Goal: Transaction & Acquisition: Purchase product/service

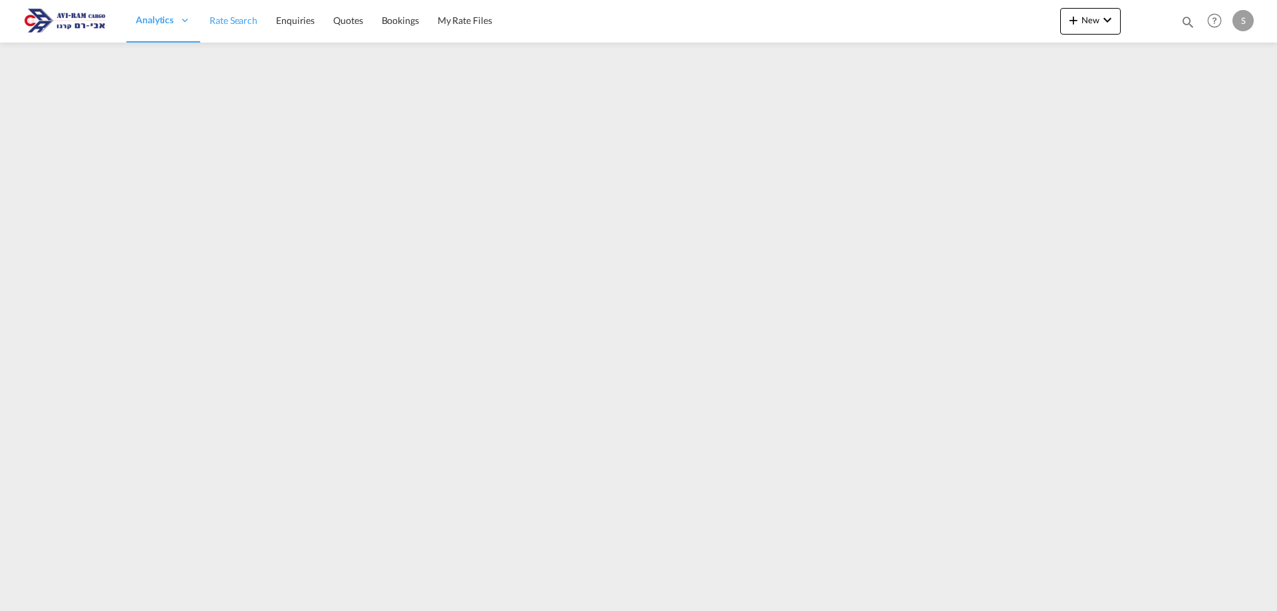
click at [241, 19] on span "Rate Search" at bounding box center [233, 20] width 48 height 11
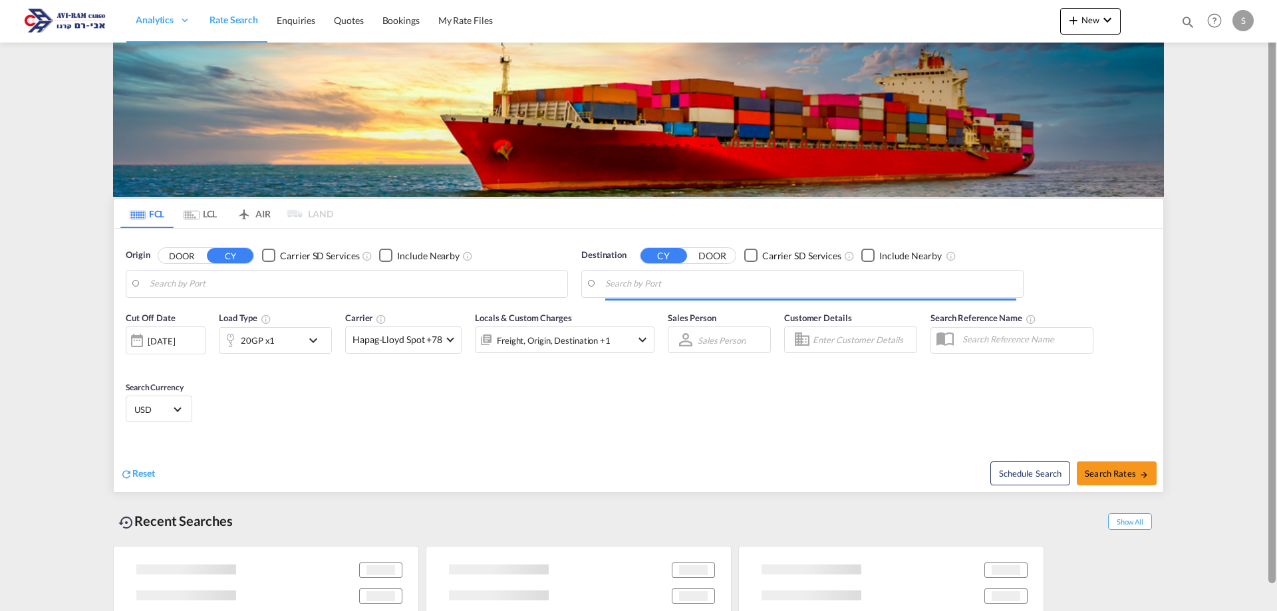
type input "Koper, SIKOP"
type input "Ashdod, ILASH"
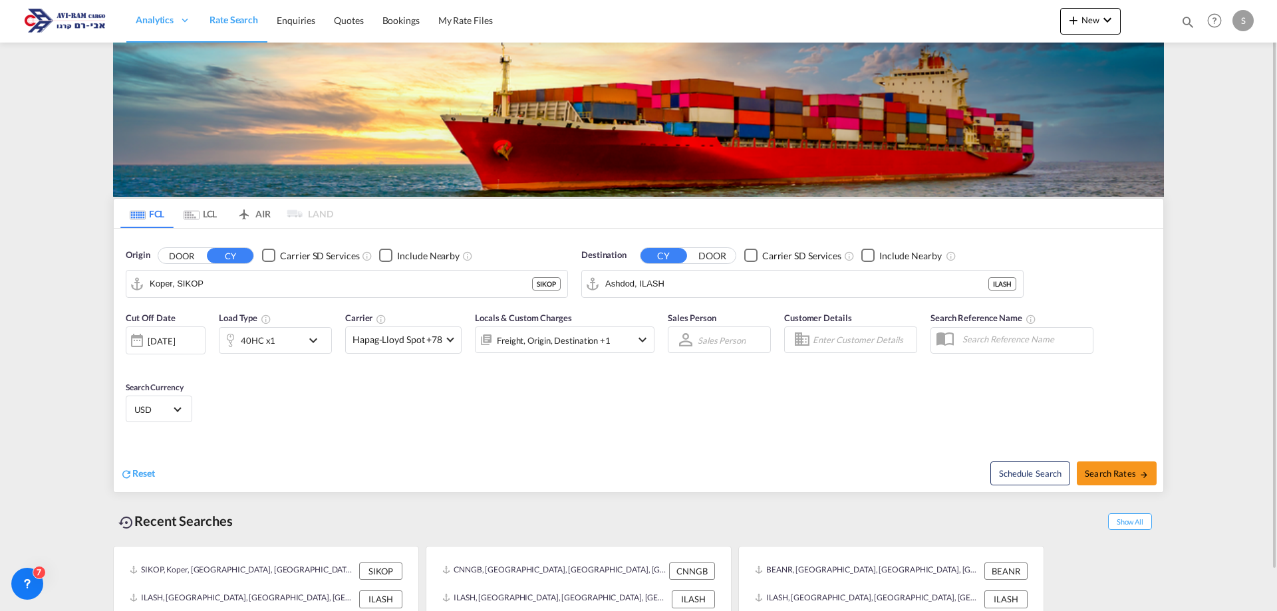
click at [204, 208] on md-tab-item "LCL" at bounding box center [200, 213] width 53 height 29
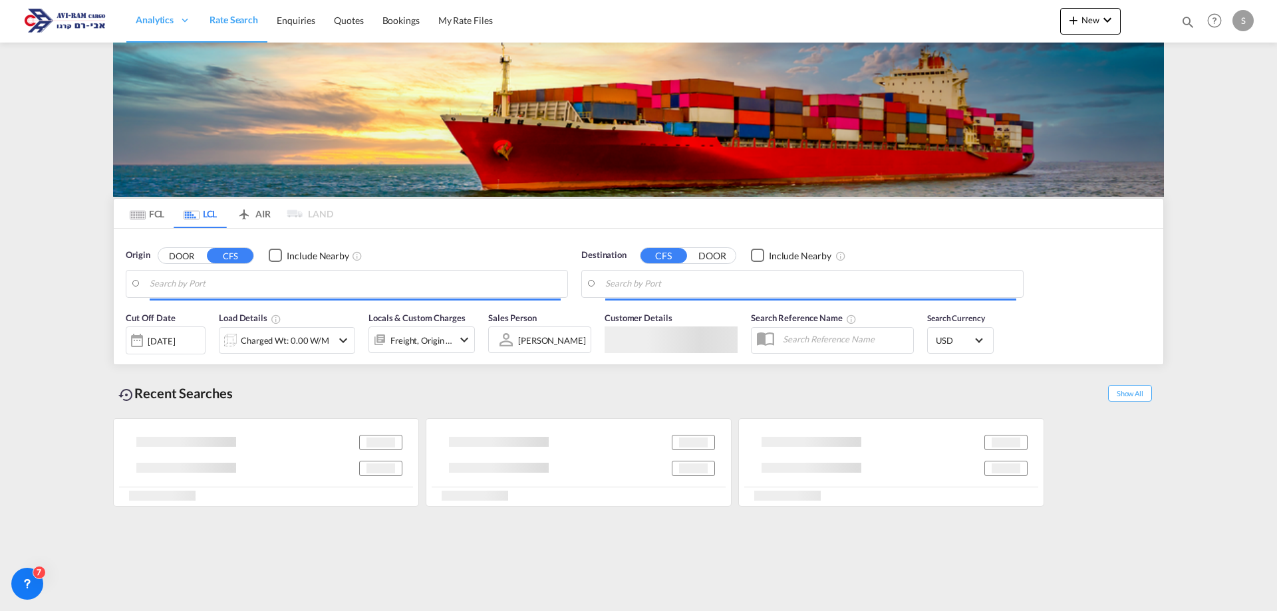
type input "Ningbo, ZJ, CNNGB"
type input "Ashdod, ILASH"
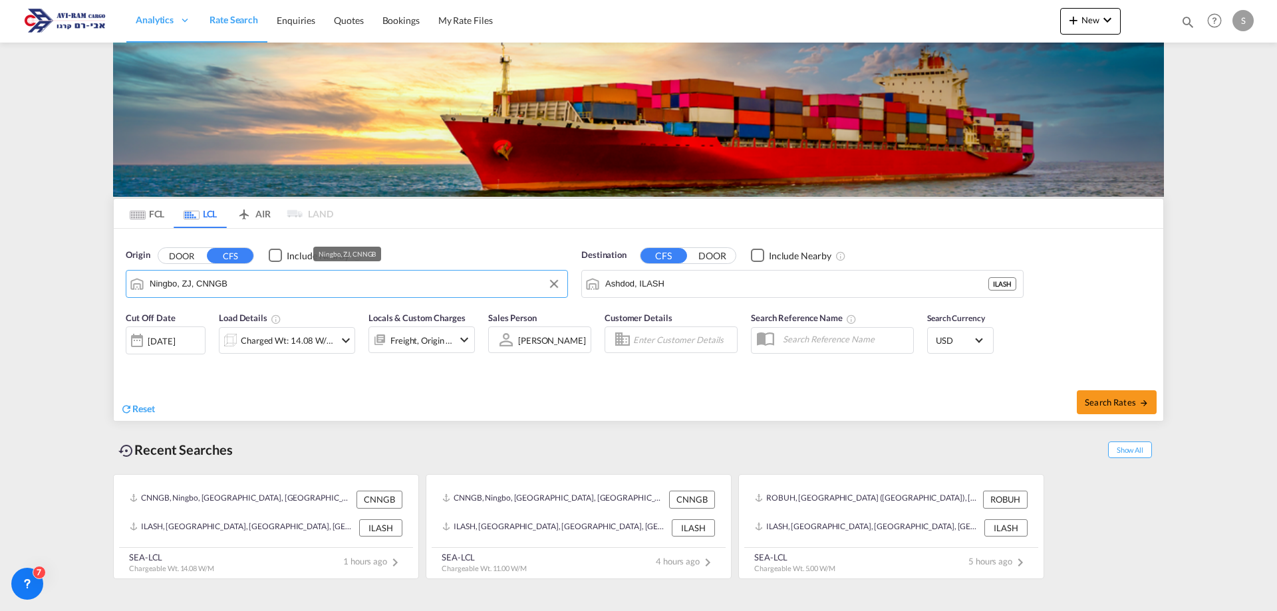
click at [234, 283] on input "Ningbo, ZJ, CNNGB" at bounding box center [355, 284] width 411 height 20
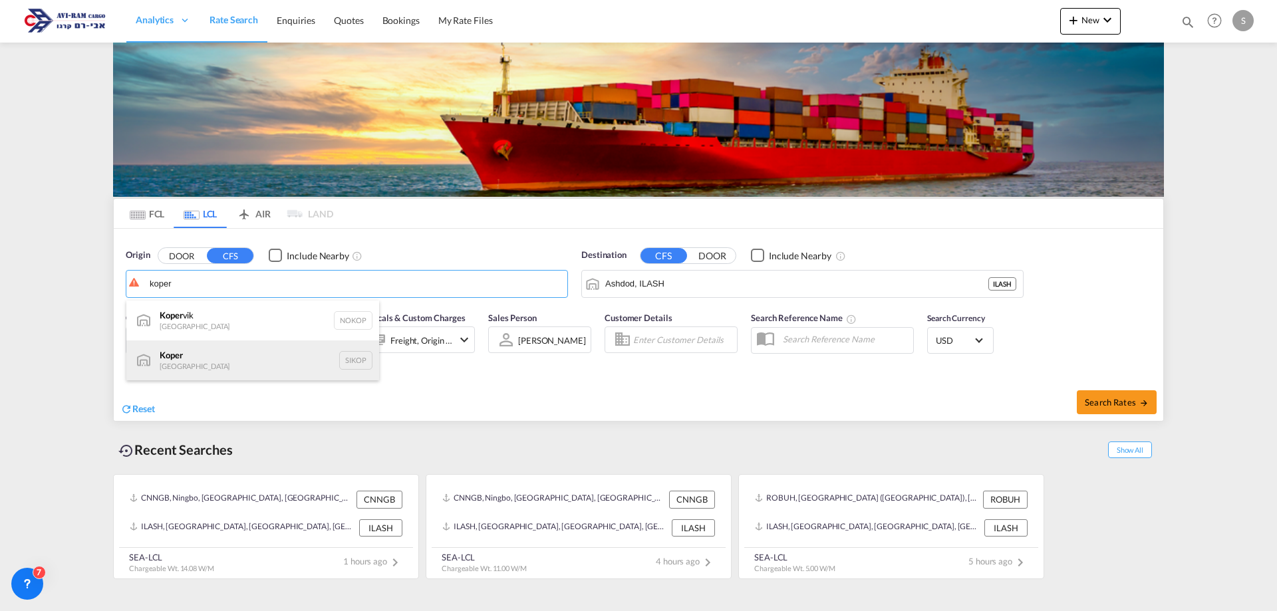
click at [238, 364] on div "Koper Slovenia SIKOP" at bounding box center [252, 360] width 253 height 40
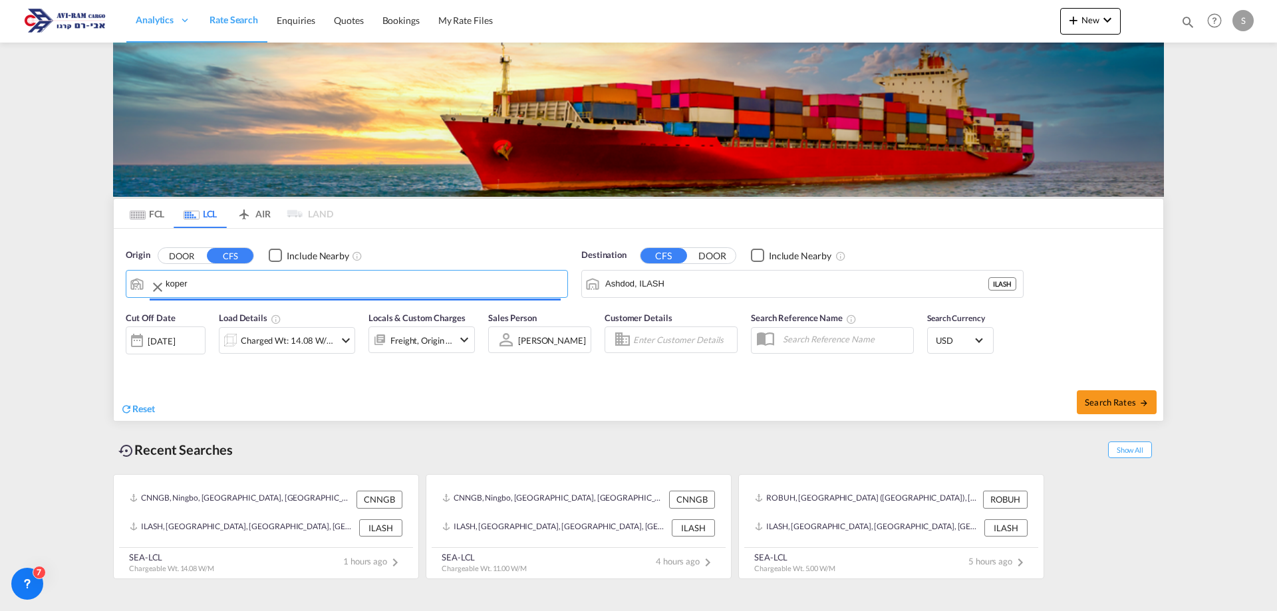
type input "Koper, SIKOP"
click at [265, 336] on div "Charged Wt: 14.08 W/M" at bounding box center [288, 340] width 94 height 19
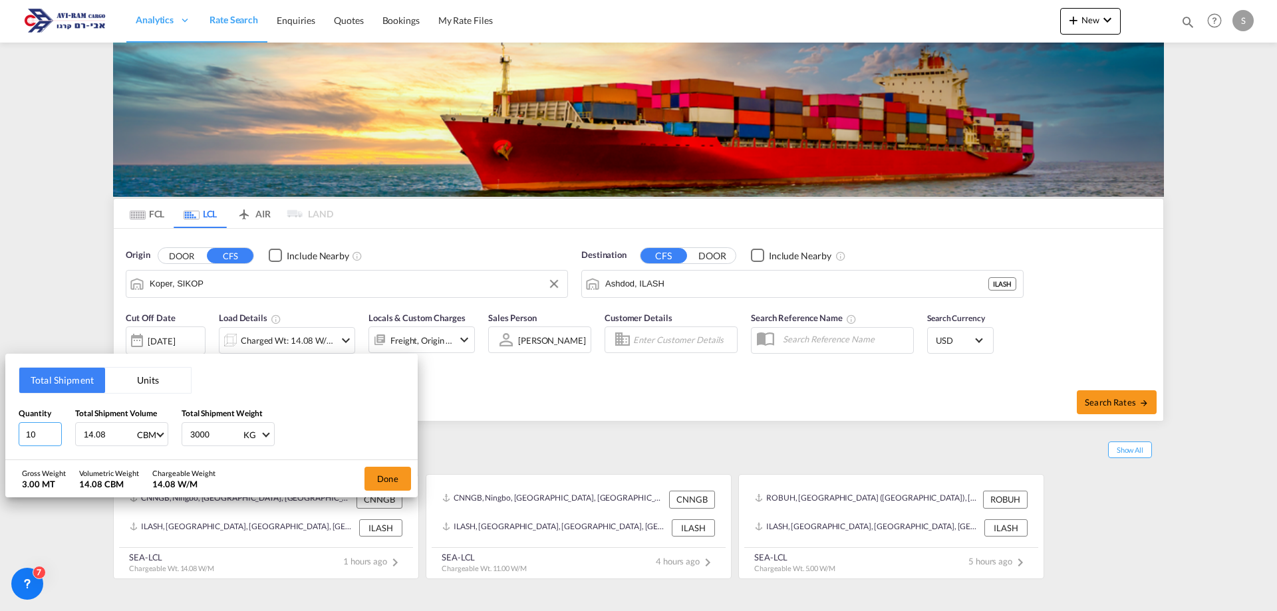
drag, startPoint x: 41, startPoint y: 434, endPoint x: 16, endPoint y: 435, distance: 24.6
click at [16, 435] on div "Total Shipment Units Quantity 10 Total Shipment Volume 14.08 CBM CBM CFT Total …" at bounding box center [211, 407] width 412 height 106
type input "3"
type input "5.2"
type input "521.94"
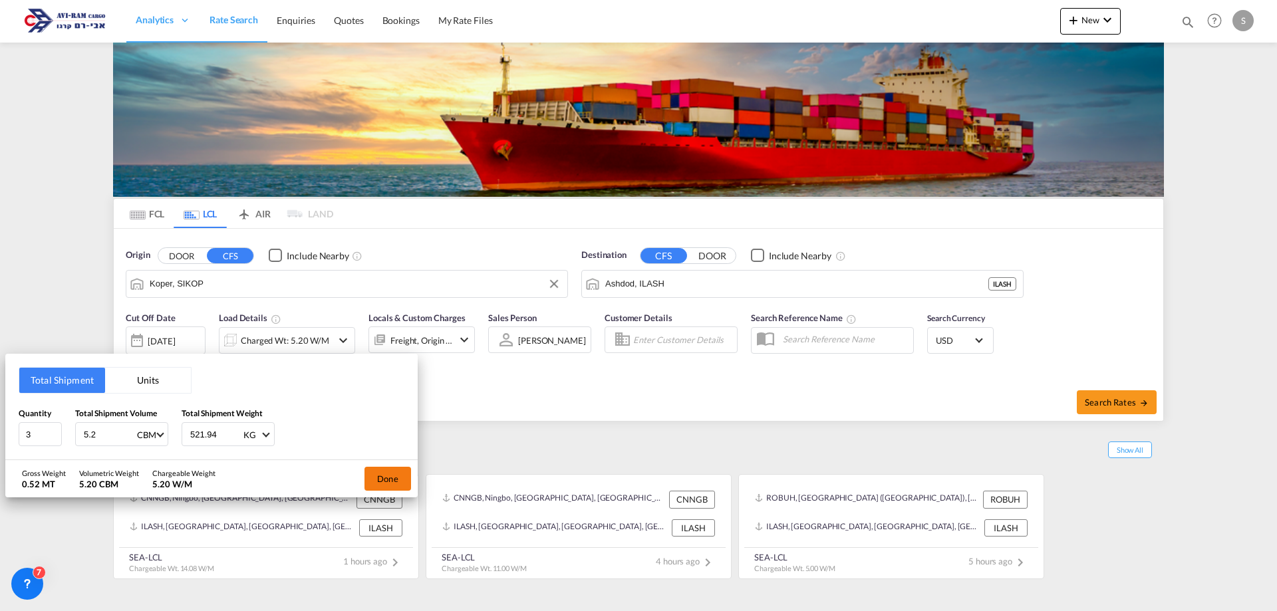
click at [396, 484] on button "Done" at bounding box center [387, 479] width 47 height 24
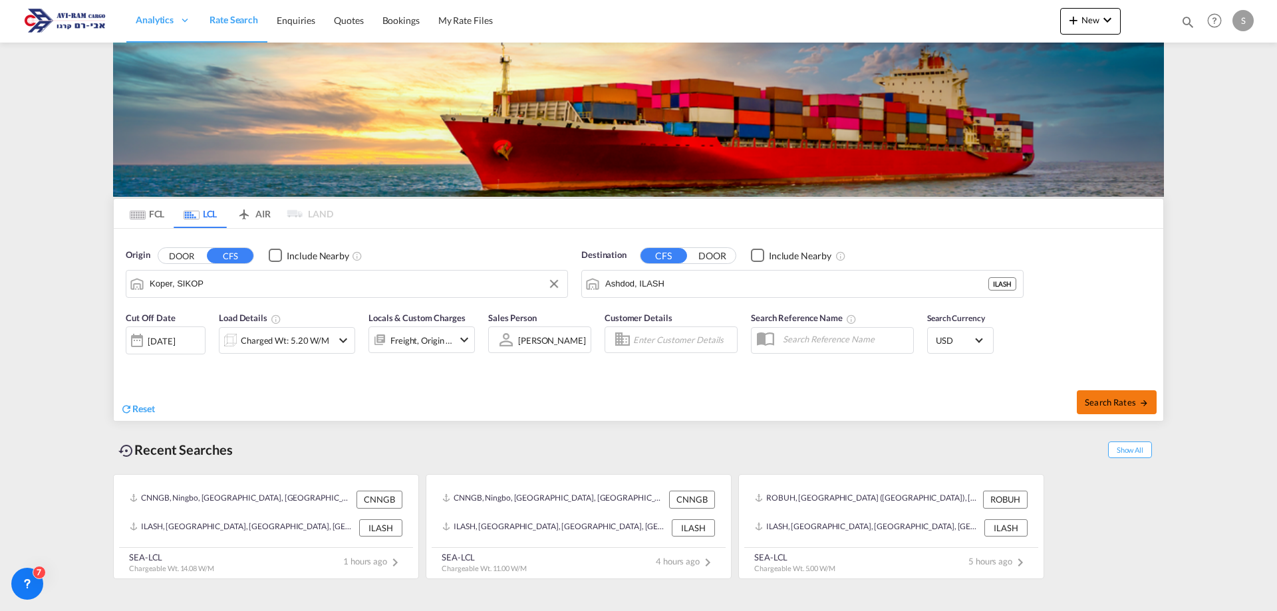
click at [1105, 393] on button "Search Rates" at bounding box center [1117, 402] width 80 height 24
type input "SIKOP to ILASH / [DATE]"
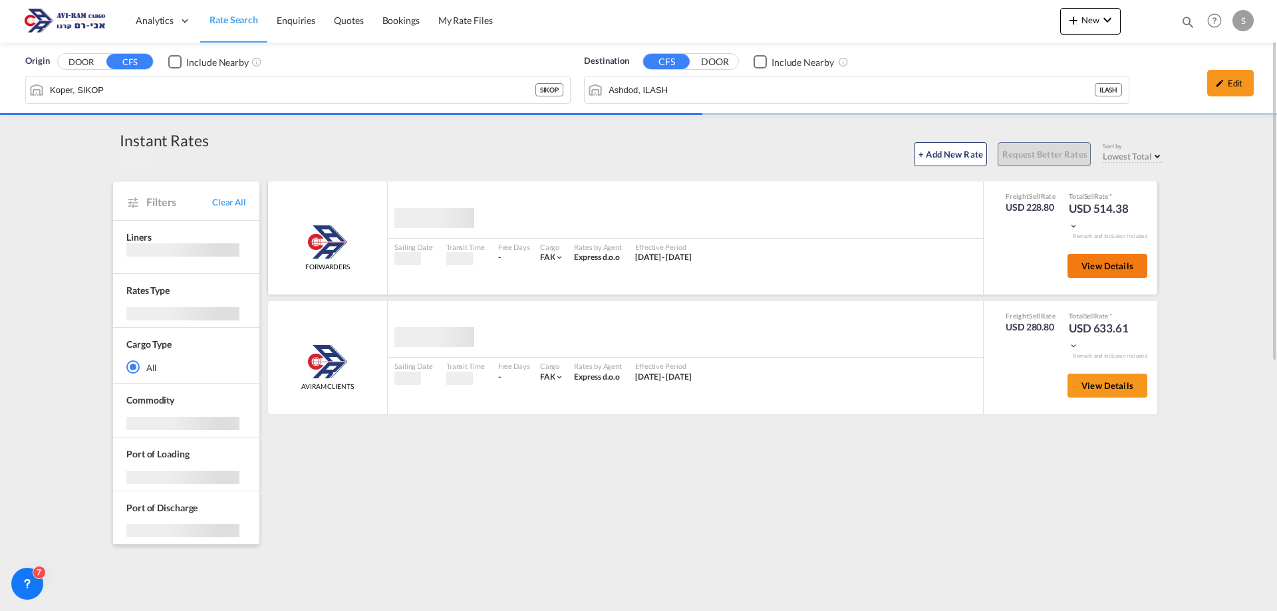
click at [1106, 259] on button "View Details" at bounding box center [1107, 266] width 80 height 24
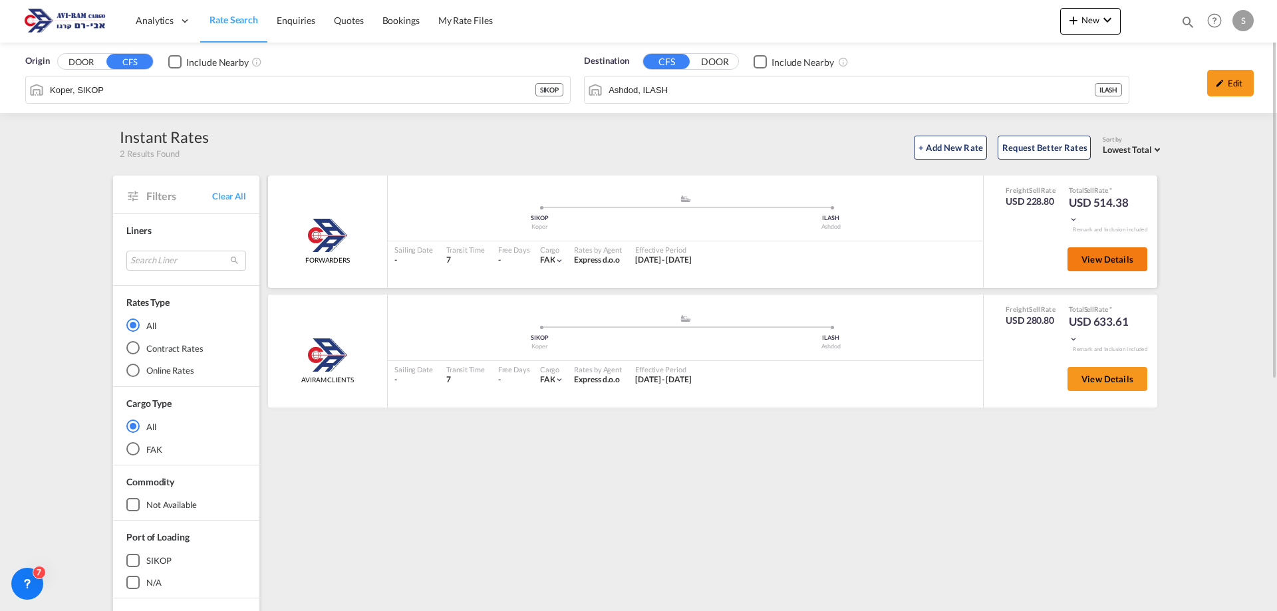
click at [1094, 261] on span "View Details" at bounding box center [1107, 259] width 52 height 11
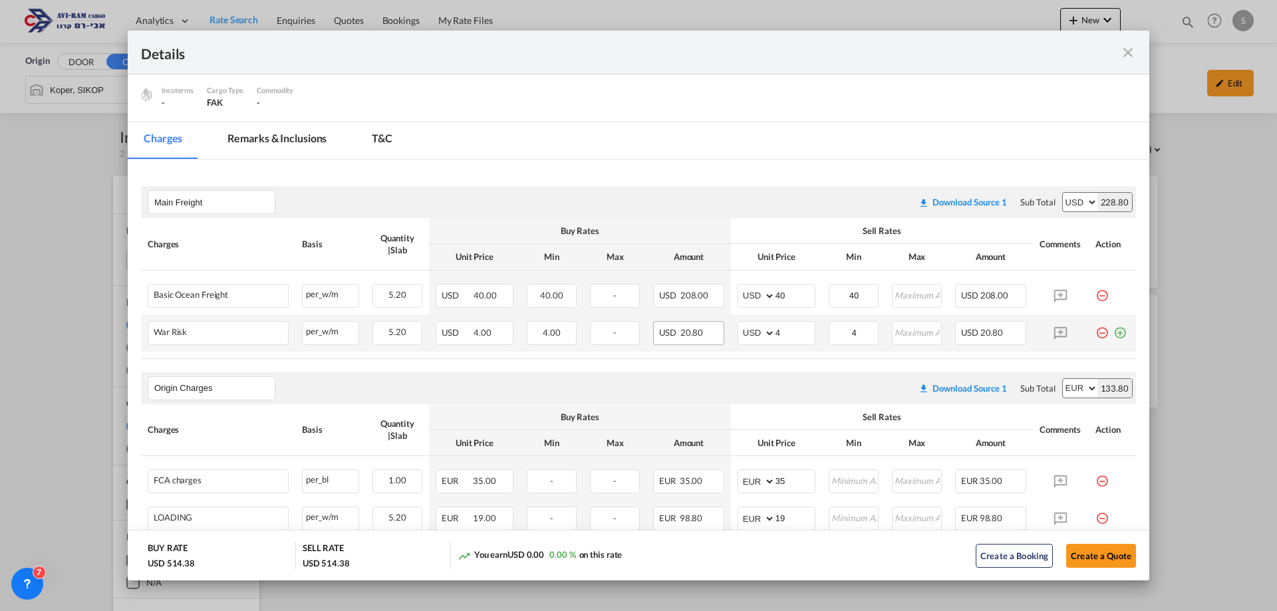
scroll to position [199, 0]
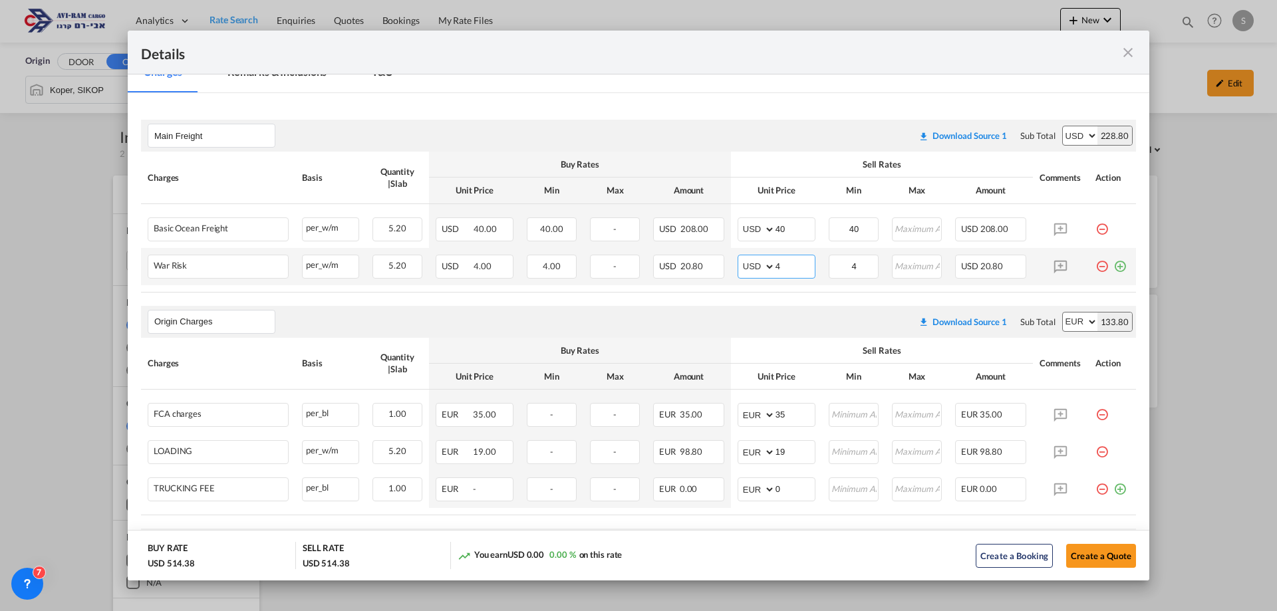
drag, startPoint x: 788, startPoint y: 265, endPoint x: 725, endPoint y: 261, distance: 62.6
click at [731, 259] on td "AED AFN ALL AMD ANG AOA ARS AUD AWG AZN BAM BBD BDT BGN BHD BIF BMD BND [PERSON…" at bounding box center [776, 266] width 91 height 37
type input "2"
click at [777, 319] on div "Origin Charges Please enter leg name Leg Name Already Exists Download Source 1 …" at bounding box center [638, 322] width 995 height 32
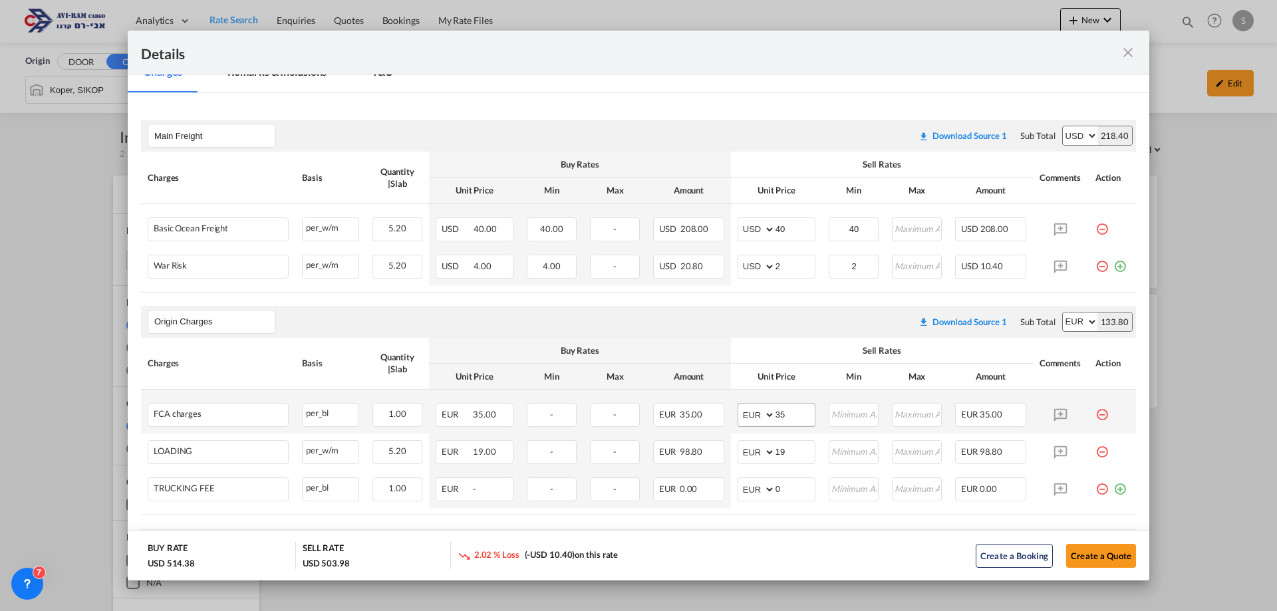
scroll to position [266, 0]
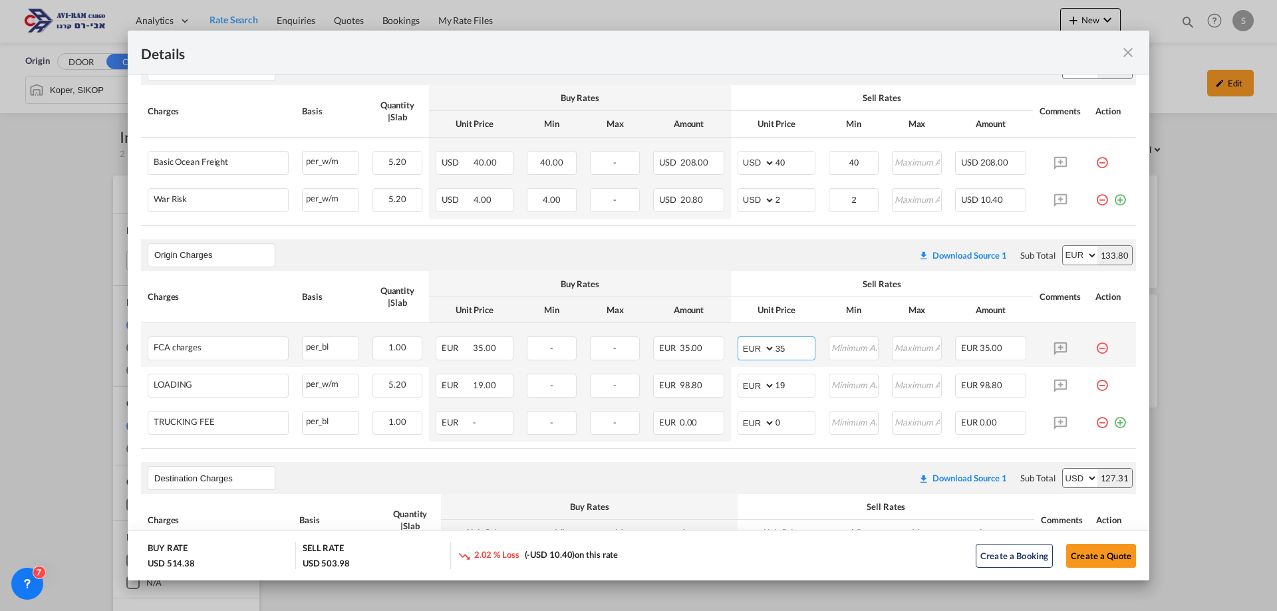
drag, startPoint x: 793, startPoint y: 349, endPoint x: 765, endPoint y: 345, distance: 28.2
click at [765, 345] on md-input-container "AED AFN ALL AMD ANG AOA ARS AUD AWG AZN BAM BBD BDT BGN BHD BIF BMD BND [PERSON…" at bounding box center [776, 348] width 78 height 24
type input "40"
click at [785, 267] on div "Origin Charges Please enter leg name Leg Name Already Exists Download Source 1 …" at bounding box center [638, 255] width 995 height 32
drag, startPoint x: 782, startPoint y: 378, endPoint x: 764, endPoint y: 371, distance: 19.1
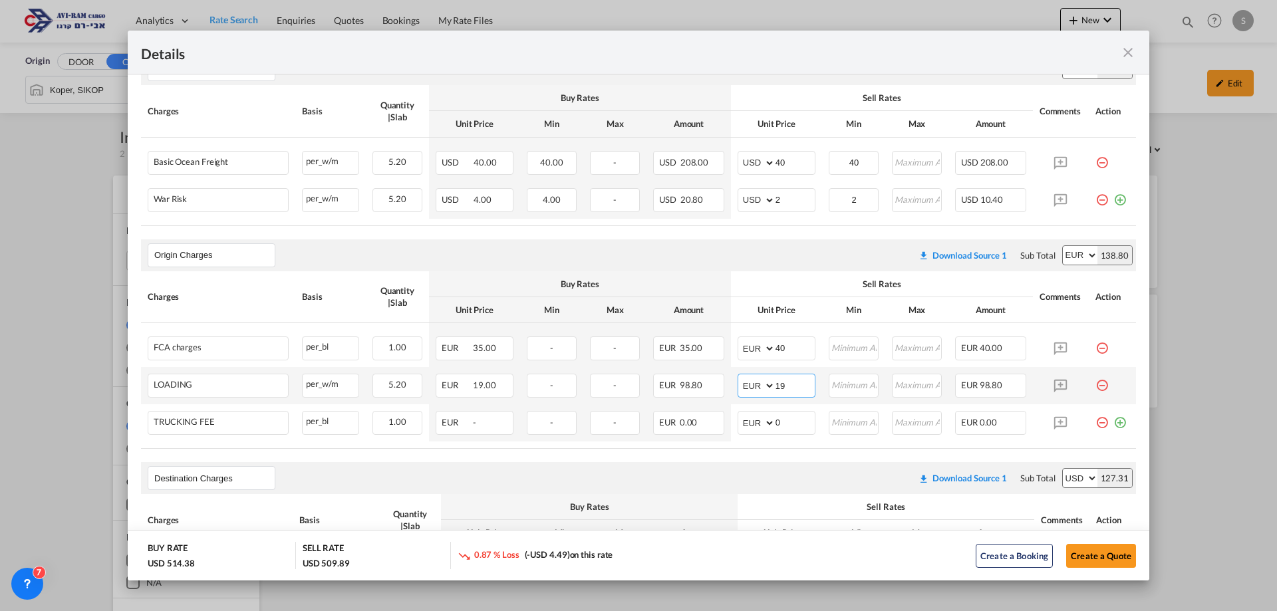
click at [765, 372] on td "AED AFN ALL AMD ANG AOA ARS AUD AWG AZN BAM BBD BDT BGN BHD BIF BMD BND [PERSON…" at bounding box center [776, 385] width 91 height 37
type input "20"
click at [726, 453] on air-lcl-rate-modification "Main Freight Please enter leg name Leg Name Already Exists Download Source 1 Su…" at bounding box center [638, 431] width 995 height 783
drag, startPoint x: 786, startPoint y: 423, endPoint x: 749, endPoint y: 429, distance: 37.7
click at [749, 429] on md-input-container "AED AFN ALL AMD ANG AOA ARS AUD AWG AZN BAM BBD BDT BGN BHD BIF BMD BND BOB BRL…" at bounding box center [776, 423] width 78 height 24
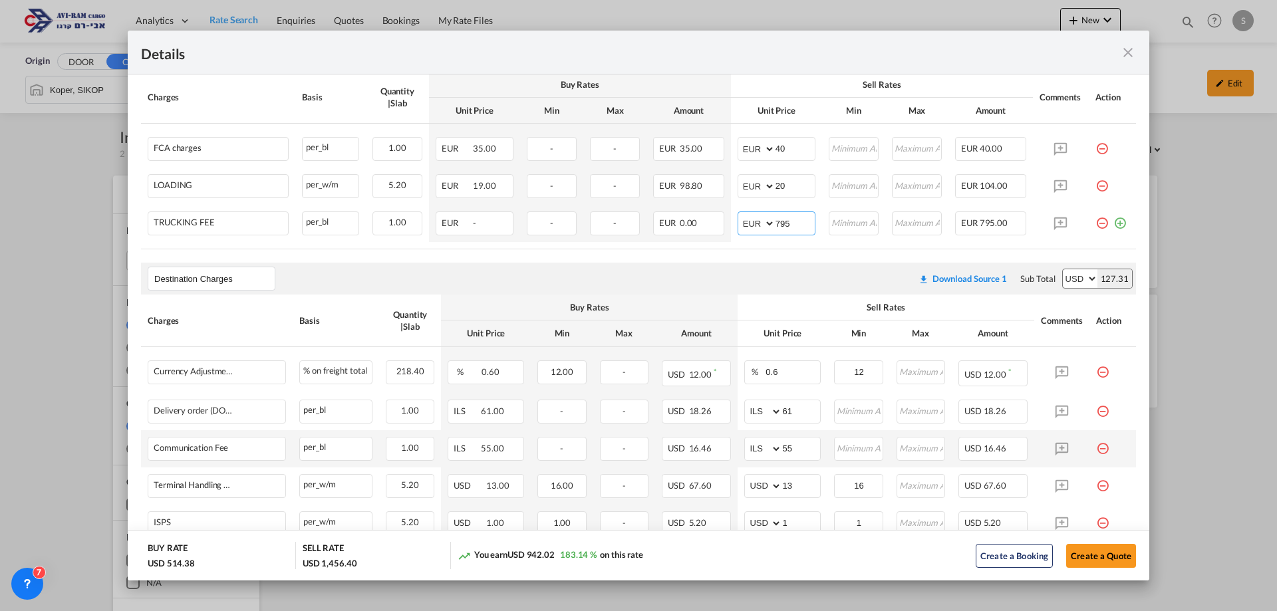
scroll to position [599, 0]
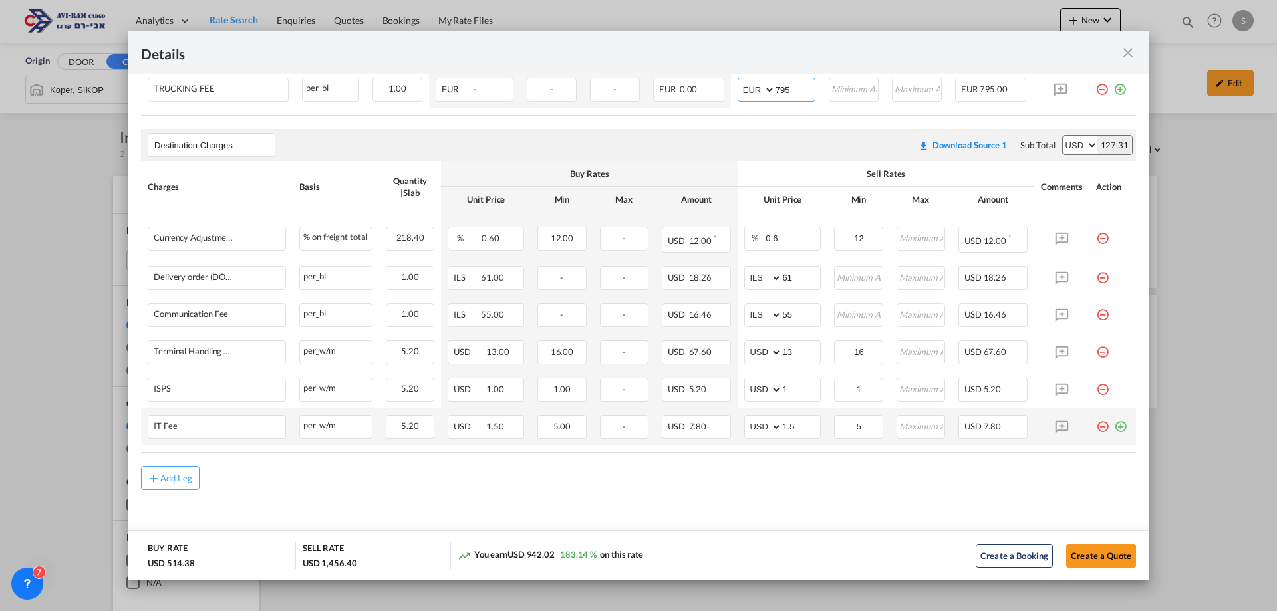
type input "795"
click at [1114, 426] on md-icon "icon-plus-circle-outline green-400-fg" at bounding box center [1120, 421] width 13 height 13
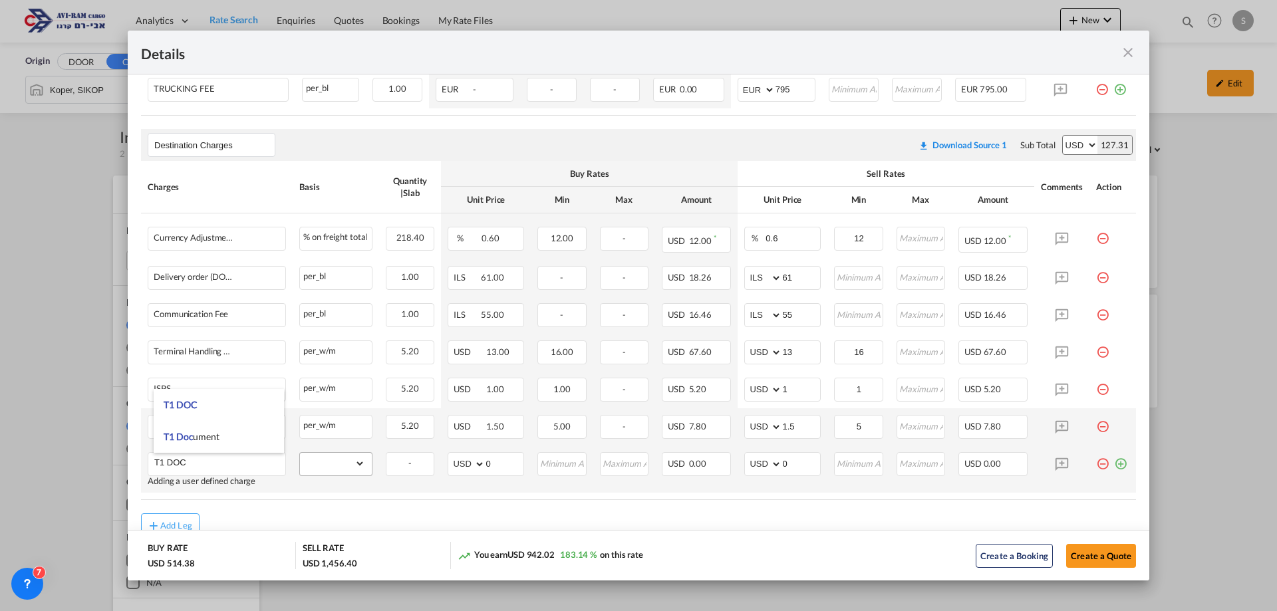
type input "T1 DOC"
click at [306, 463] on select "gross_weight volumetric_weight per_shipment per_bl per_km per_hawb per_kg flat …" at bounding box center [332, 463] width 65 height 21
select select "per_shipment"
click at [300, 453] on select "gross_weight volumetric_weight per_shipment per_bl per_km per_hawb per_kg flat …" at bounding box center [332, 463] width 65 height 21
click at [753, 471] on select "AED AFN ALL AMD ANG AOA ARS AUD AWG AZN BAM BBD BDT BGN BHD BIF BMD BND BOB BRL…" at bounding box center [764, 464] width 35 height 19
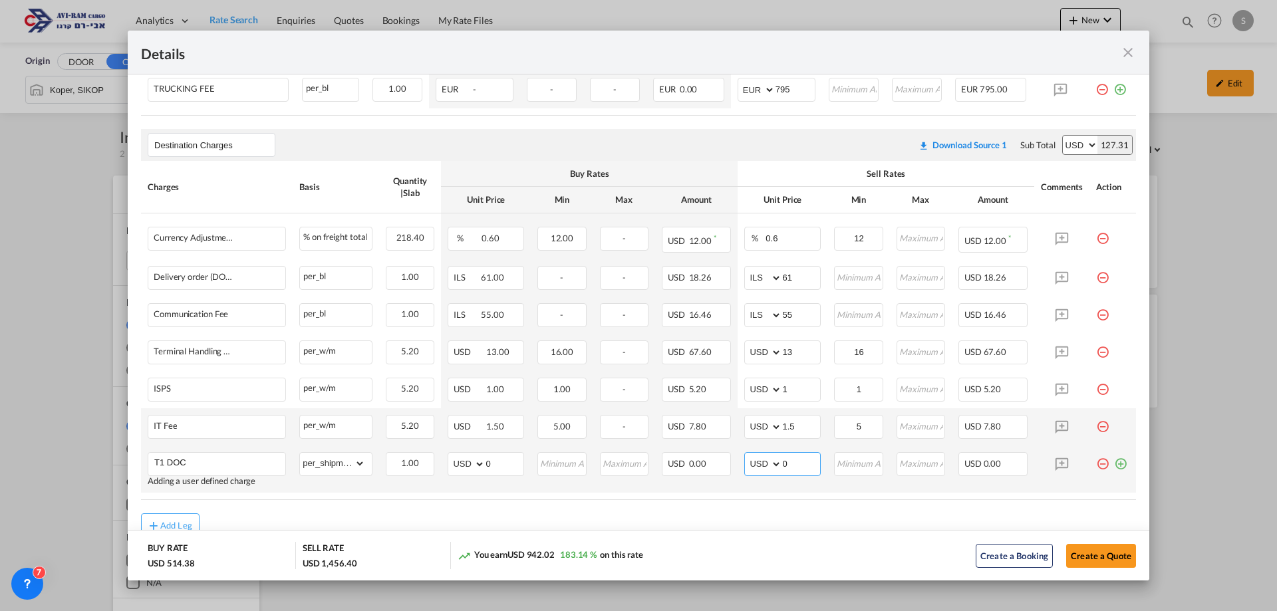
select select "string:EUR"
click at [747, 455] on select "AED AFN ALL AMD ANG AOA ARS AUD AWG AZN BAM BBD BDT BGN BHD BIF BMD BND BOB BRL…" at bounding box center [764, 464] width 35 height 19
drag, startPoint x: 789, startPoint y: 465, endPoint x: 721, endPoint y: 472, distance: 68.1
click at [737, 473] on td "AED AFN ALL AMD ANG AOA ARS AUD AWG AZN BAM BBD BDT BGN BHD BIF BMD BND [PERSON…" at bounding box center [782, 469] width 90 height 47
type input "40"
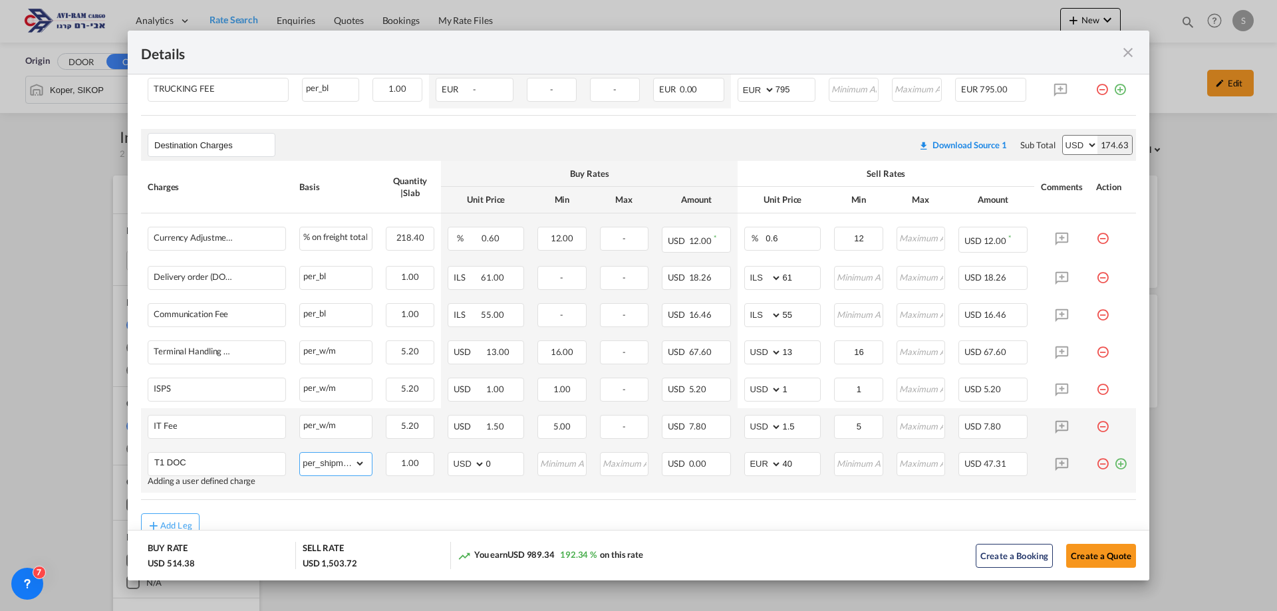
click at [326, 463] on select "gross_weight volumetric_weight per_shipment per_bl per_km per_hawb per_kg flat …" at bounding box center [332, 463] width 65 height 21
click at [336, 489] on td "gross_weight volumetric_weight per_shipment per_bl per_km per_hawb per_kg flat …" at bounding box center [336, 469] width 86 height 47
click at [345, 462] on select "gross_weight volumetric_weight per_shipment per_bl per_km per_hawb per_kg flat …" at bounding box center [332, 463] width 65 height 21
select select "per_shipment"
click at [300, 453] on select "gross_weight volumetric_weight per_shipment per_bl per_km per_hawb per_kg flat …" at bounding box center [332, 463] width 65 height 21
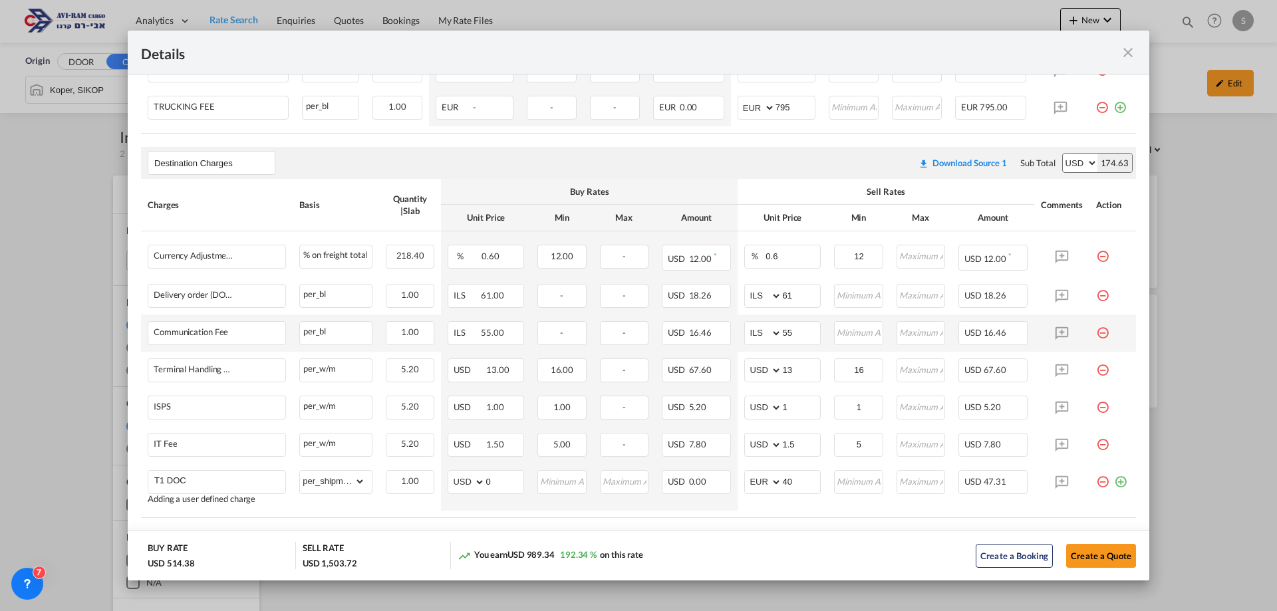
scroll to position [646, 0]
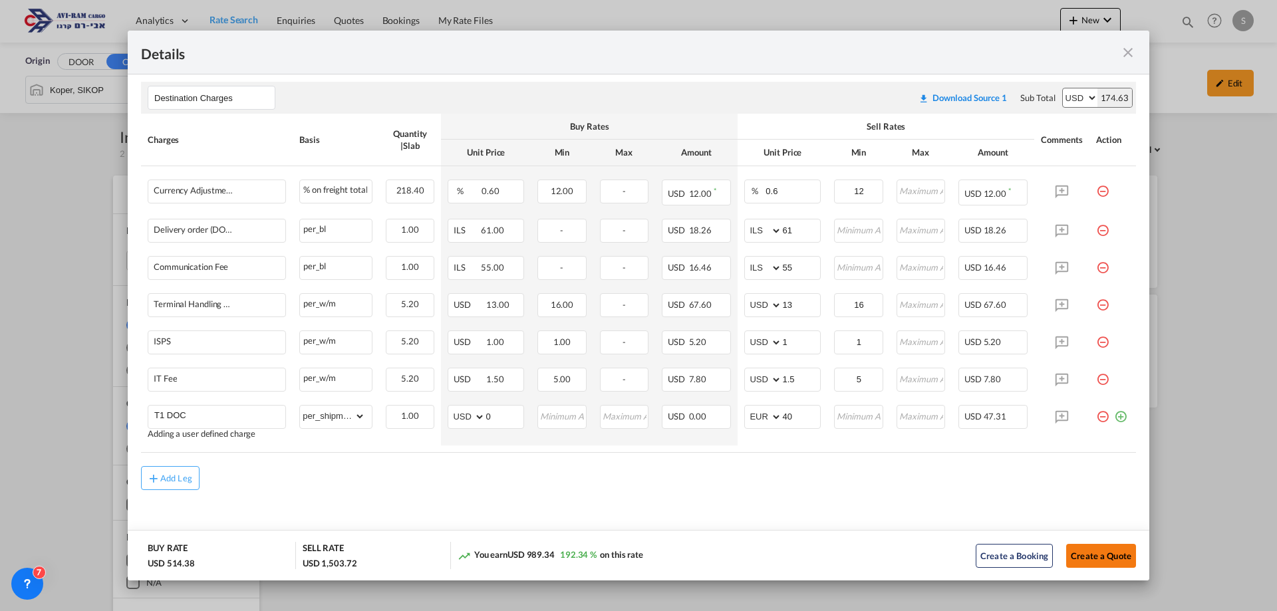
click at [1101, 562] on button "Create a Quote" at bounding box center [1101, 556] width 70 height 24
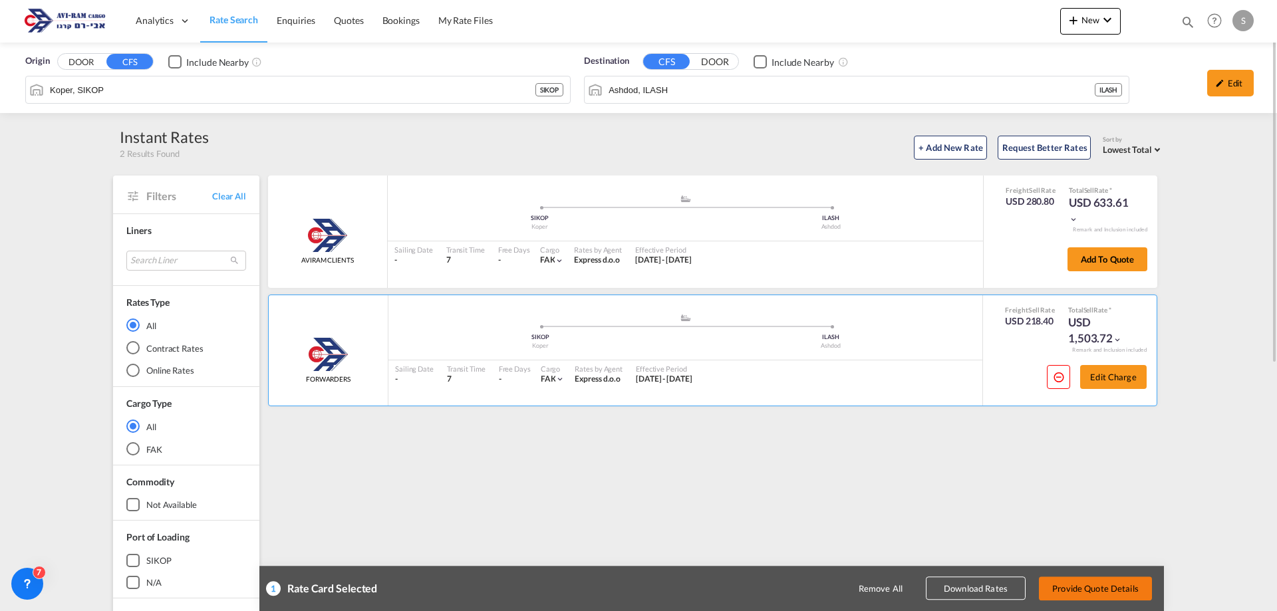
click at [1109, 590] on button "Provide Quote Details" at bounding box center [1095, 588] width 113 height 24
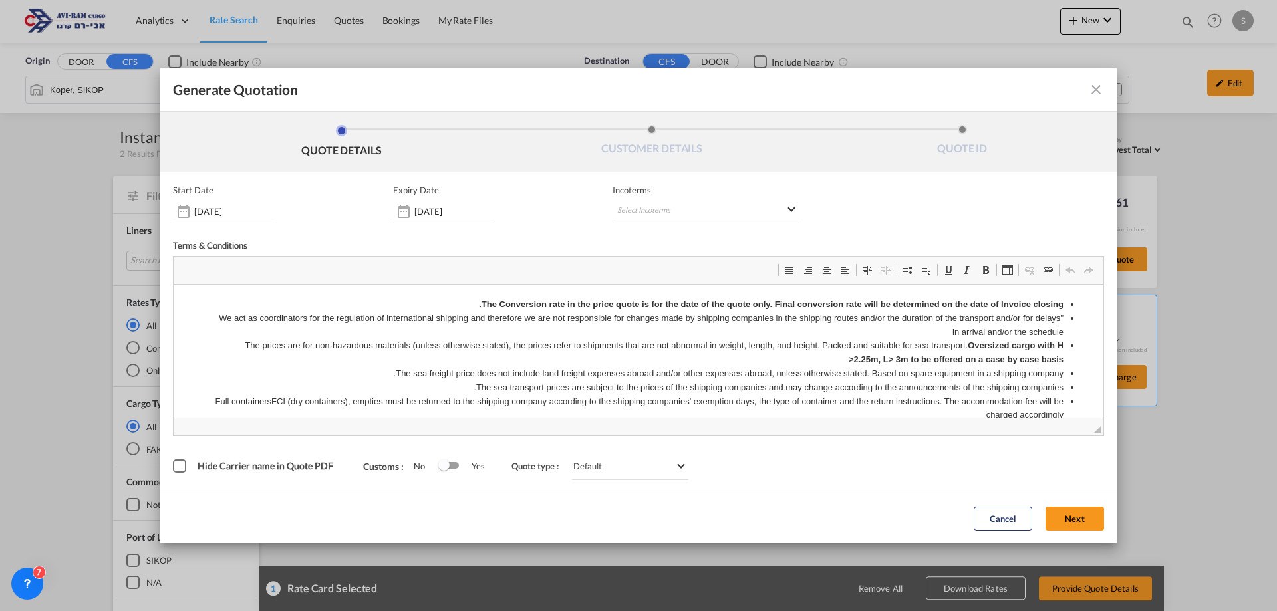
scroll to position [0, 0]
click at [669, 209] on md-select "Select Incoterms" at bounding box center [705, 211] width 186 height 24
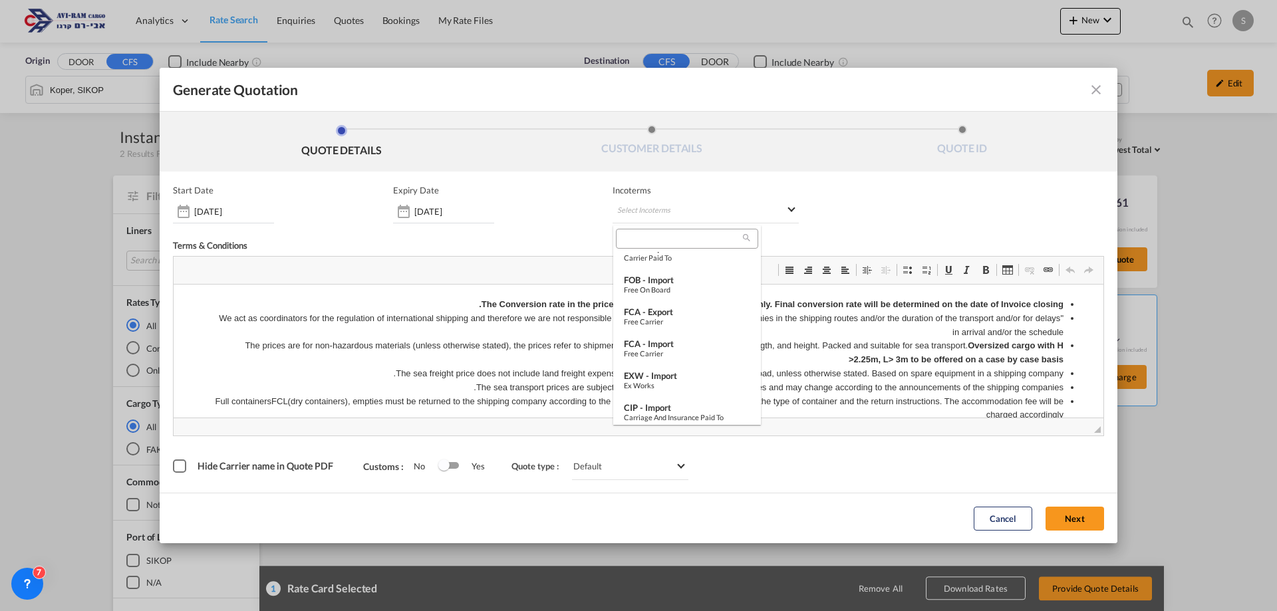
scroll to position [433, 0]
click at [678, 343] on div "EXW - import" at bounding box center [687, 340] width 126 height 11
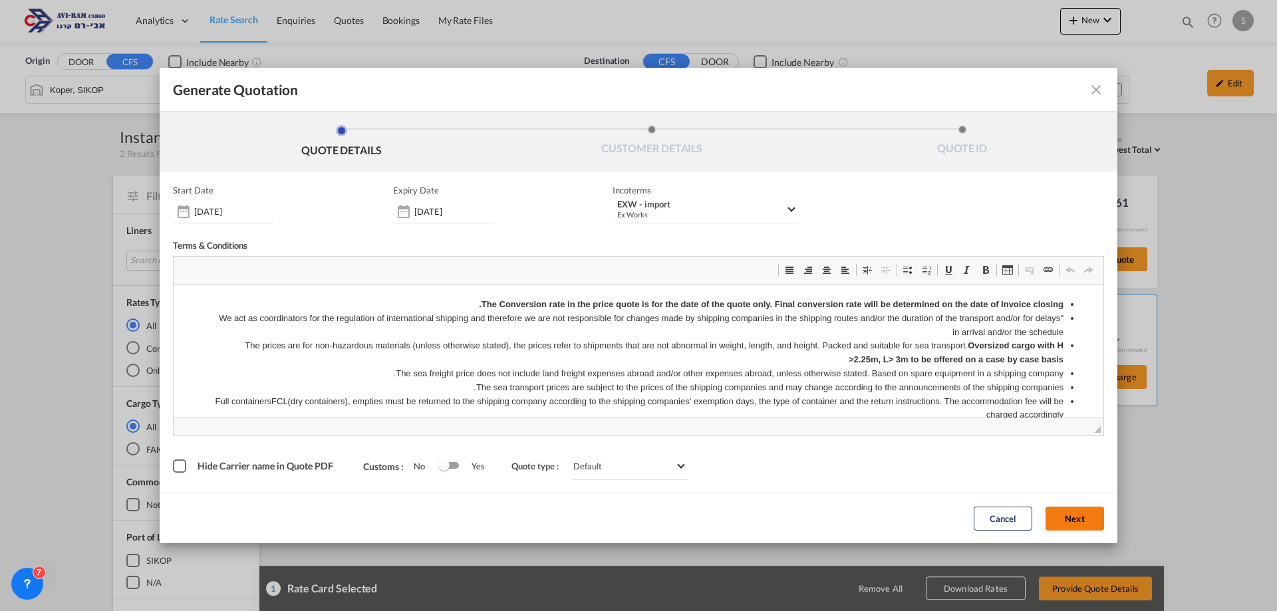
click at [1068, 527] on button "Next" at bounding box center [1074, 519] width 59 height 24
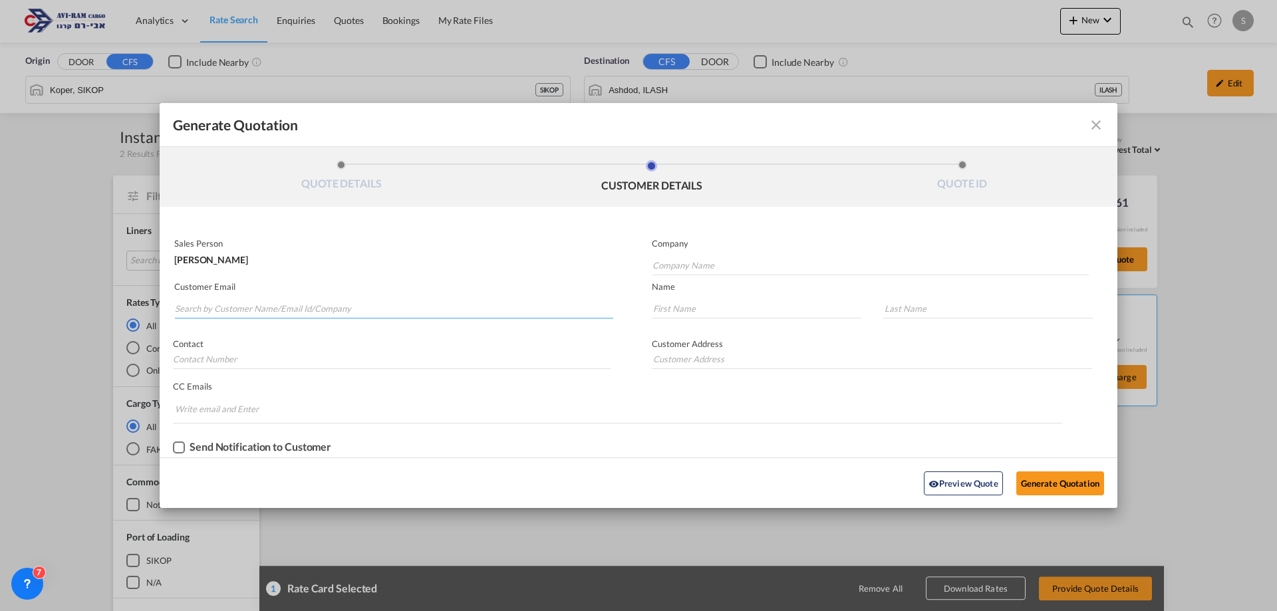
click at [295, 301] on input "Search by Customer Name/Email Id/Company" at bounding box center [394, 309] width 438 height 20
type input "ע"
click at [296, 303] on input "gadi zigron" at bounding box center [394, 309] width 438 height 20
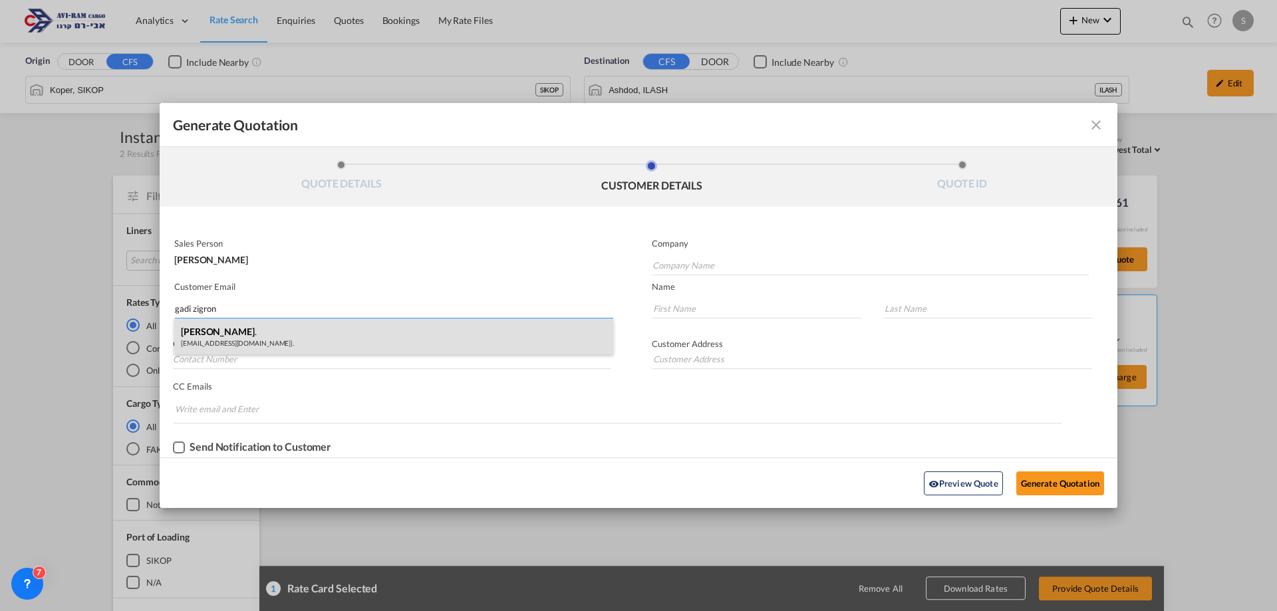
type input "gadi zigron"
click at [284, 331] on div "[PERSON_NAME] . [EMAIL_ADDRESS][DOMAIN_NAME] | ." at bounding box center [393, 337] width 439 height 36
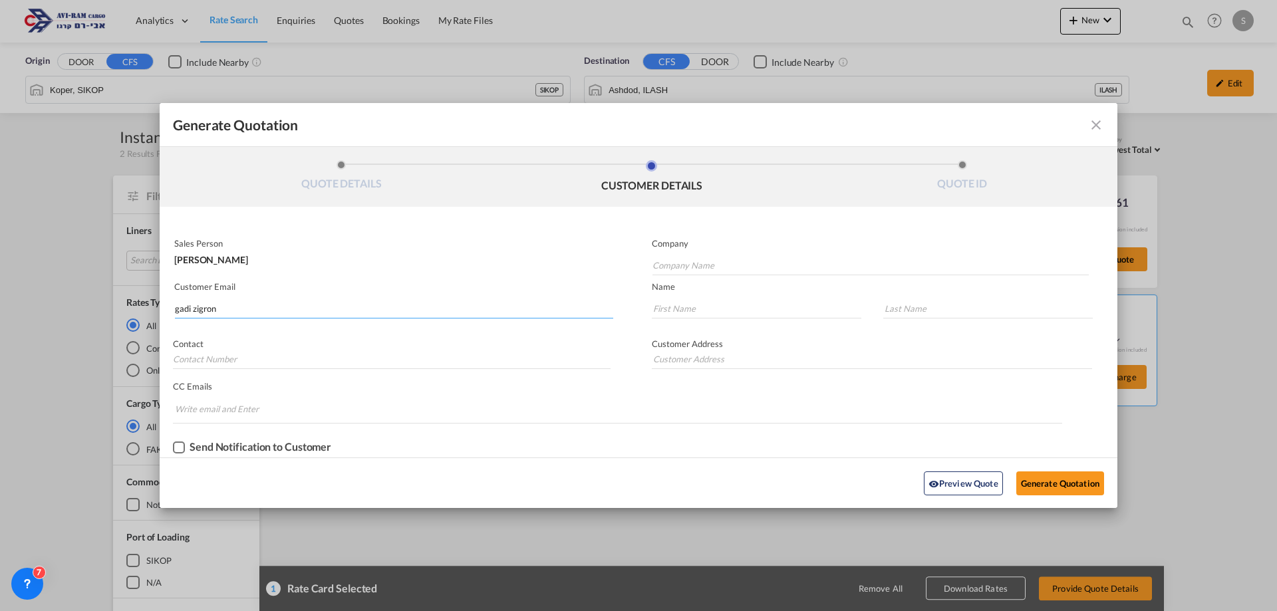
type input "."
type input "[EMAIL_ADDRESS][DOMAIN_NAME]"
type input "[PERSON_NAME]"
type input "."
type input "GADI"
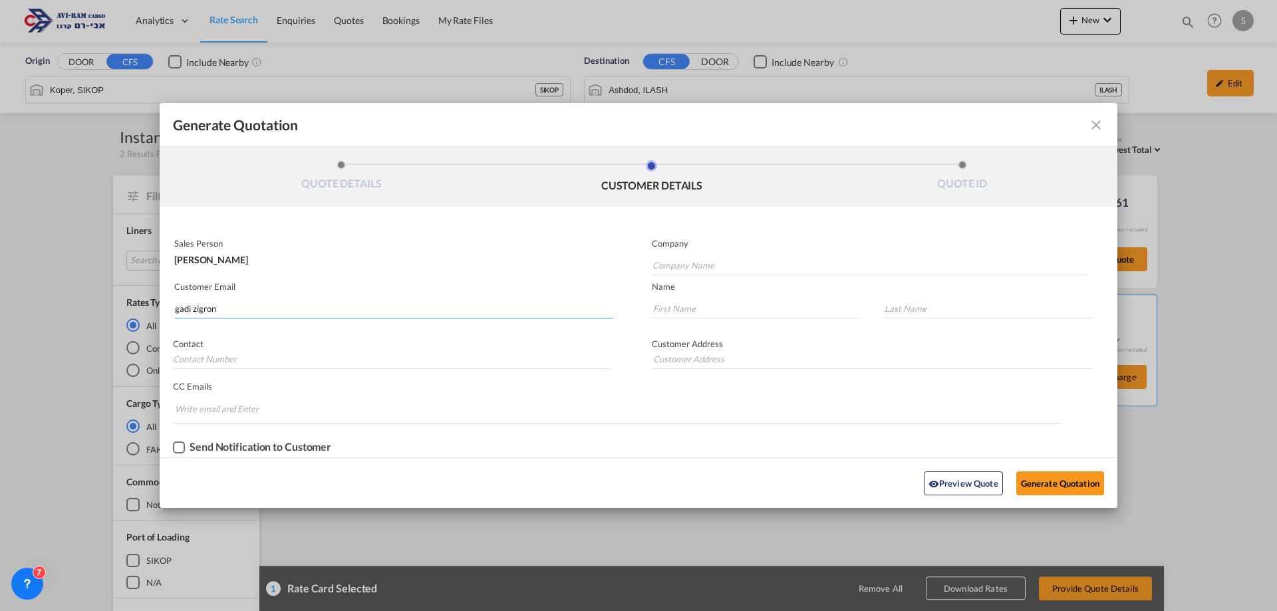
type input "."
click at [1069, 492] on button "Generate Quotation" at bounding box center [1060, 483] width 88 height 24
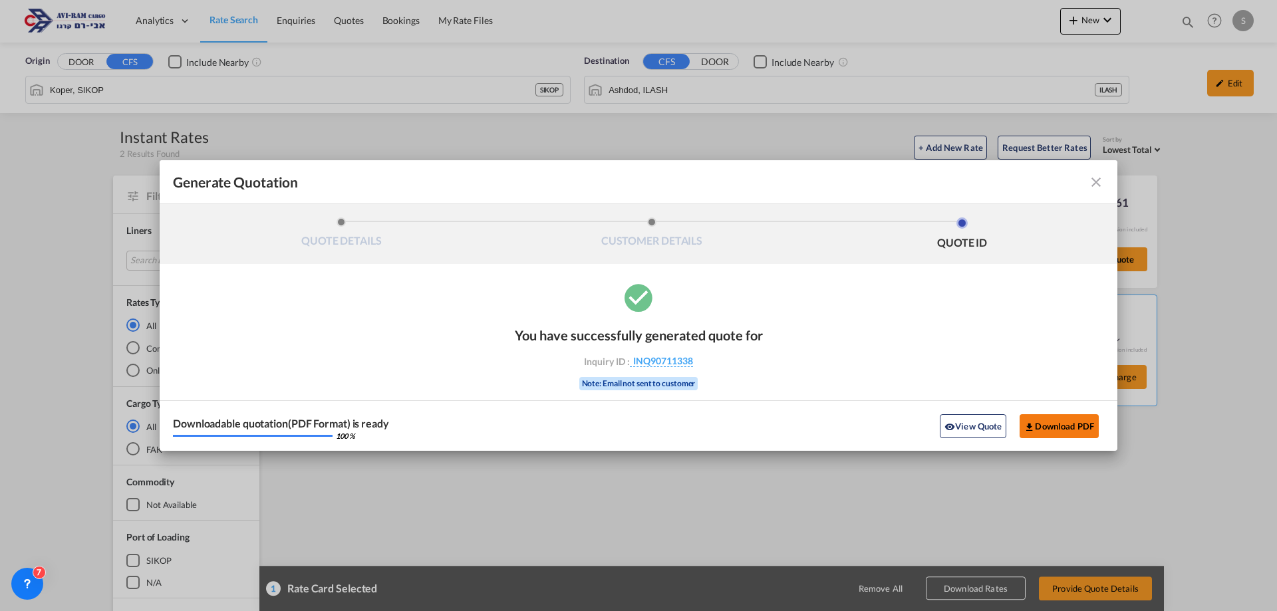
click at [1047, 432] on button "Download PDF" at bounding box center [1058, 426] width 79 height 24
click at [1096, 186] on md-icon "icon-close fg-AAA8AD cursor m-0" at bounding box center [1096, 182] width 16 height 16
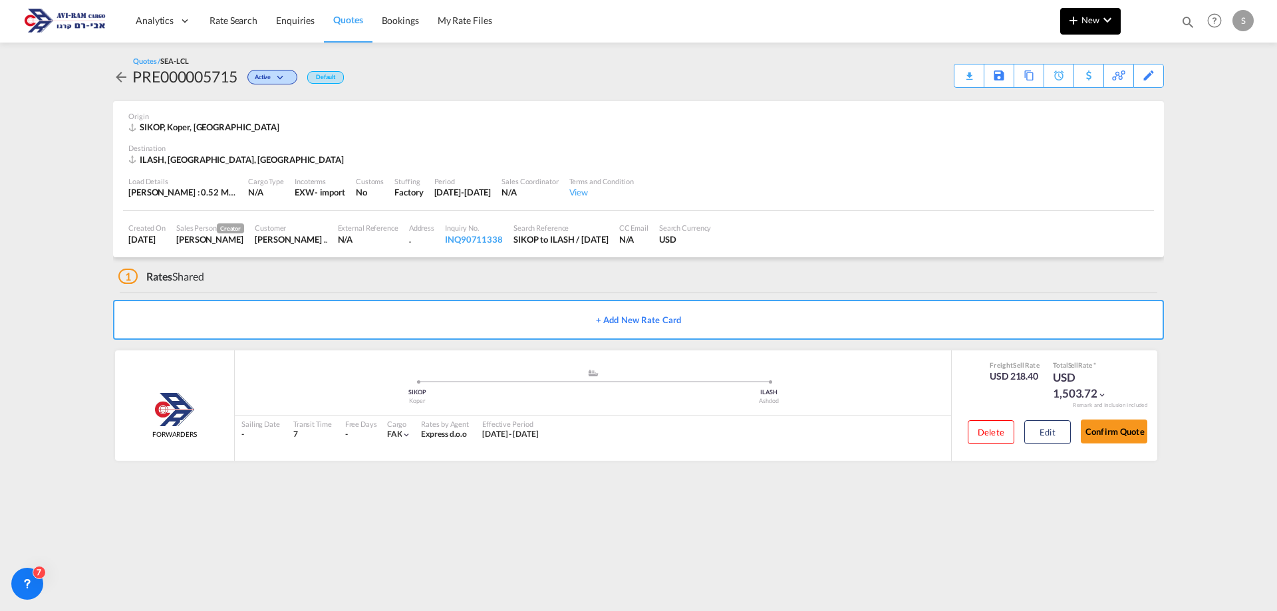
click at [1079, 9] on button "New" at bounding box center [1090, 21] width 61 height 27
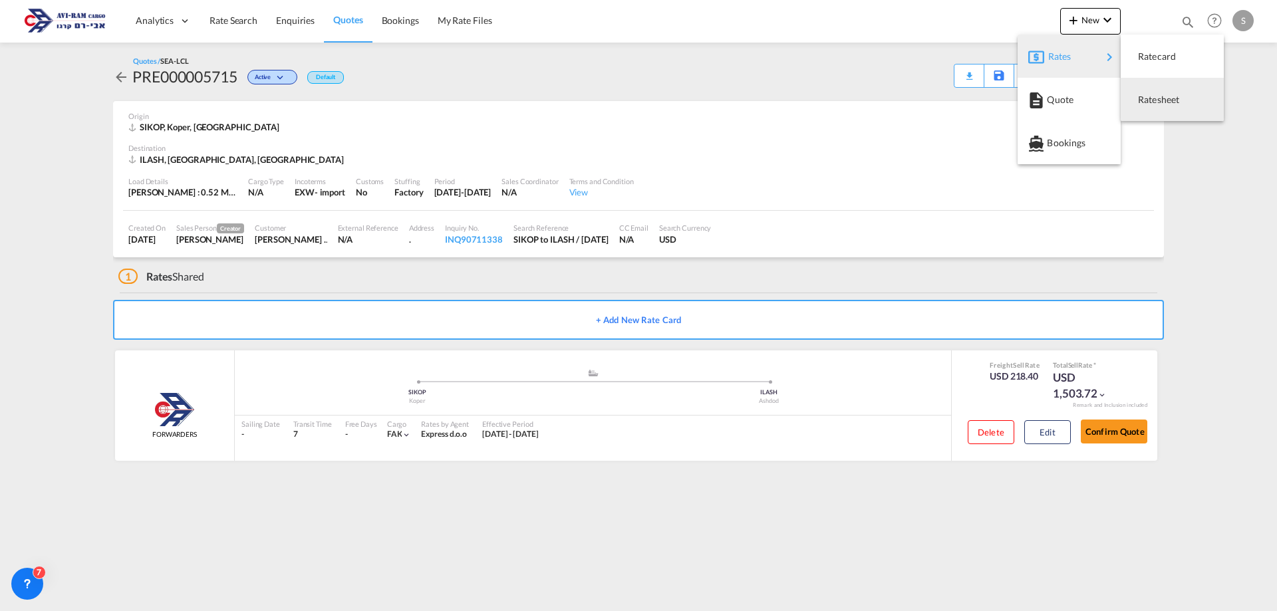
click at [1142, 92] on span "Ratesheet" at bounding box center [1145, 99] width 15 height 27
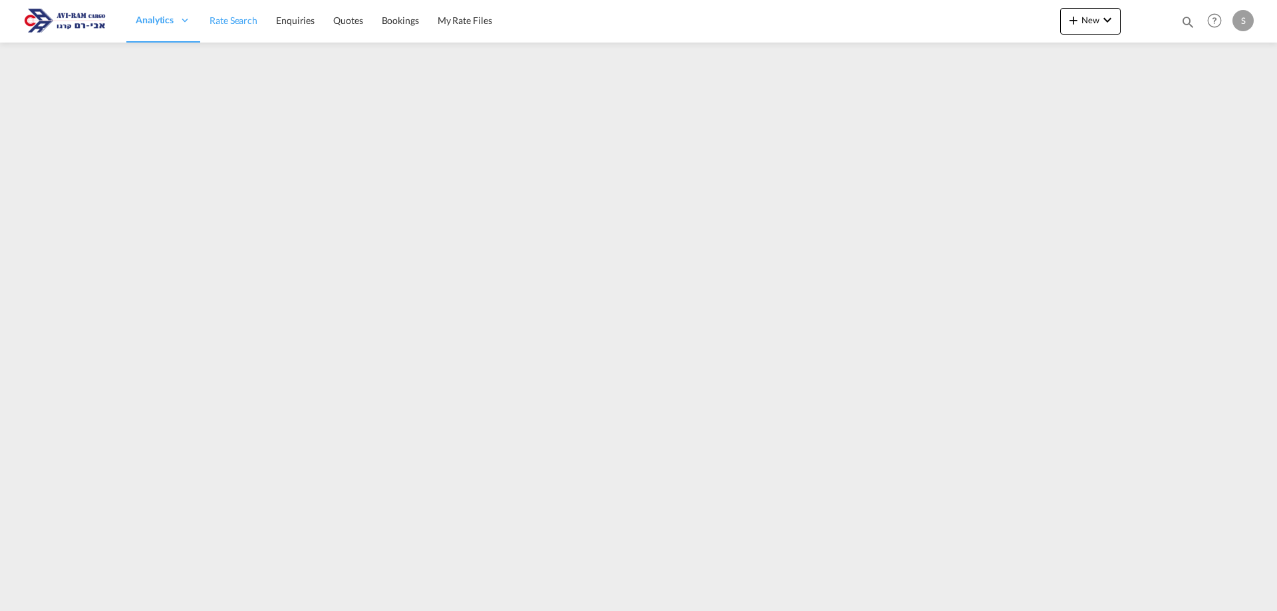
click at [228, 16] on span "Rate Search" at bounding box center [233, 20] width 48 height 11
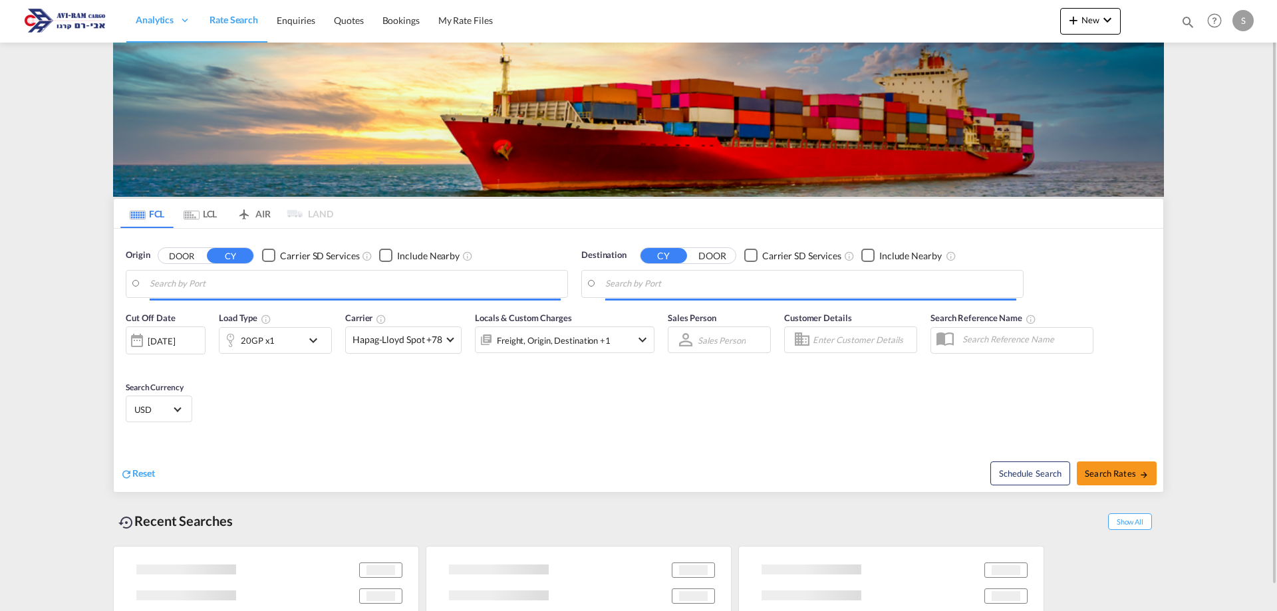
type input "Koper, SIKOP"
type input "Ashdod, ILASH"
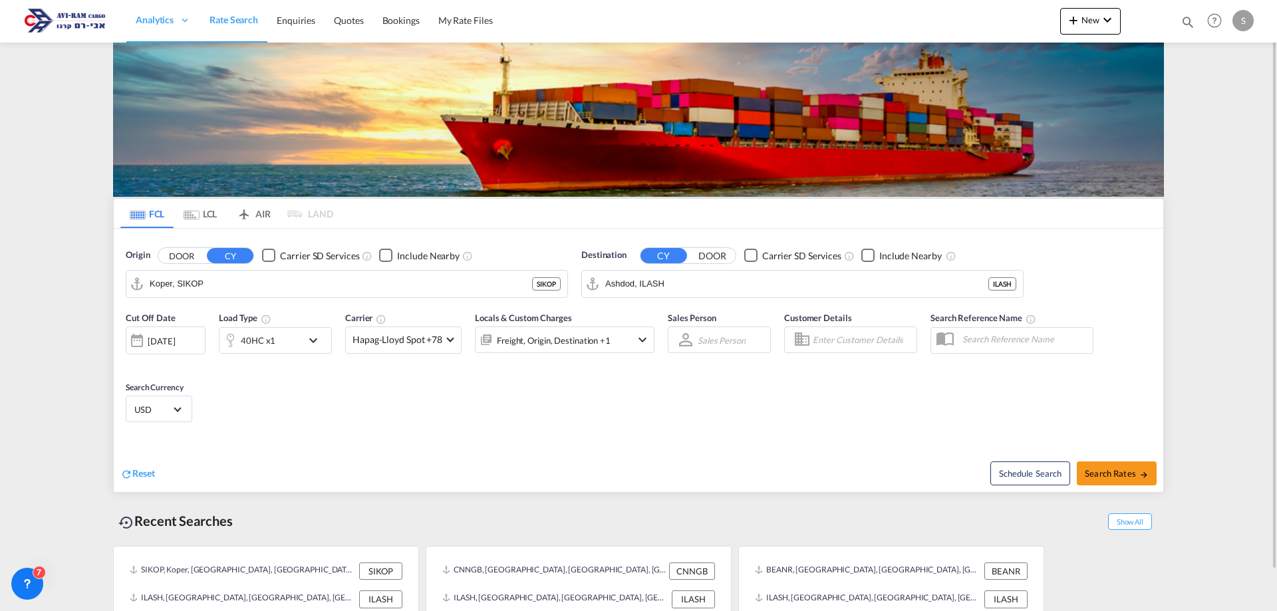
click at [211, 212] on md-tab-item "LCL" at bounding box center [200, 213] width 53 height 29
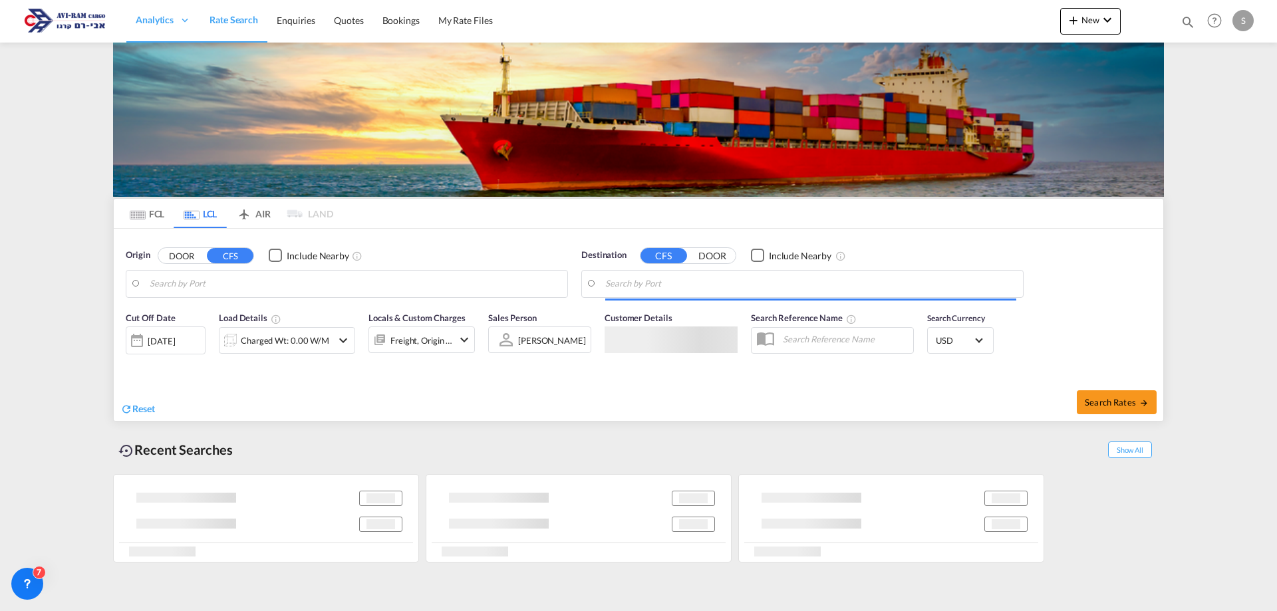
type input "Koper, SIKOP"
type input "Ashdod, ILASH"
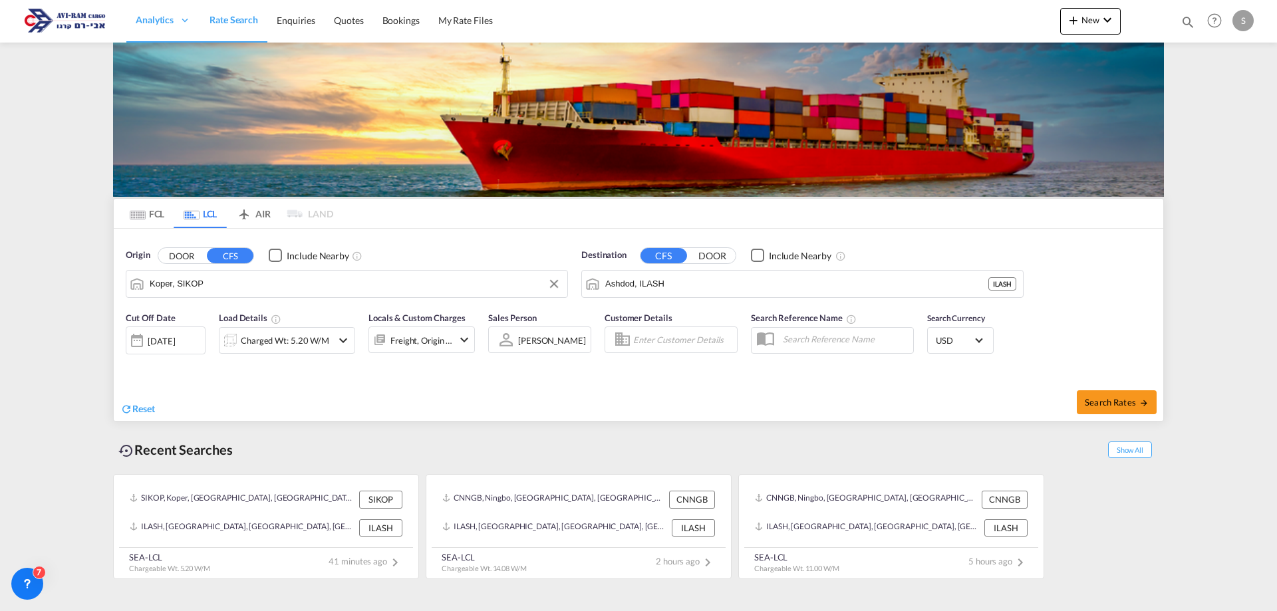
click at [205, 281] on input "Koper, SIKOP" at bounding box center [355, 284] width 411 height 20
type input "ב"
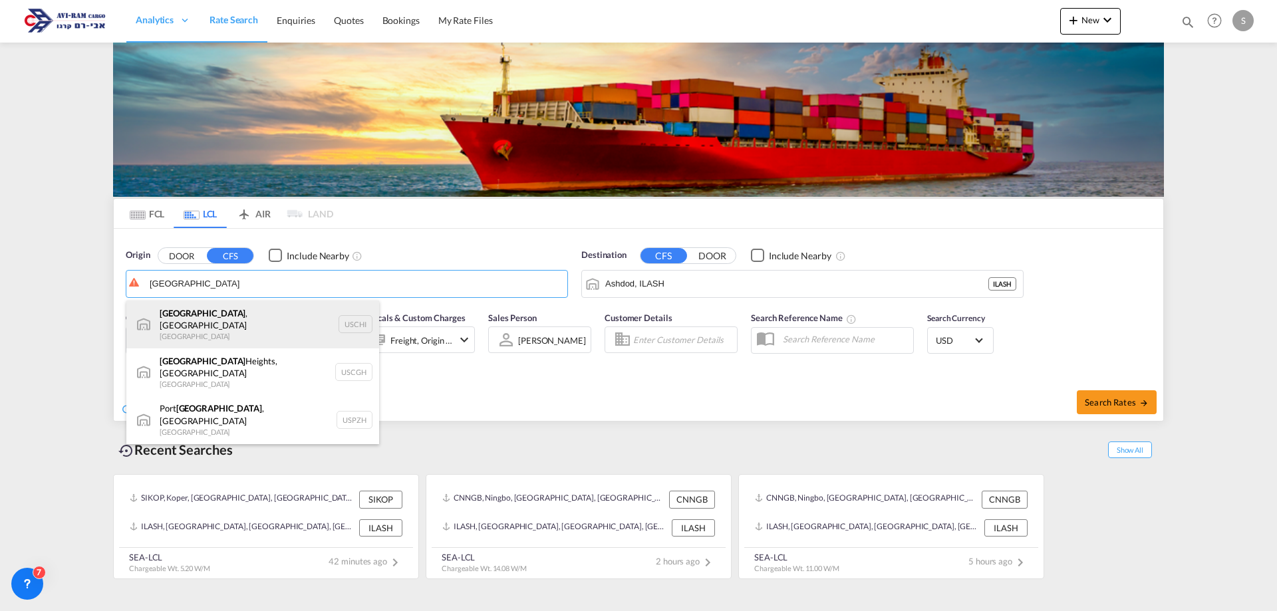
click at [227, 326] on div "Chicago , IL United States USCHI" at bounding box center [252, 325] width 253 height 48
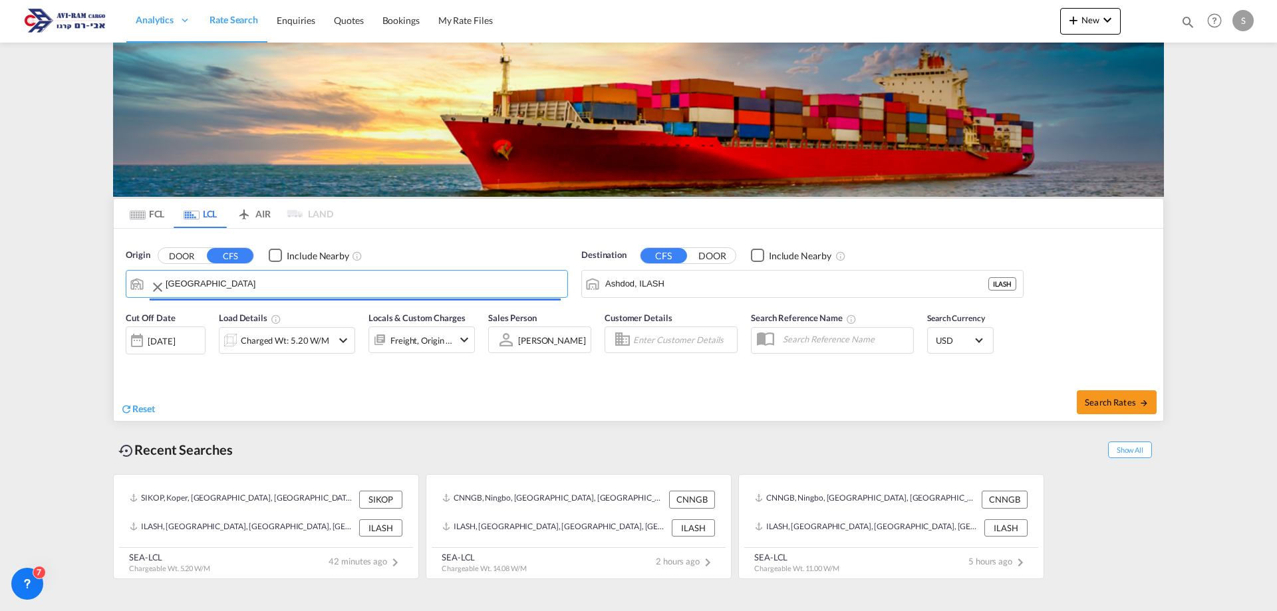
type input "Chicago, IL, USCHI"
click at [295, 344] on div "Charged Wt: 5.20 W/M" at bounding box center [285, 340] width 88 height 19
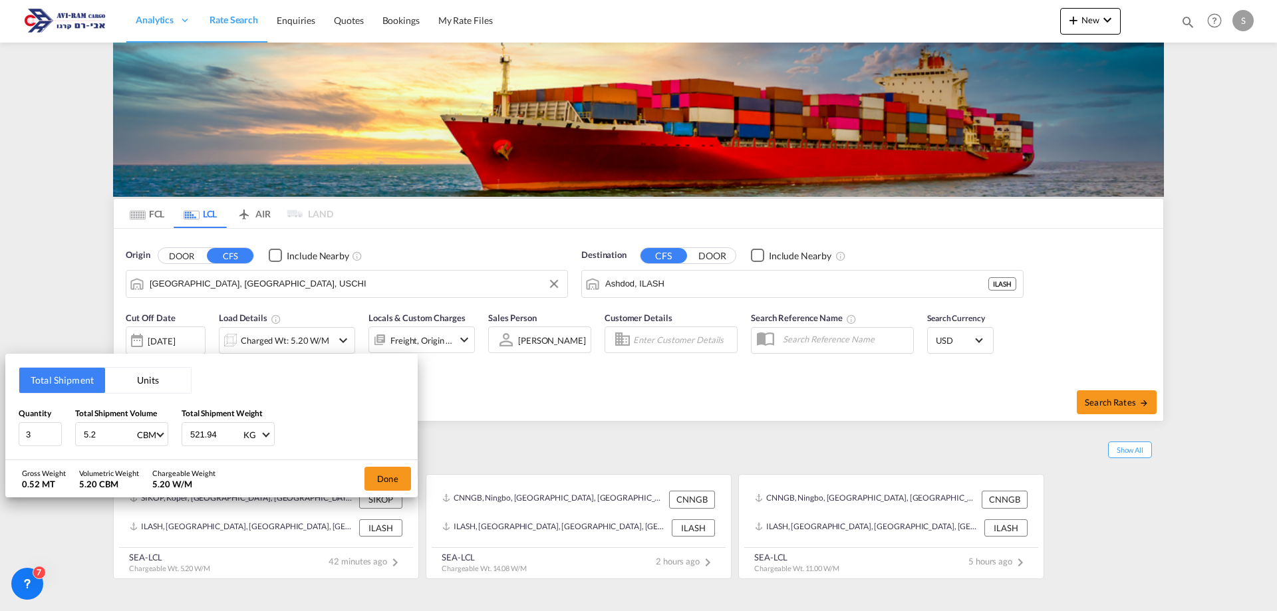
drag, startPoint x: 94, startPoint y: 434, endPoint x: 71, endPoint y: 434, distance: 22.6
click at [71, 434] on div "Quantity 3 Total Shipment Volume 5.2 CBM CBM CFT Total Shipment Weight 521.94 K…" at bounding box center [212, 427] width 386 height 40
click at [103, 430] on input "5.2" at bounding box center [108, 434] width 53 height 23
drag, startPoint x: 93, startPoint y: 433, endPoint x: 79, endPoint y: 435, distance: 14.1
click at [79, 435] on div "5.2 CBM CBM CFT" at bounding box center [121, 434] width 93 height 24
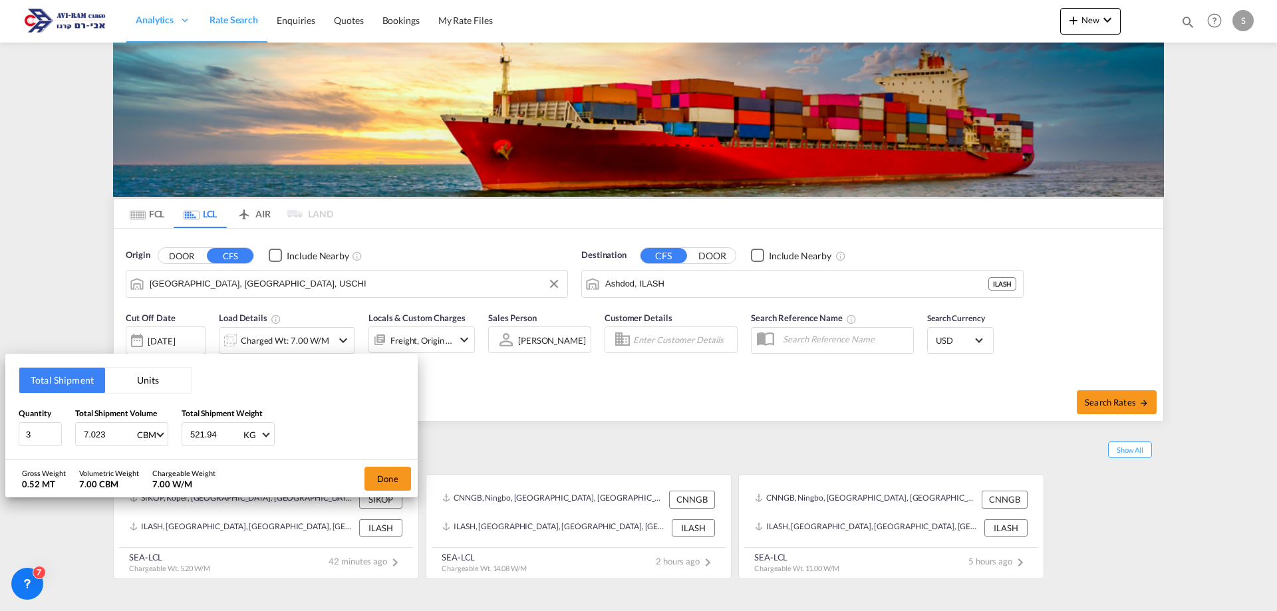
type input "7.023"
type input "1753"
click at [391, 479] on button "Done" at bounding box center [387, 479] width 47 height 24
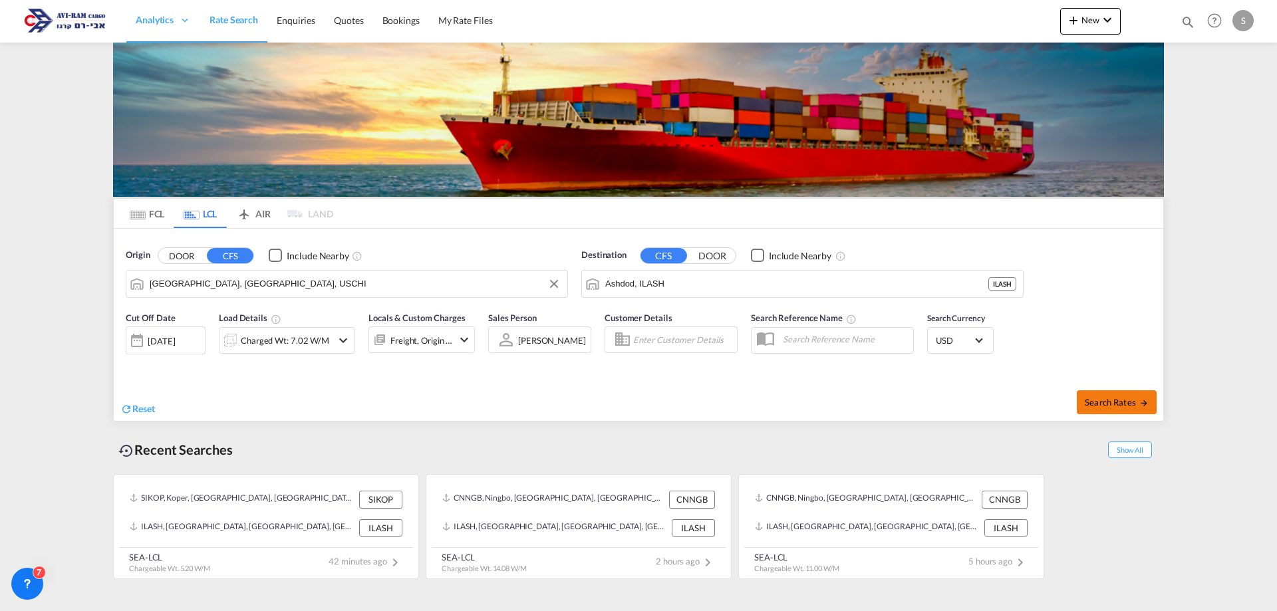
click at [1116, 400] on span "Search Rates" at bounding box center [1117, 402] width 64 height 11
type input "USCHI to ILASH / 18 Sep 2025"
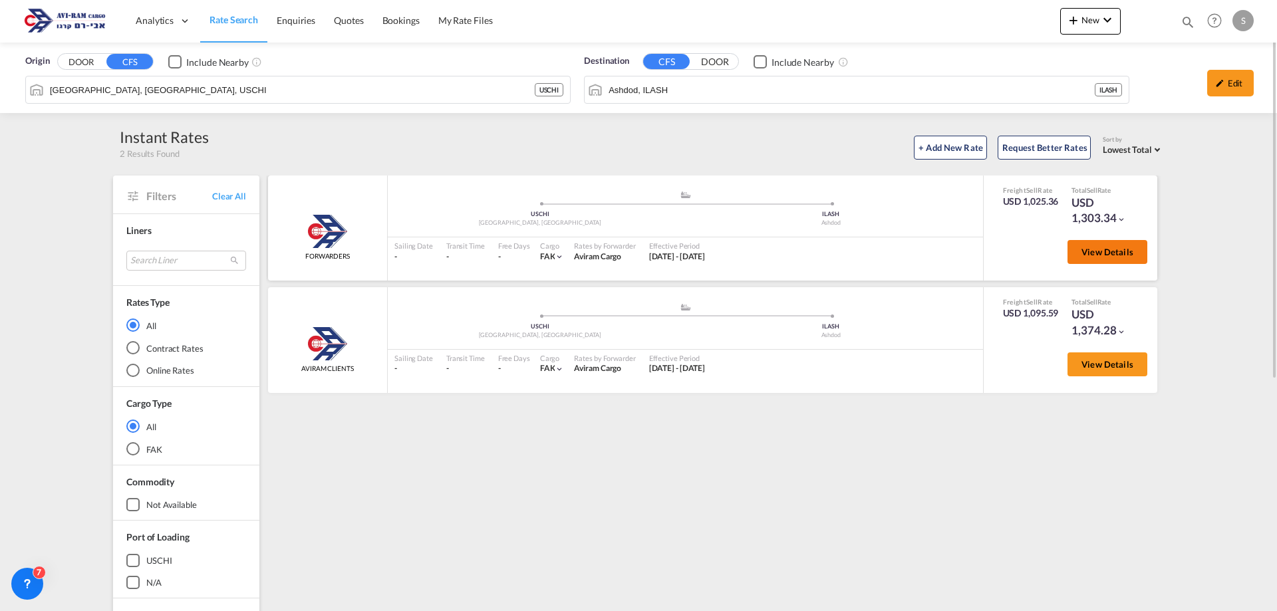
click at [1111, 250] on span "View Details" at bounding box center [1107, 252] width 52 height 11
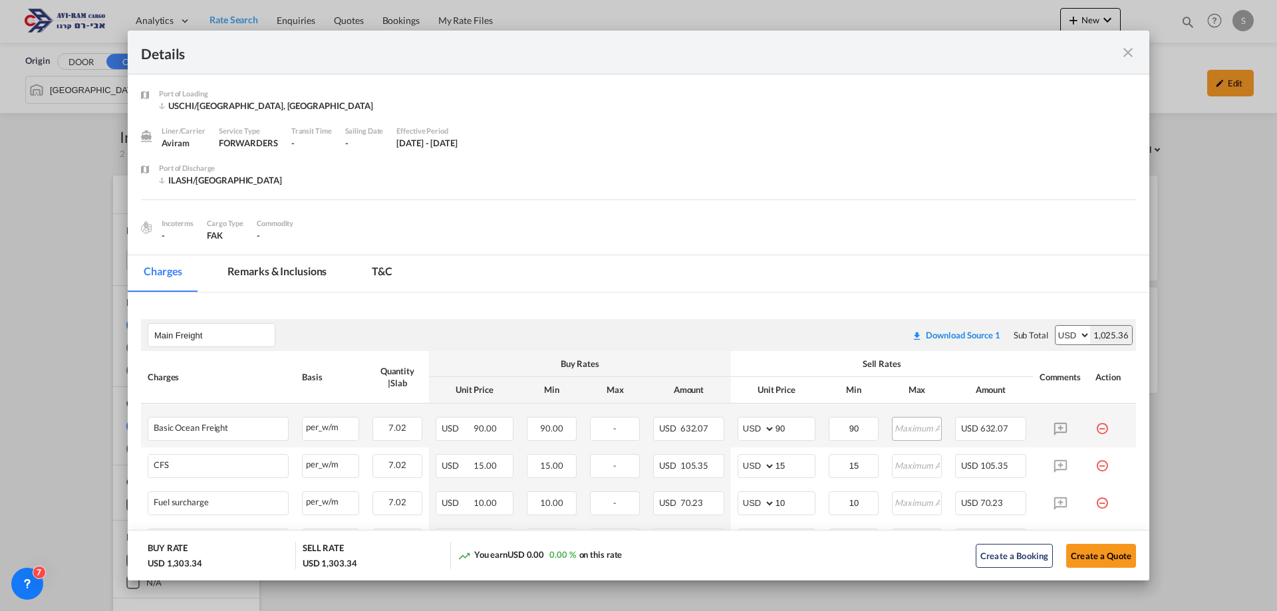
scroll to position [199, 0]
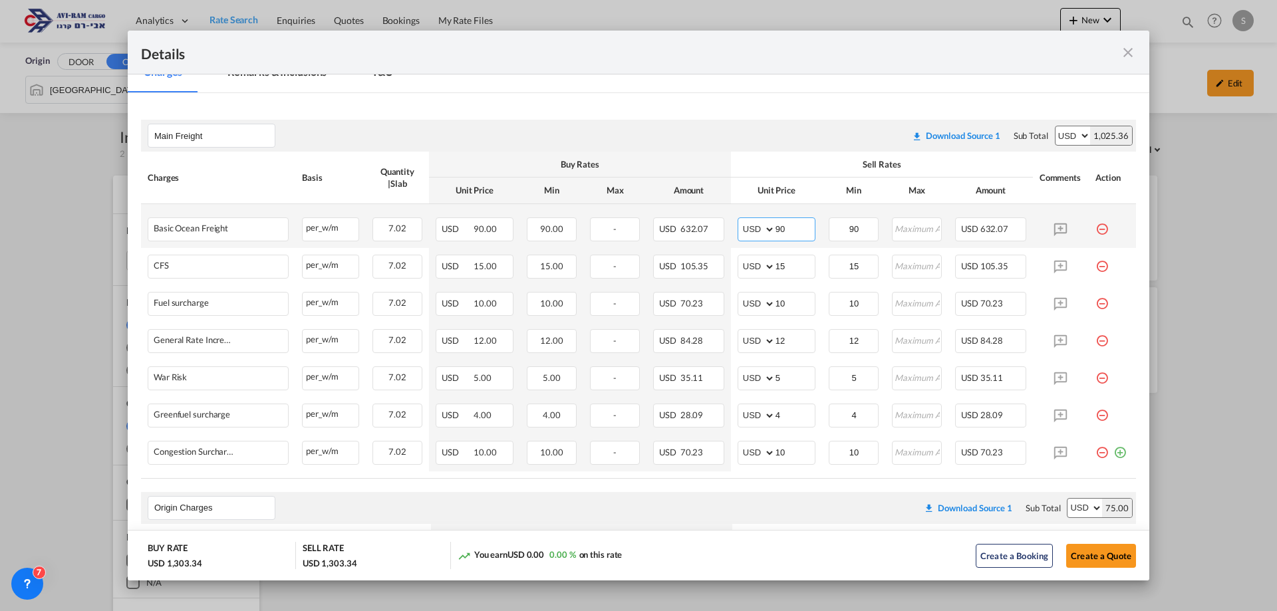
drag, startPoint x: 786, startPoint y: 227, endPoint x: 742, endPoint y: 235, distance: 44.5
click at [742, 235] on md-input-container "AED AFN ALL AMD ANG AOA ARS AUD AWG AZN BAM BBD BDT BGN BHD BIF BMD BND BOB BRL…" at bounding box center [776, 229] width 78 height 24
type input "100"
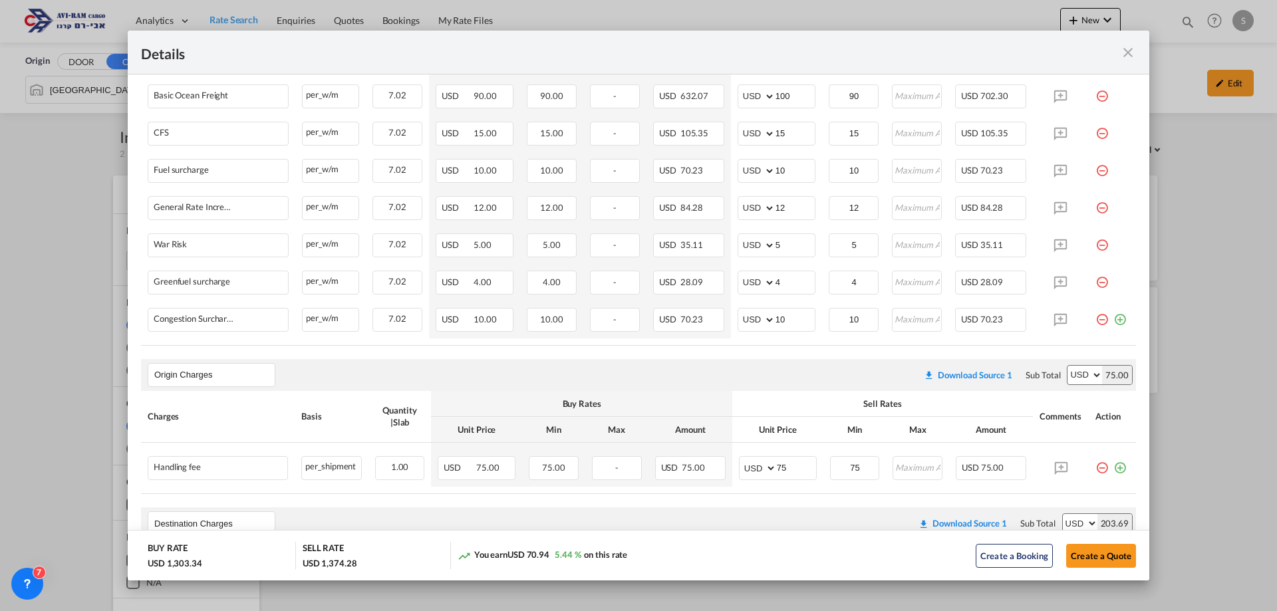
scroll to position [465, 0]
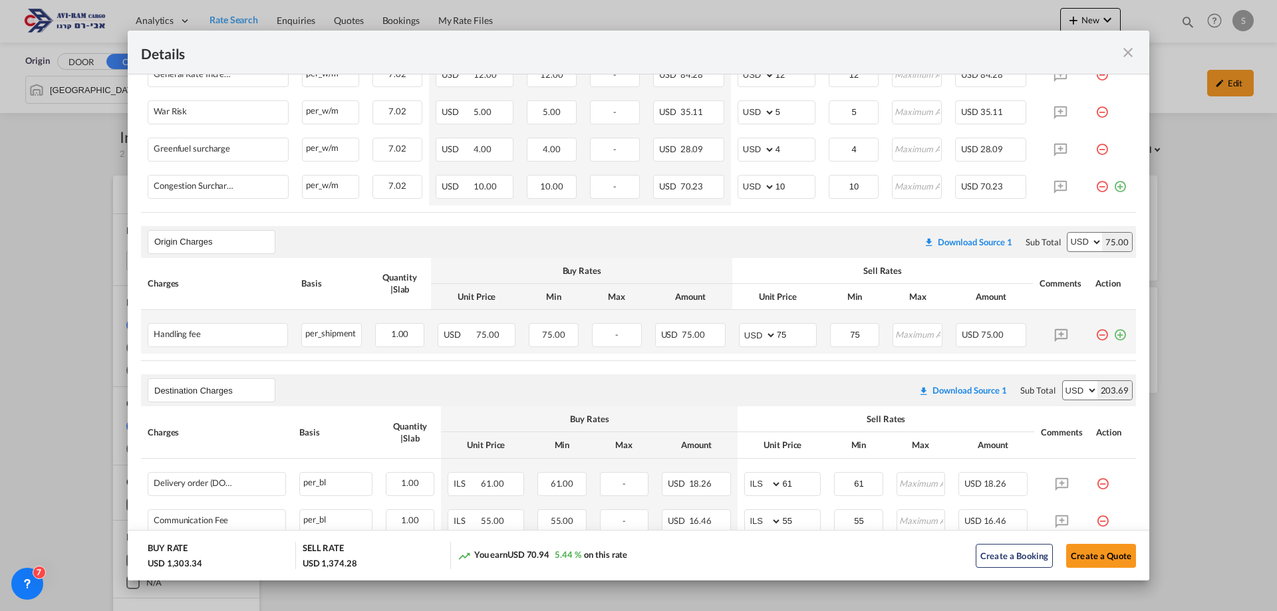
click at [1113, 329] on md-icon "icon-plus-circle-outline green-400-fg" at bounding box center [1119, 329] width 13 height 13
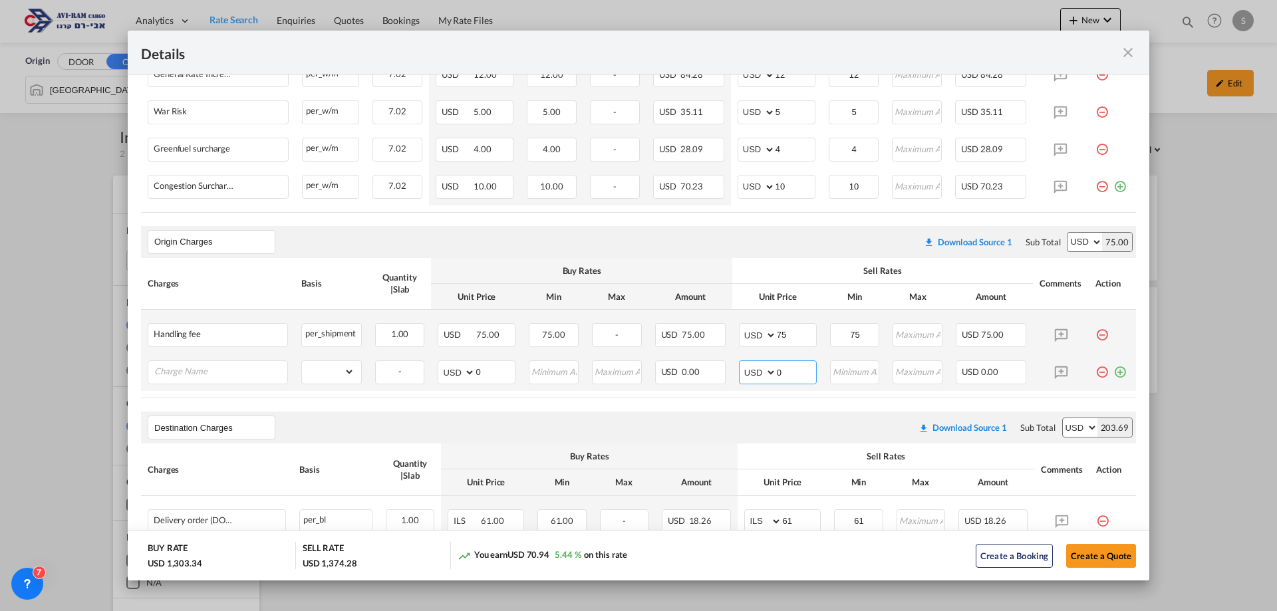
drag, startPoint x: 772, startPoint y: 366, endPoint x: 759, endPoint y: 373, distance: 14.3
click at [759, 372] on md-input-container "AED AFN ALL AMD ANG AOA ARS AUD AWG AZN BAM BBD BDT BGN BHD BIF BMD BND BOB BRL…" at bounding box center [778, 372] width 78 height 24
type input "565"
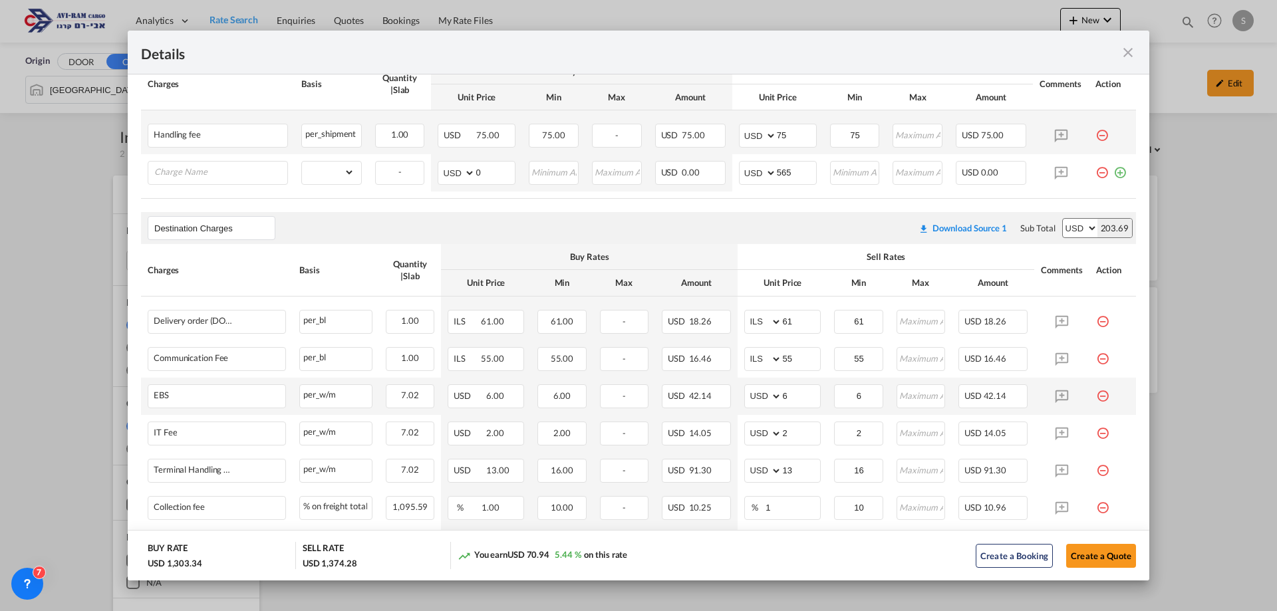
scroll to position [731, 0]
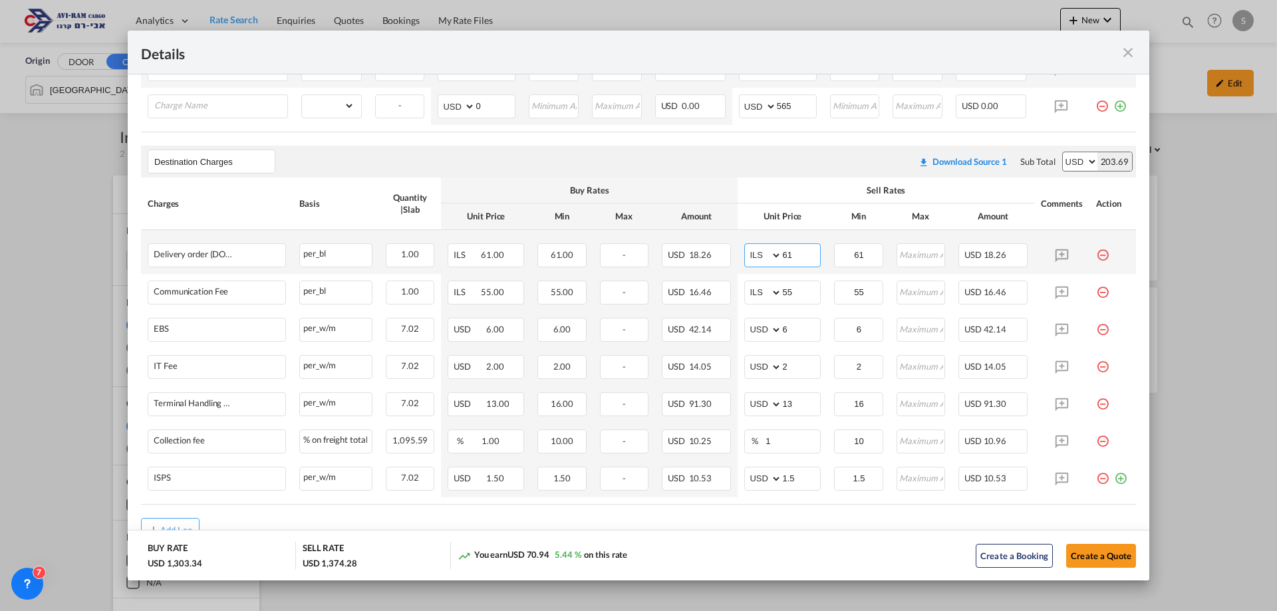
drag, startPoint x: 789, startPoint y: 254, endPoint x: 755, endPoint y: 260, distance: 34.4
click at [755, 260] on md-input-container "AED AFN ALL AMD ANG AOA ARS AUD AWG AZN BAM BBD BDT BGN BHD BIF BMD BND BOB BRL…" at bounding box center [782, 255] width 76 height 24
type input "116"
type input "66"
drag, startPoint x: 785, startPoint y: 392, endPoint x: 755, endPoint y: 399, distance: 30.0
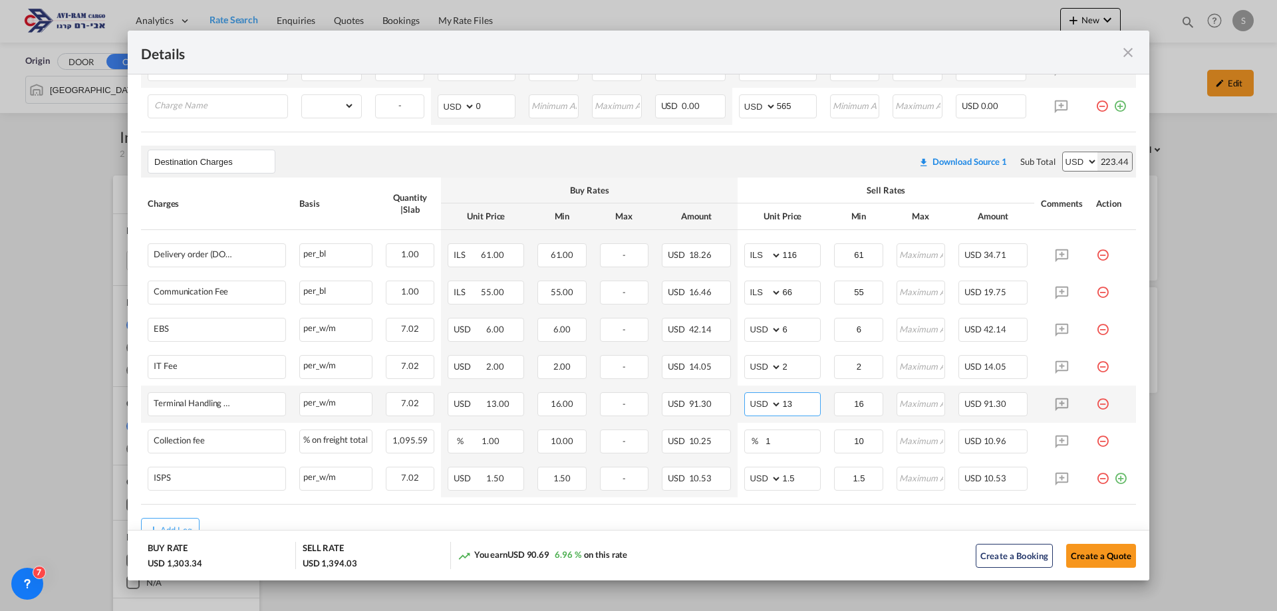
click at [753, 398] on md-input-container "AED AFN ALL AMD ANG AOA ARS AUD AWG AZN BAM BBD BDT BGN BHD BIF BMD BND BOB BRL…" at bounding box center [782, 404] width 76 height 24
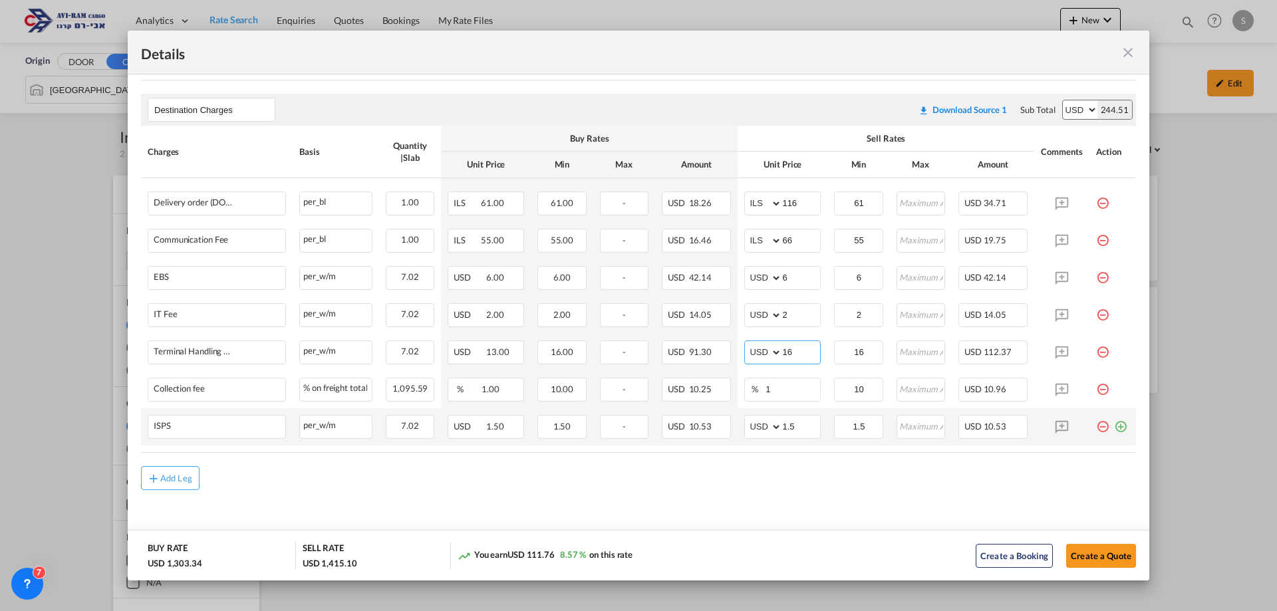
type input "16"
click at [1114, 426] on md-icon "icon-plus-circle-outline green-400-fg" at bounding box center [1120, 421] width 13 height 13
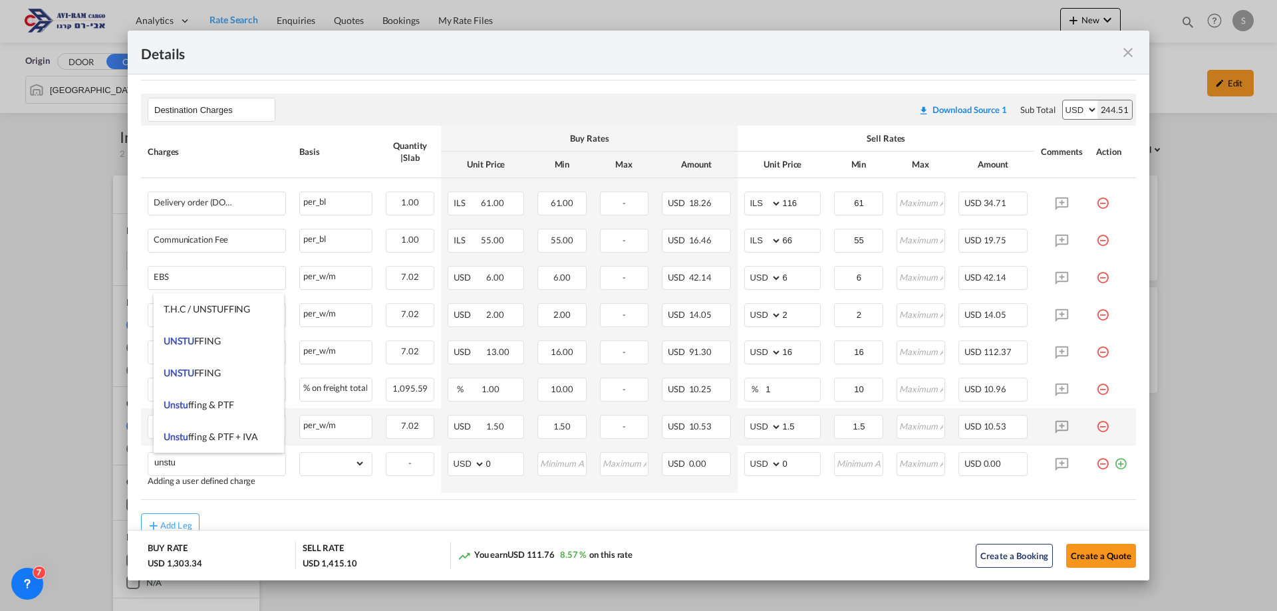
drag, startPoint x: 221, startPoint y: 339, endPoint x: 309, endPoint y: 444, distance: 136.4
click at [221, 339] on li "UNSTU FFING" at bounding box center [219, 341] width 130 height 32
type input "UNSTUFFING"
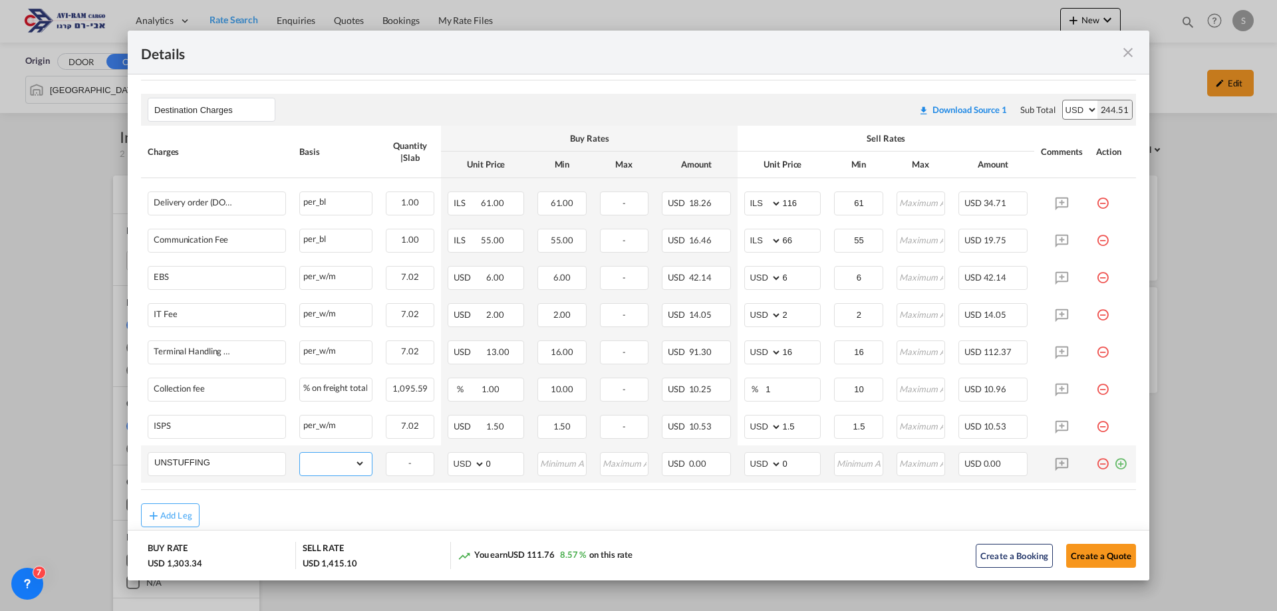
click at [320, 461] on select "gross_weight volumetric_weight per_shipment per_bl per_km per_hawb per_kg flat …" at bounding box center [332, 463] width 65 height 21
select select "per_ton"
click at [300, 453] on select "gross_weight volumetric_weight per_shipment per_bl per_km per_hawb per_kg flat …" at bounding box center [332, 463] width 65 height 21
drag, startPoint x: 790, startPoint y: 460, endPoint x: 741, endPoint y: 469, distance: 50.1
click at [744, 469] on md-input-container "AED AFN ALL AMD ANG AOA ARS AUD AWG AZN BAM BBD BDT BGN BHD BIF BMD BND BOB BRL…" at bounding box center [782, 464] width 76 height 24
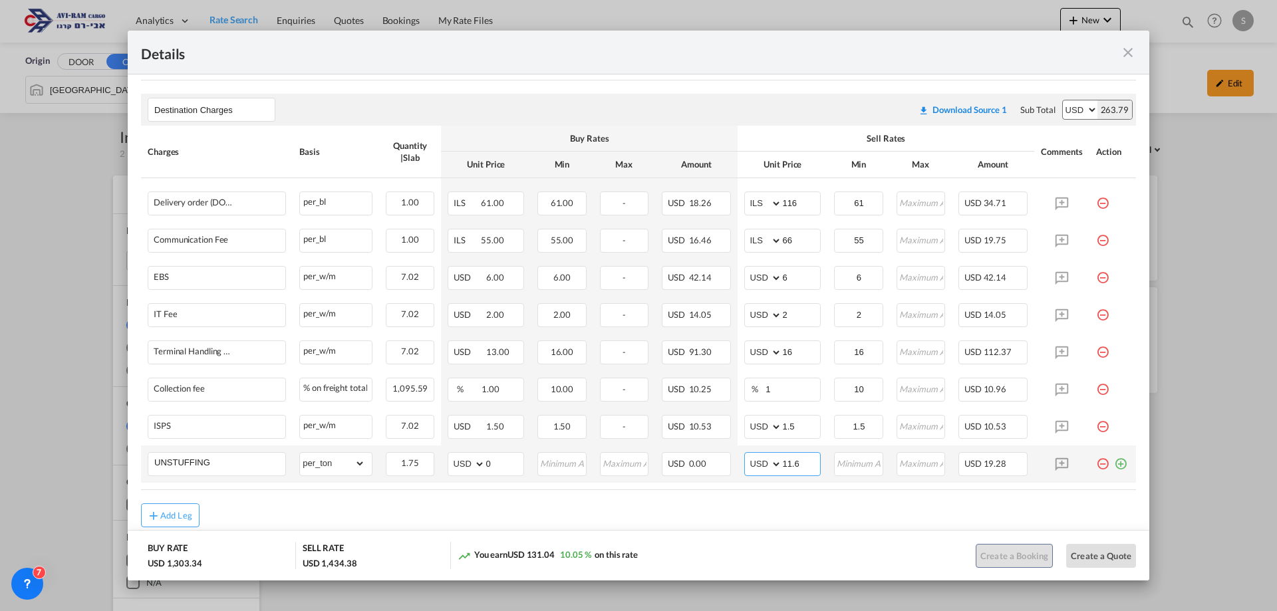
type input "11.6"
type input "12"
click at [1081, 553] on button "Create a Quote" at bounding box center [1101, 556] width 70 height 24
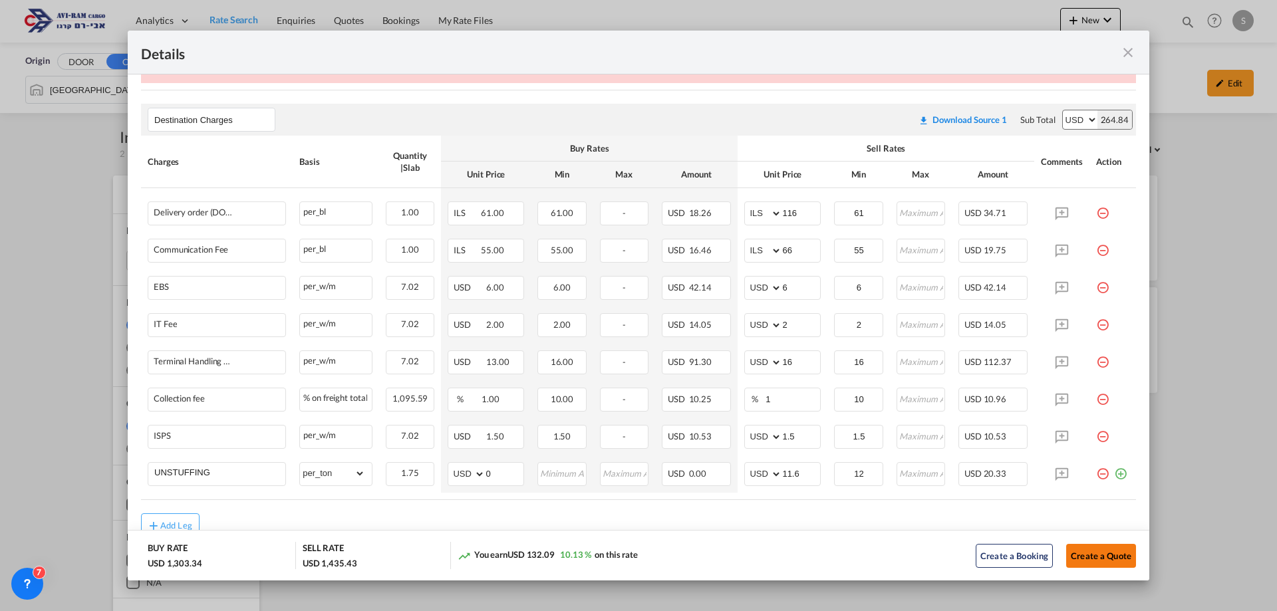
scroll to position [511, 0]
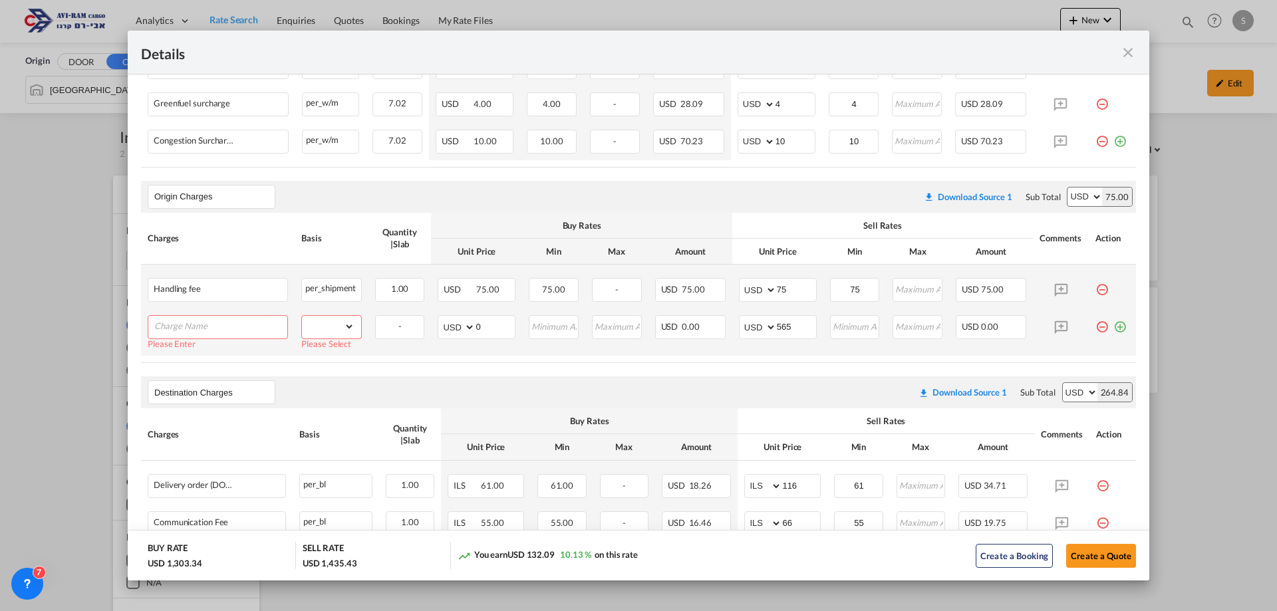
click at [186, 323] on input "Charge Name" at bounding box center [220, 326] width 133 height 20
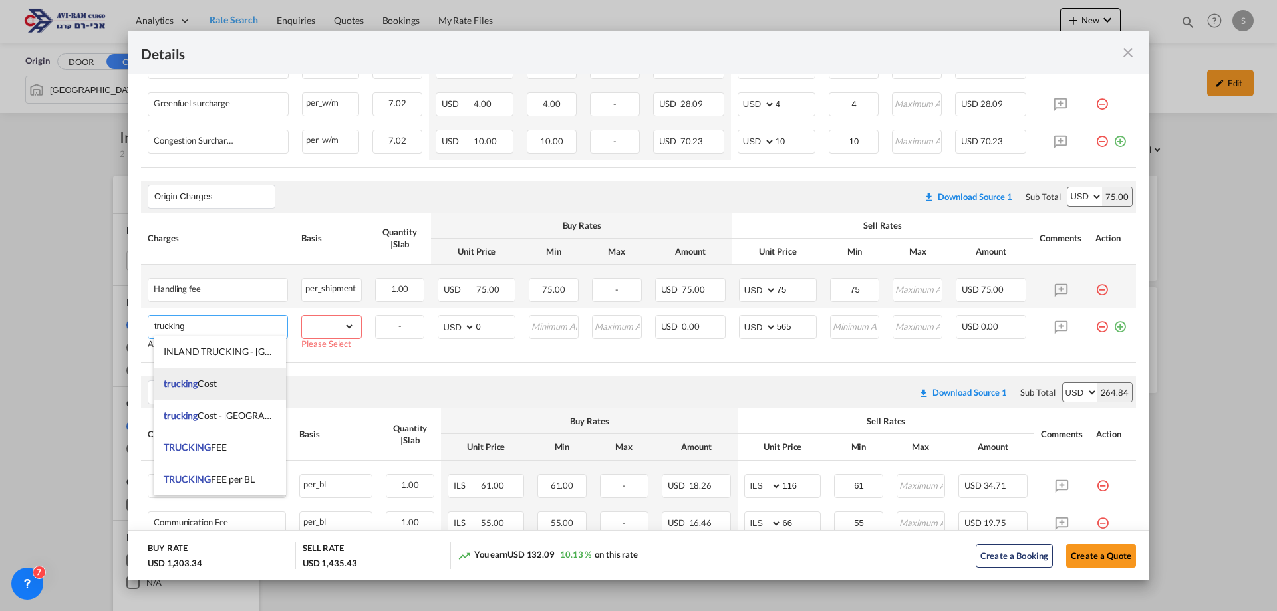
click at [219, 384] on li "trucking Cost" at bounding box center [220, 384] width 132 height 32
type input "trucking Cost"
type input "0"
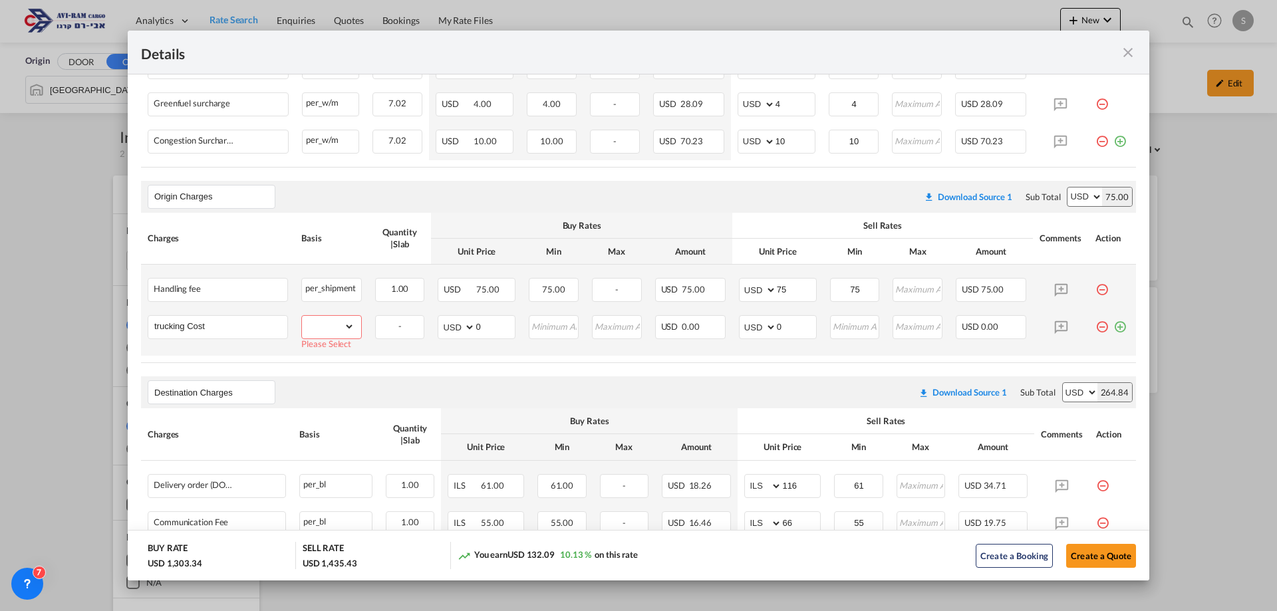
click at [312, 324] on select "gross_weight volumetric_weight per_shipment per_bl per_km per_hawb per_kg flat …" at bounding box center [328, 326] width 52 height 21
select select "per_shipment"
click at [302, 316] on select "gross_weight volumetric_weight per_shipment per_bl per_km per_hawb per_kg flat …" at bounding box center [328, 326] width 52 height 21
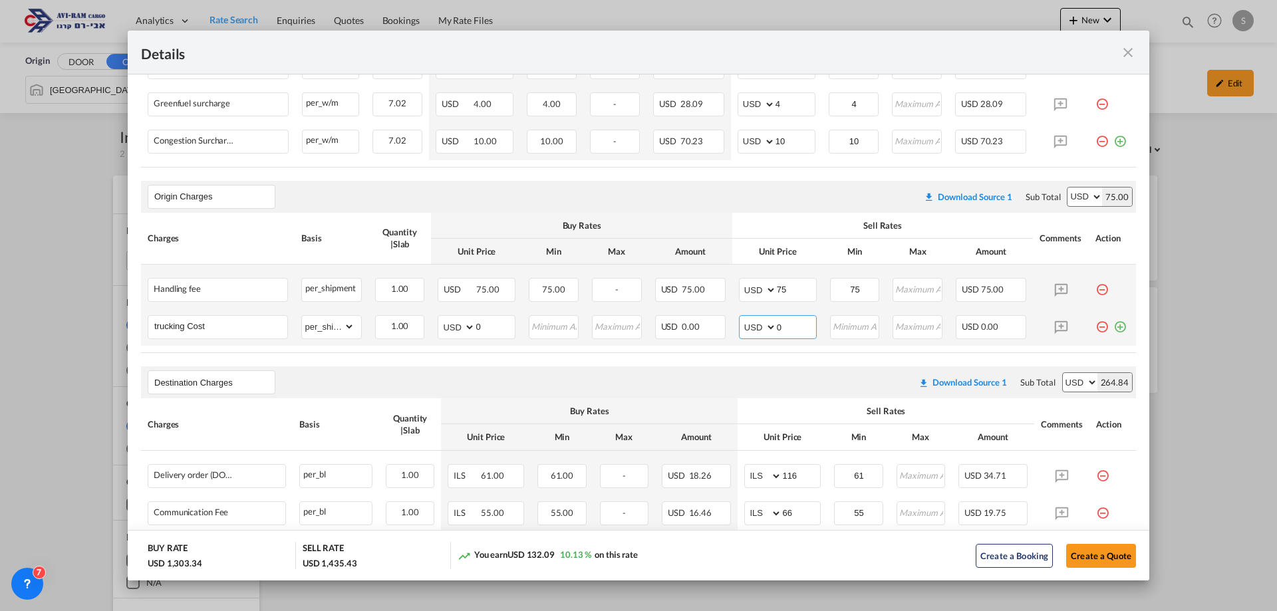
drag, startPoint x: 784, startPoint y: 327, endPoint x: 751, endPoint y: 332, distance: 33.6
click at [750, 328] on md-input-container "AED AFN ALL AMD ANG AOA ARS AUD AWG AZN BAM BBD BDT BGN BHD BIF BMD BND BOB BRL…" at bounding box center [778, 327] width 78 height 24
type input "565"
click at [1087, 551] on button "Create a Quote" at bounding box center [1101, 556] width 70 height 24
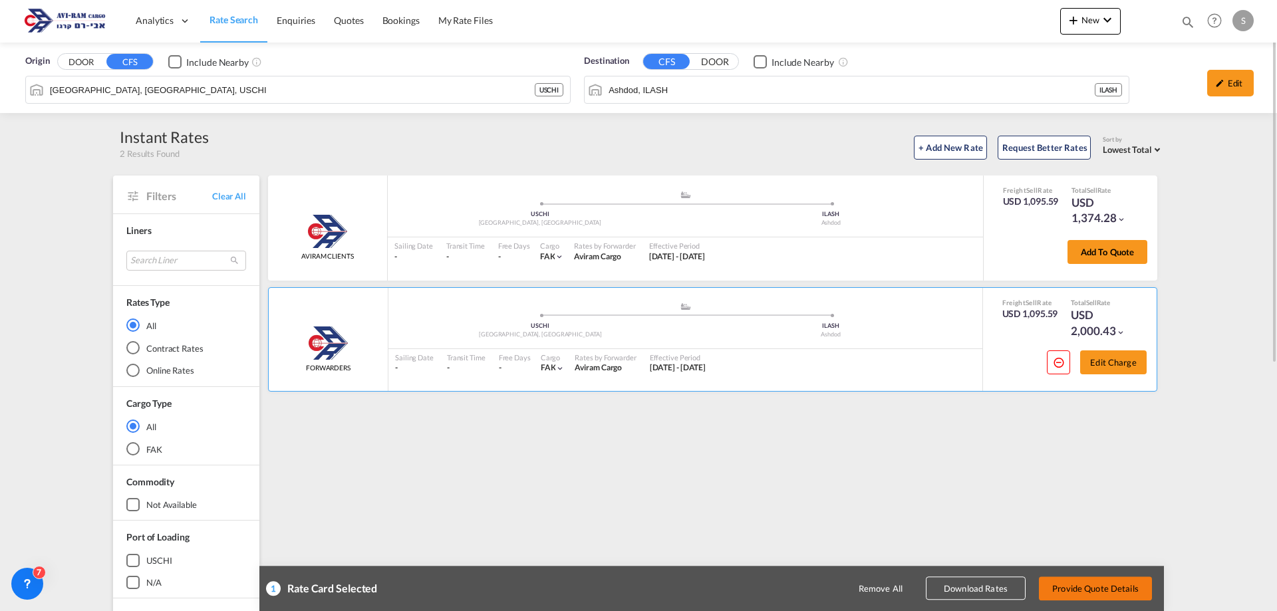
click at [1113, 588] on button "Provide Quote Details" at bounding box center [1095, 588] width 113 height 24
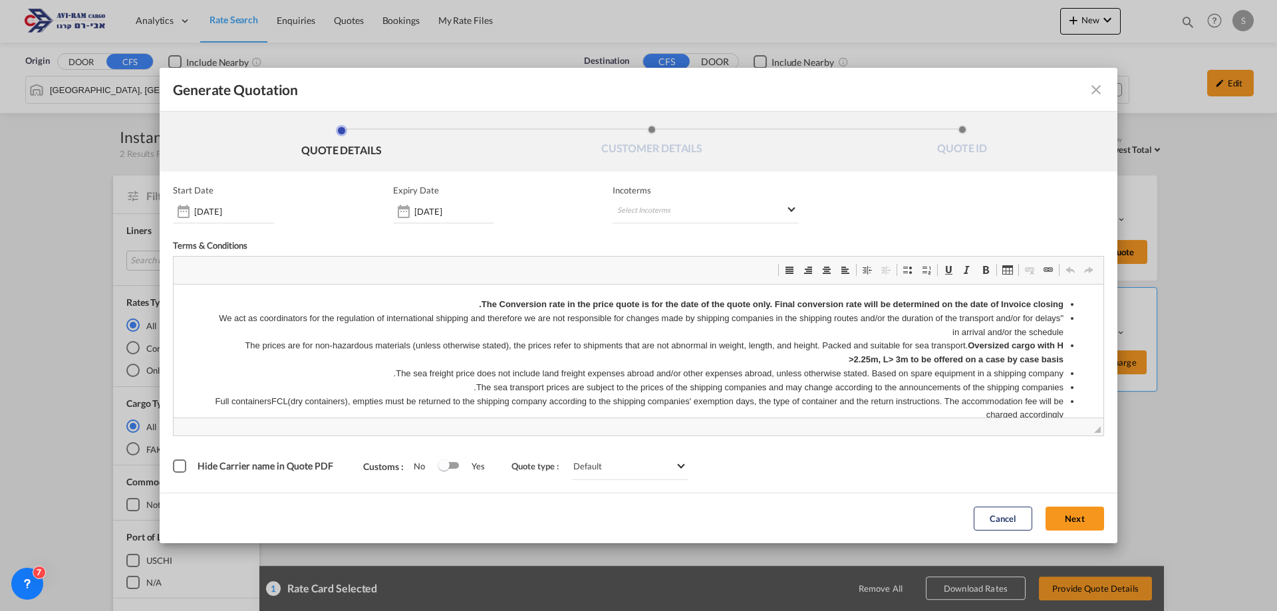
scroll to position [0, 0]
click at [662, 214] on md-select "Select Incoterms" at bounding box center [705, 211] width 186 height 24
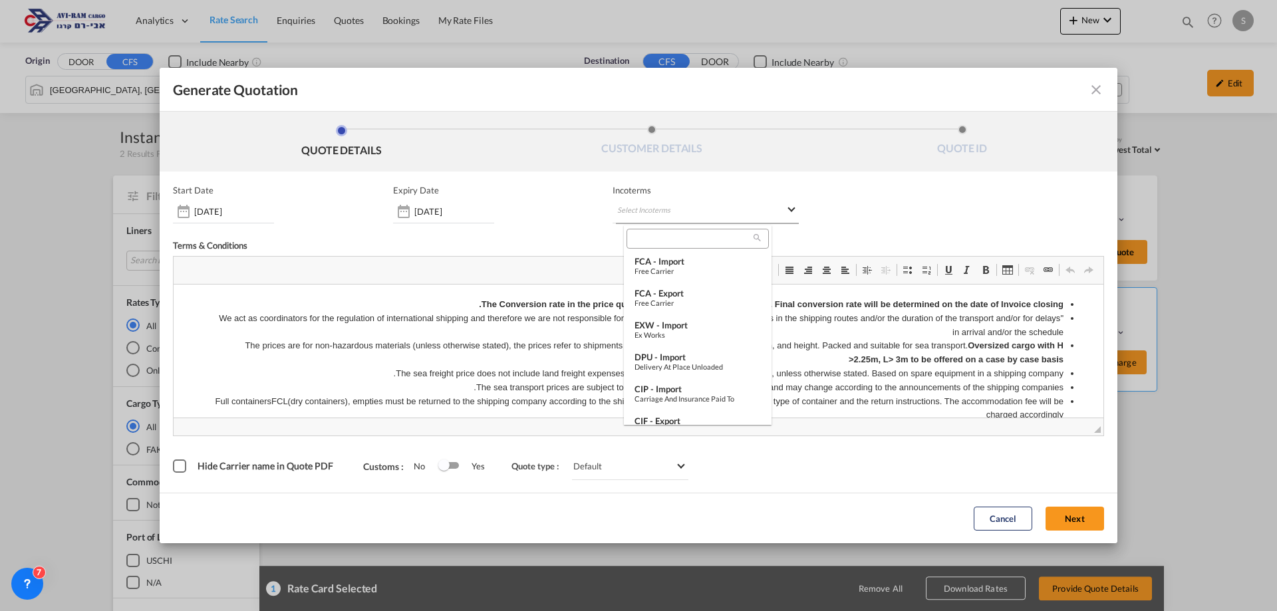
scroll to position [176, 0]
click at [702, 307] on div "EXW - import" at bounding box center [697, 310] width 126 height 11
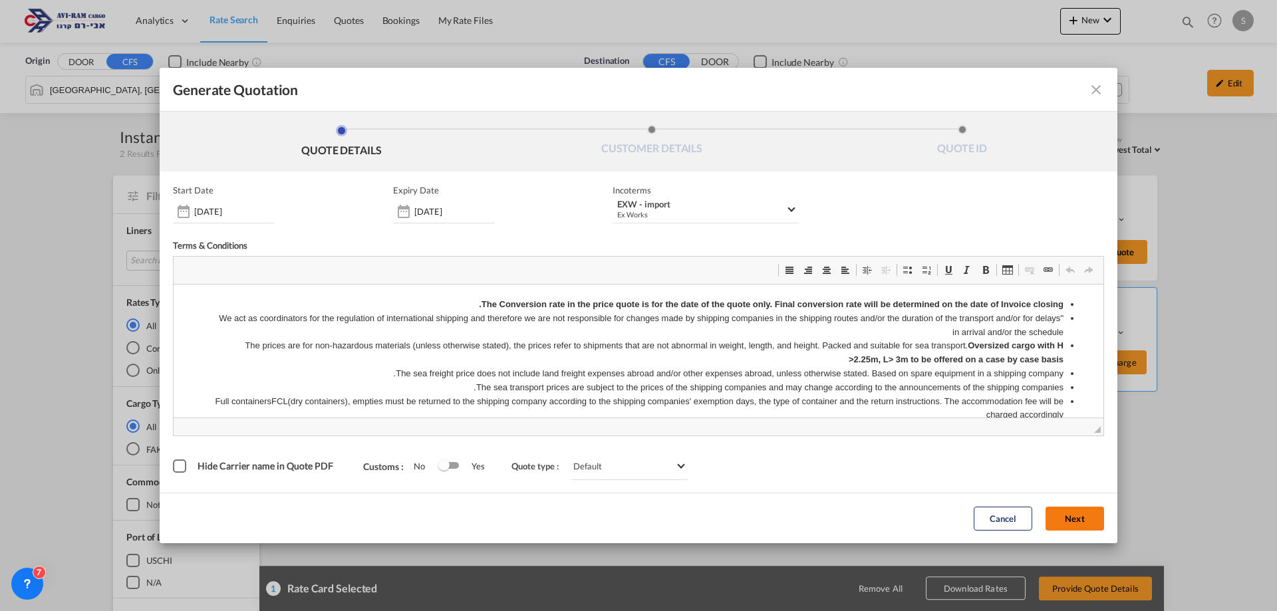
click at [1071, 522] on button "Next" at bounding box center [1074, 519] width 59 height 24
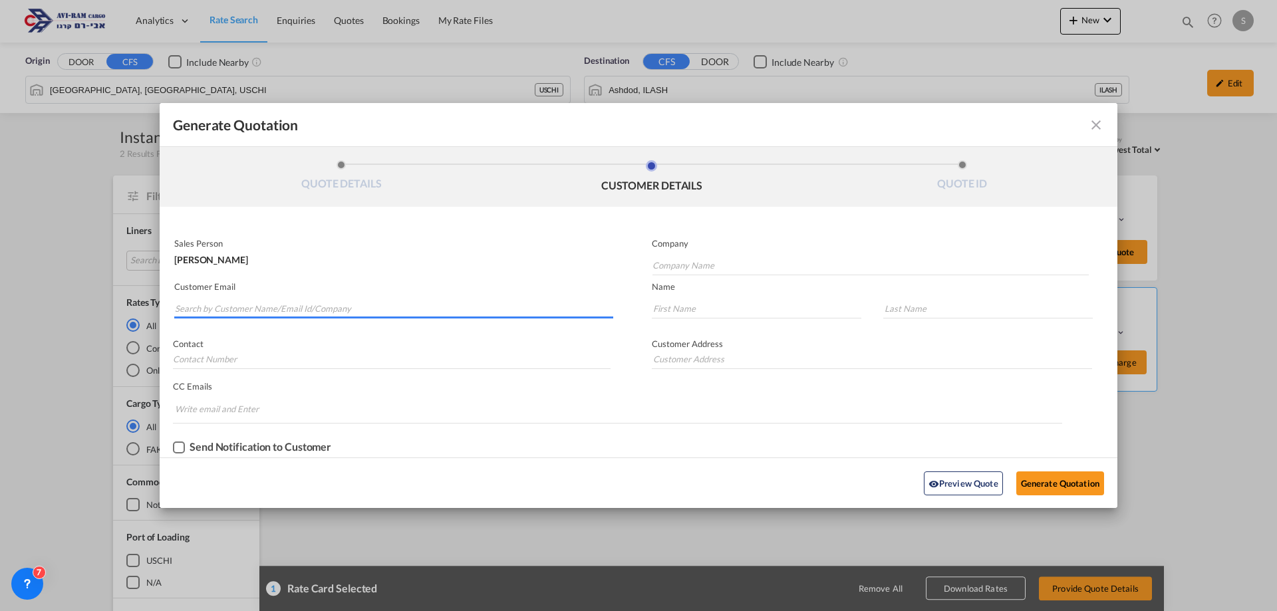
click at [307, 307] on input "Search by Customer Name/Email Id/Company" at bounding box center [394, 309] width 438 height 20
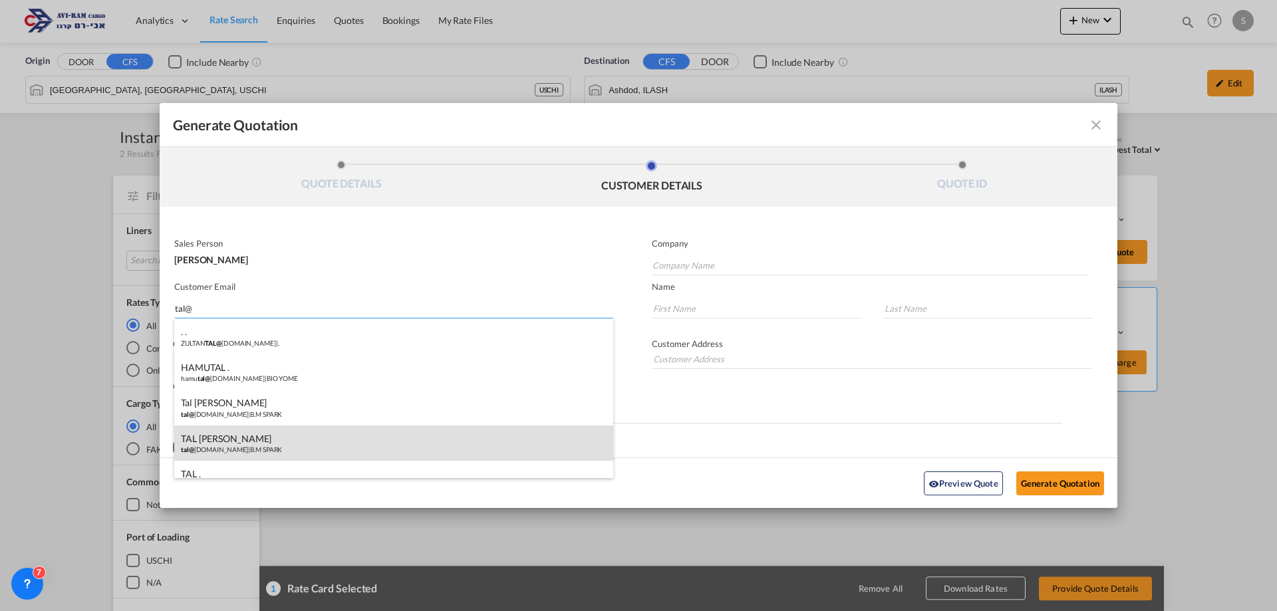
type input "tal@"
click at [300, 436] on div "TAL BEN MOSHE tal@ bmspark.co.il | B.M SPARK" at bounding box center [393, 444] width 439 height 36
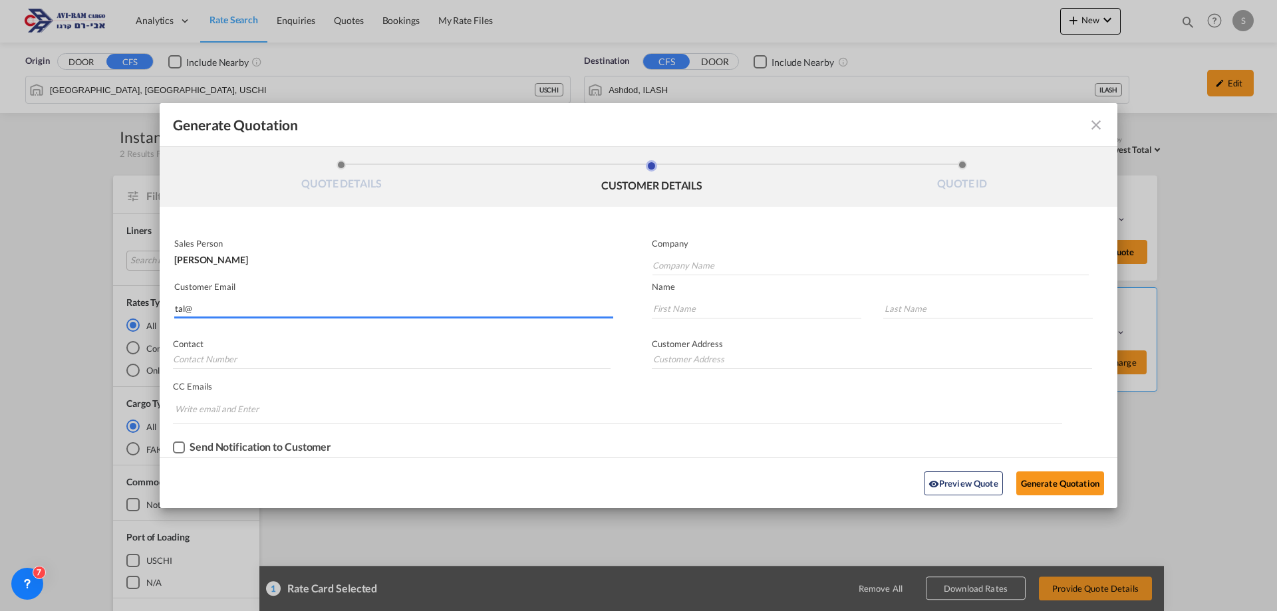
type input "B.M SPARK"
type input "tal@bmspark.co.il"
type input "TAL"
type input "BEN MOSHE"
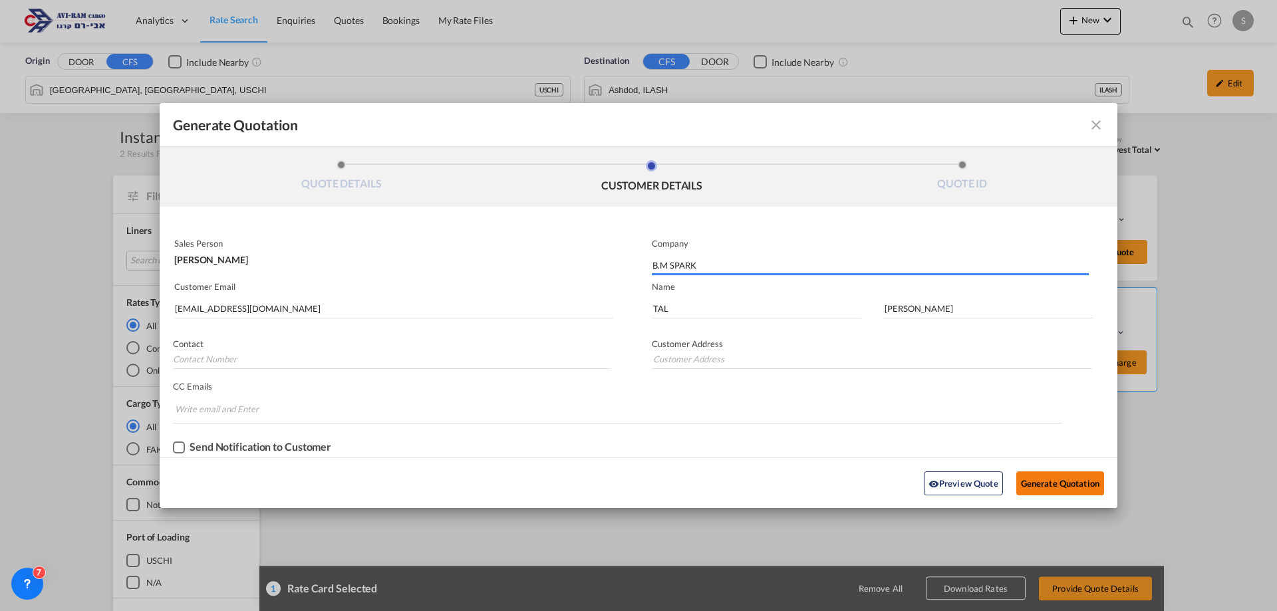
click at [1031, 487] on button "Generate Quotation" at bounding box center [1060, 483] width 88 height 24
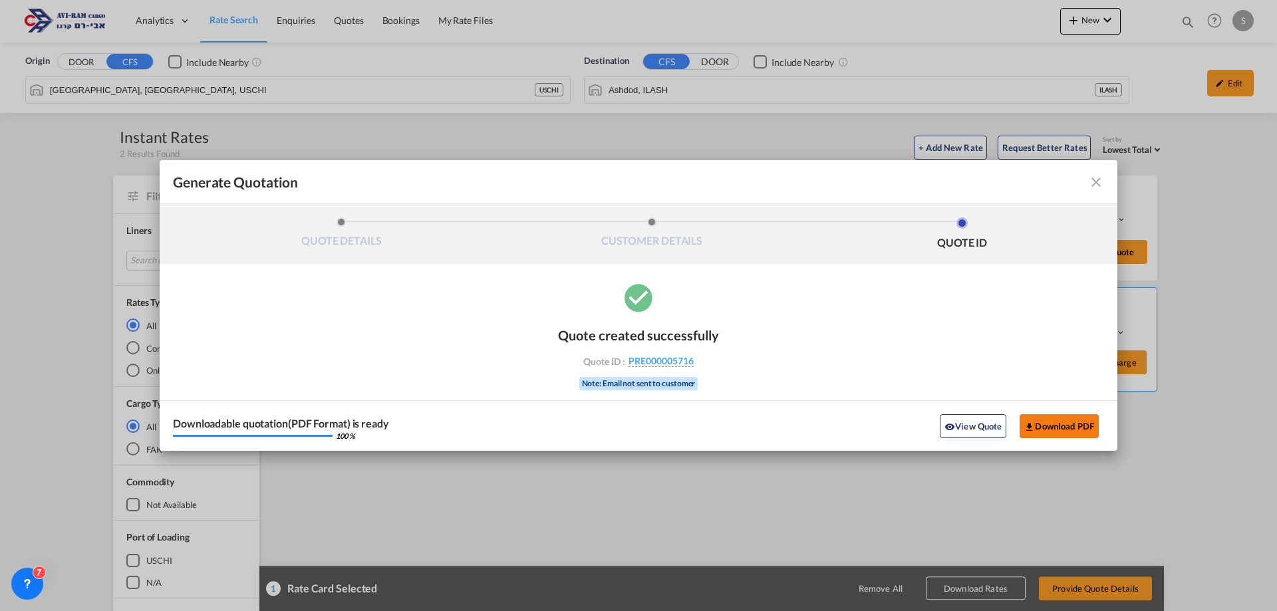
click at [1065, 420] on button "Download PDF" at bounding box center [1058, 426] width 79 height 24
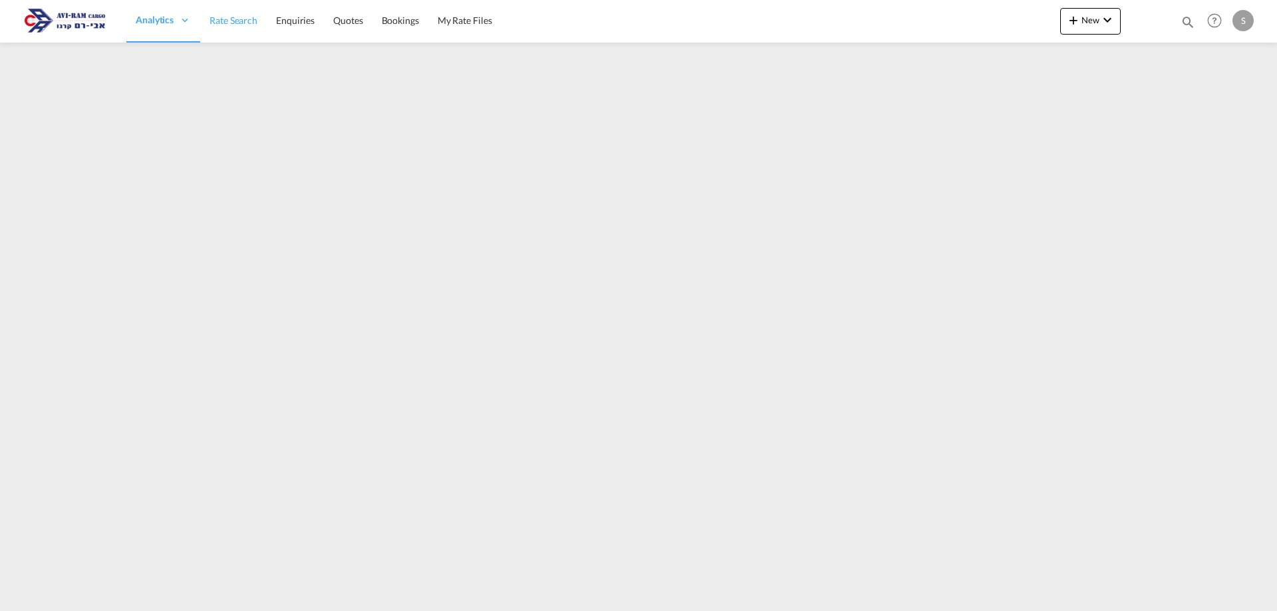
click at [241, 20] on span "Rate Search" at bounding box center [233, 20] width 48 height 11
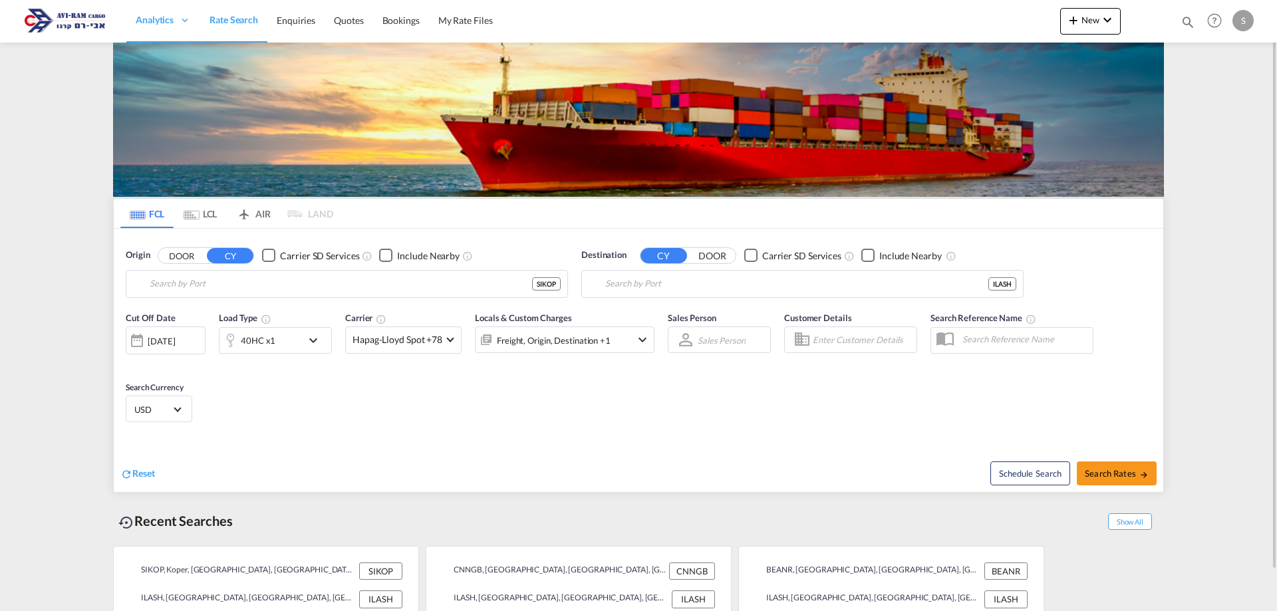
type input "Koper, SIKOP"
type input "Ashdod, ILASH"
click at [198, 215] on md-icon "Use the left and right arrow keys to navigate between tabs" at bounding box center [192, 215] width 16 height 10
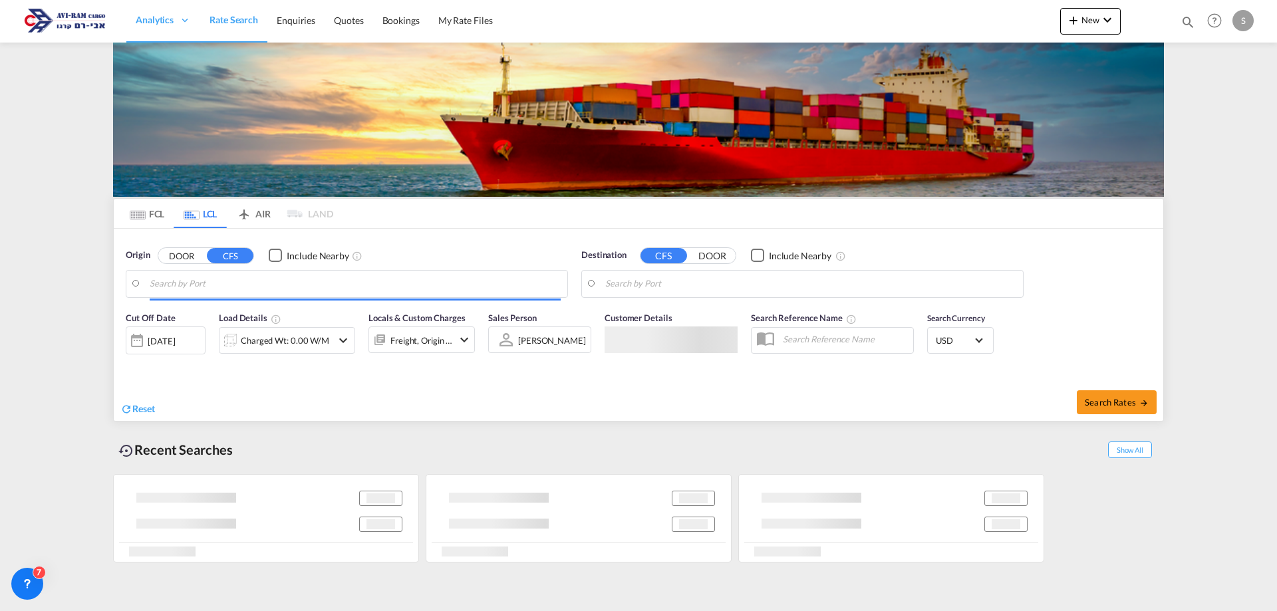
type input "Chicago, IL, USCHI"
type input "Ashdod, ILASH"
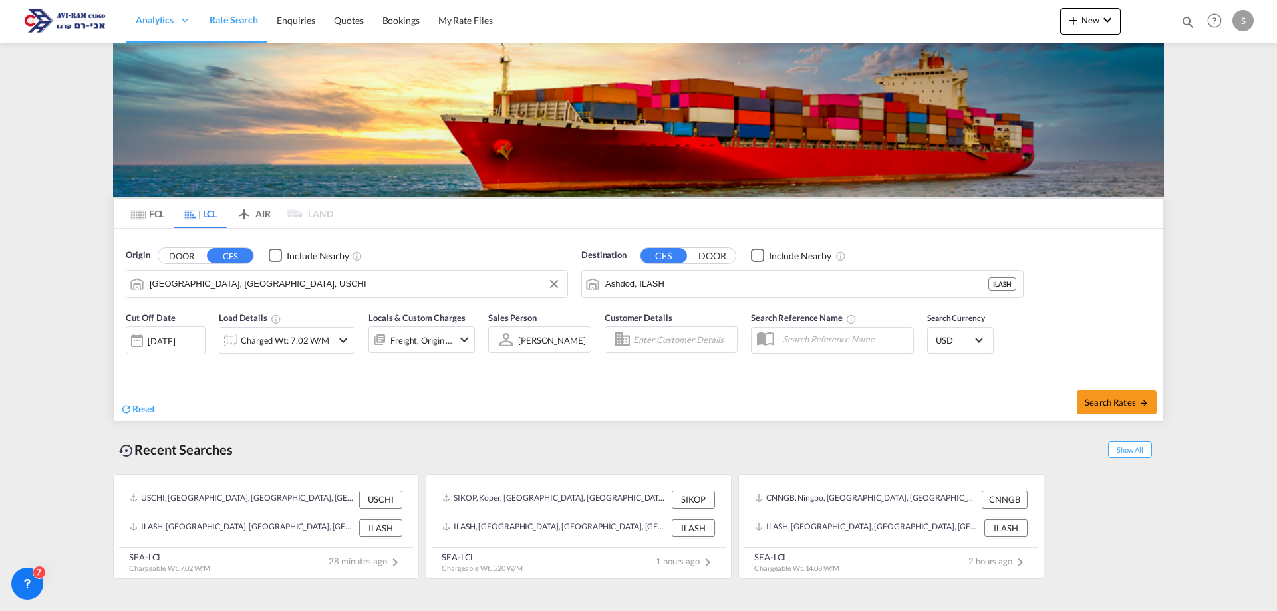
click at [222, 289] on input "Chicago, IL, USCHI" at bounding box center [355, 284] width 411 height 20
type input "r"
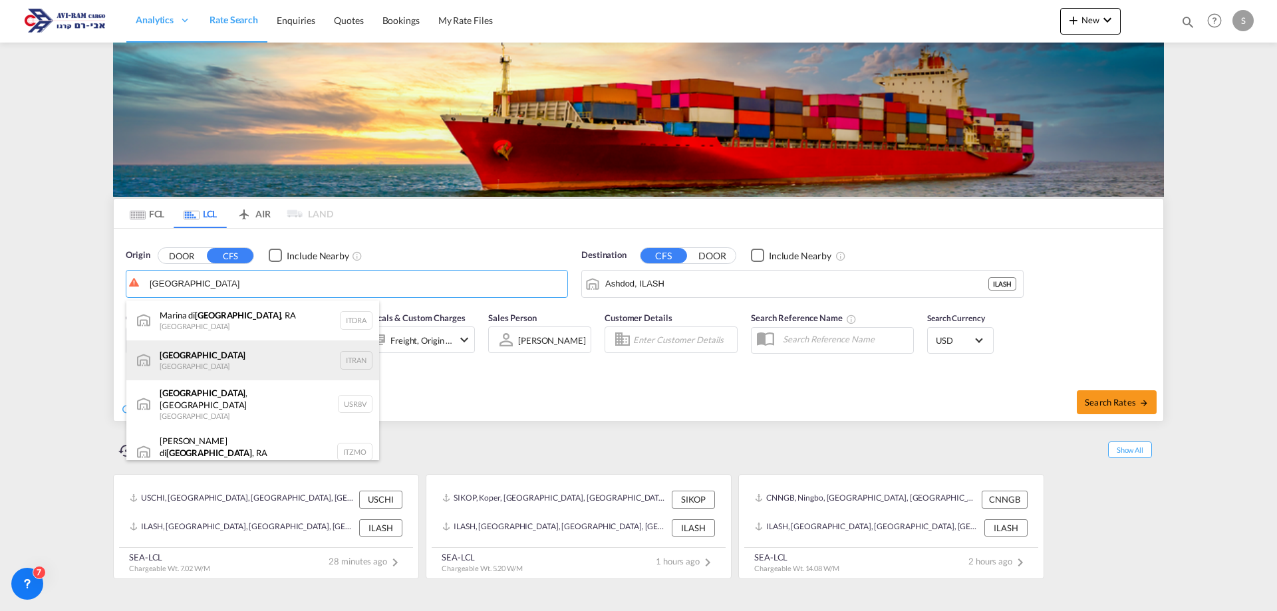
click at [217, 353] on div "Ravenna Italy ITRAN" at bounding box center [252, 360] width 253 height 40
type input "Ravenna, ITRAN"
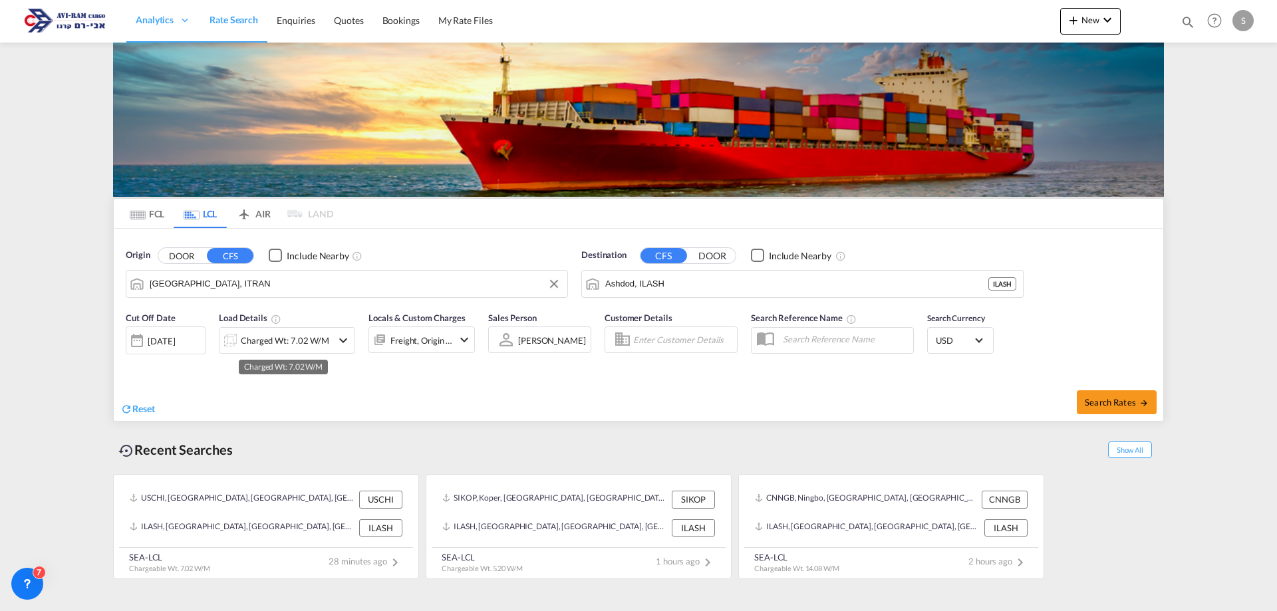
click at [301, 344] on div "Charged Wt: 7.02 W/M" at bounding box center [285, 340] width 88 height 19
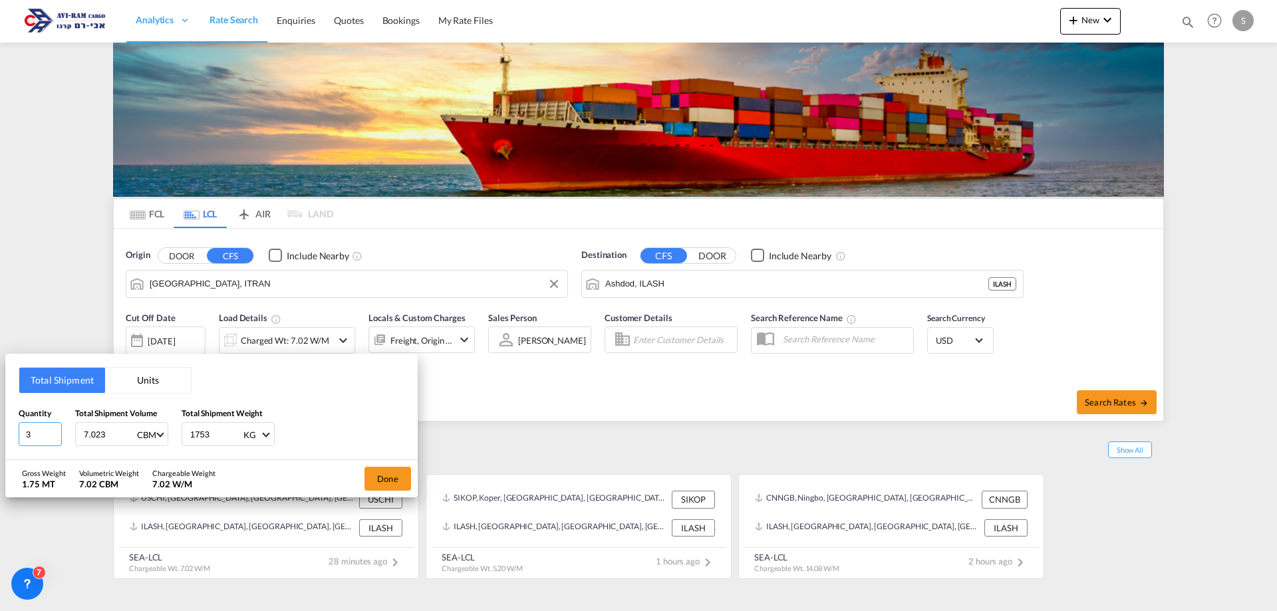
drag, startPoint x: 39, startPoint y: 433, endPoint x: 12, endPoint y: 425, distance: 28.4
click at [13, 425] on div "Total Shipment Units Quantity 3 Total Shipment Volume 7.023 CBM CBM CFT Total S…" at bounding box center [211, 407] width 412 height 106
type input "9"
type input "5.95"
type input "1190"
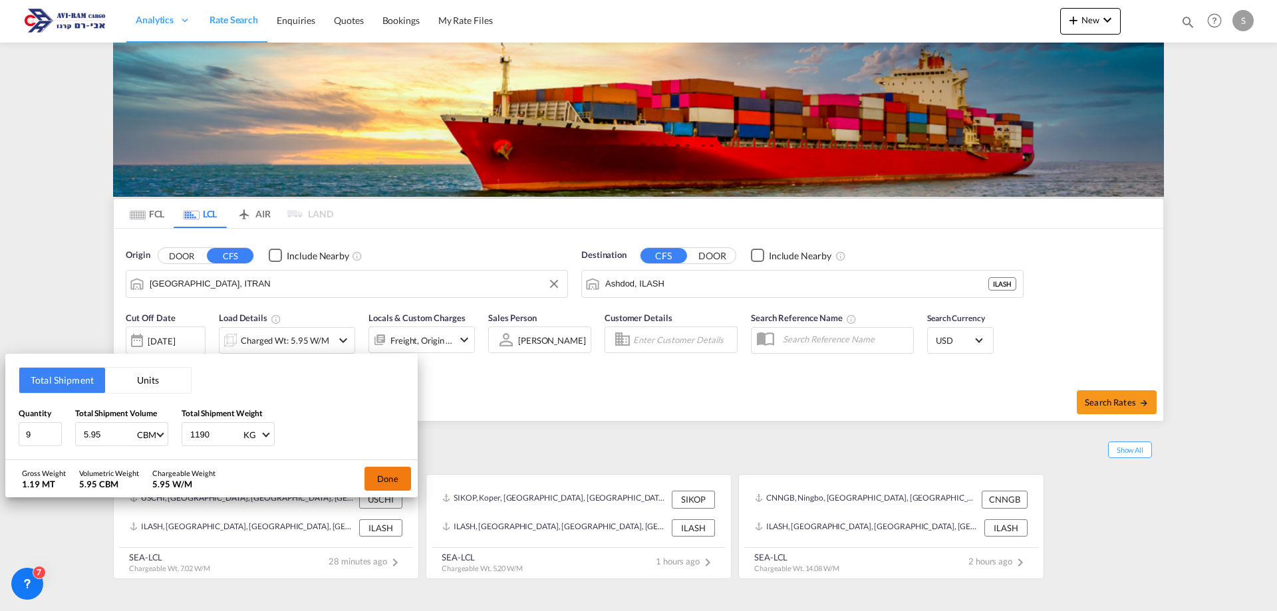
click at [369, 475] on button "Done" at bounding box center [387, 479] width 47 height 24
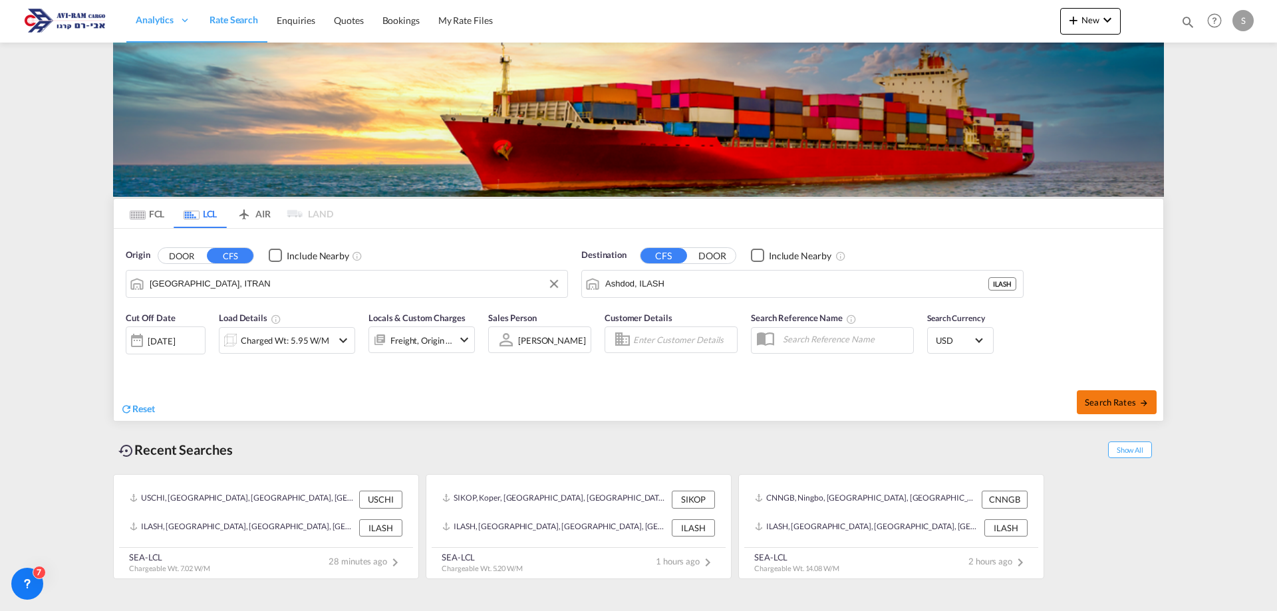
click at [1120, 396] on button "Search Rates" at bounding box center [1117, 402] width 80 height 24
type input "ITRAN to ILASH / 18 Sep 2025"
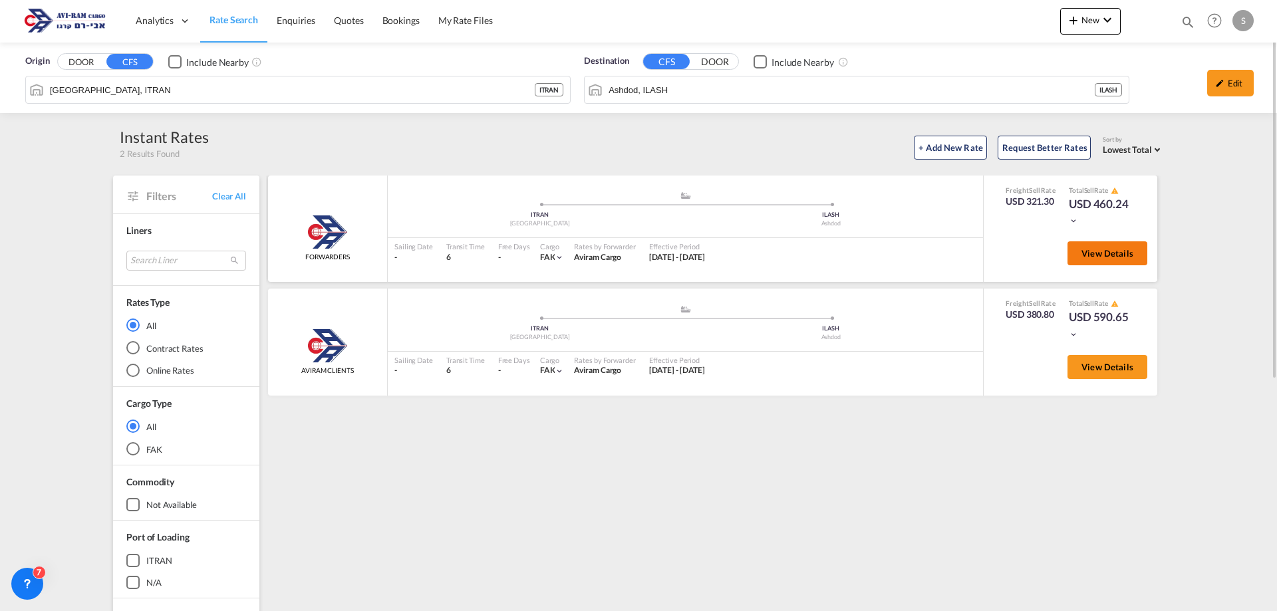
click at [1083, 251] on span "View Details" at bounding box center [1107, 253] width 52 height 11
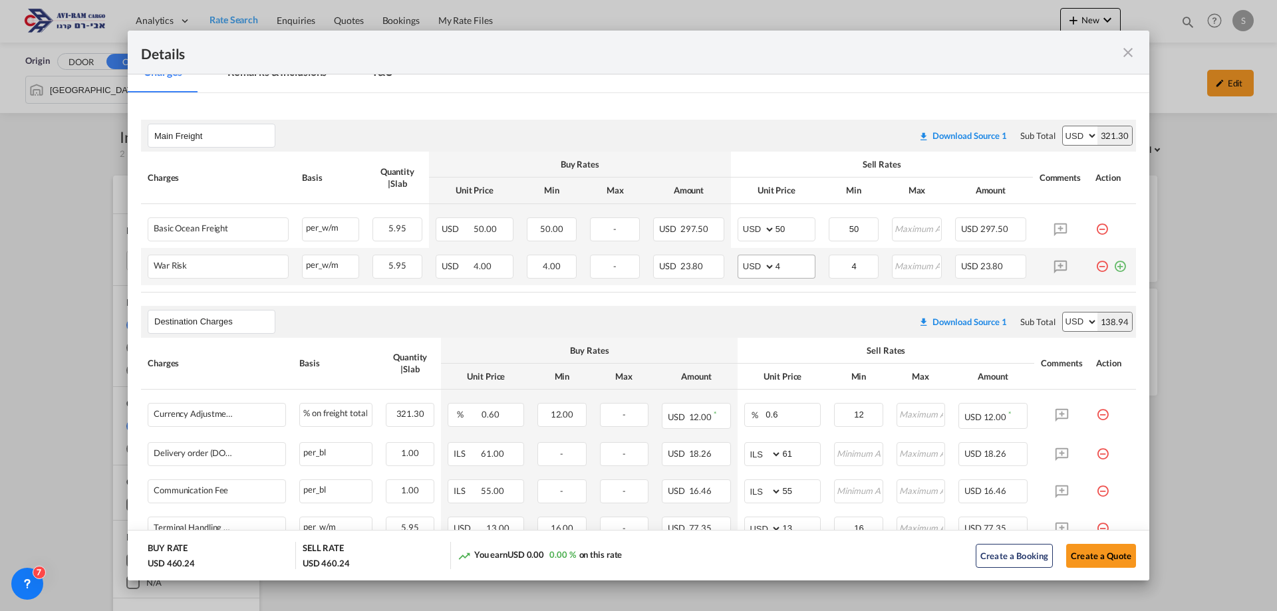
scroll to position [332, 0]
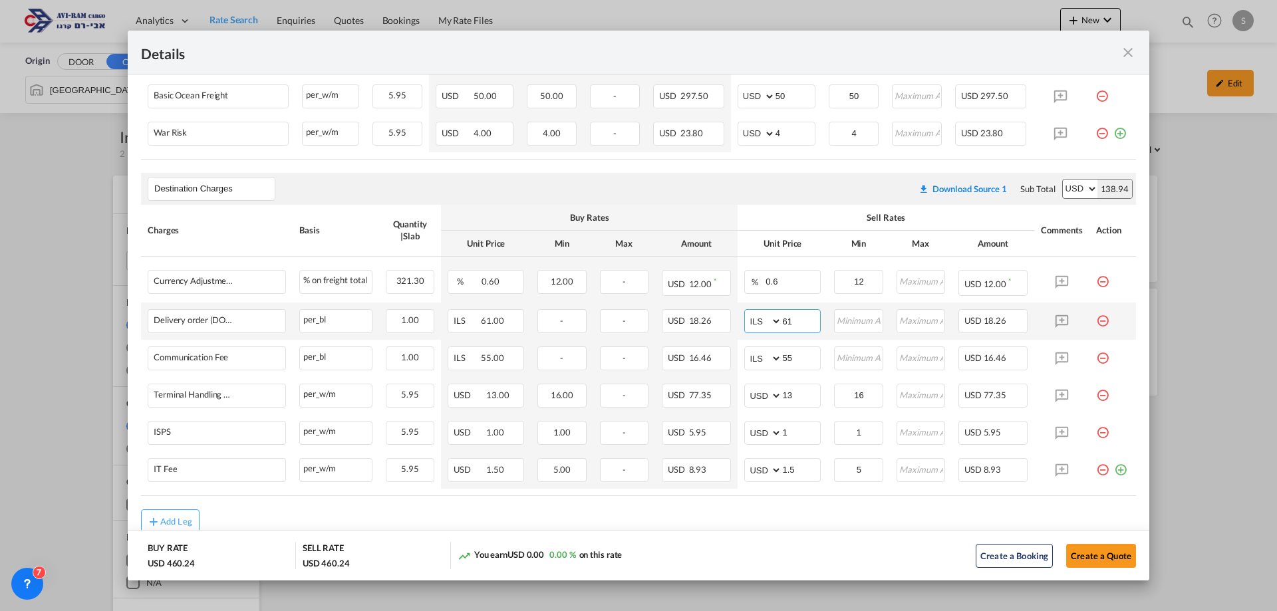
drag, startPoint x: 793, startPoint y: 315, endPoint x: 741, endPoint y: 319, distance: 51.4
click at [744, 319] on md-input-container "AED AFN ALL AMD ANG AOA ARS AUD AWG AZN BAM BBD BDT BGN BHD BIF BMD BND BOB BRL…" at bounding box center [782, 321] width 76 height 24
type input "116"
type input "66"
type input "16"
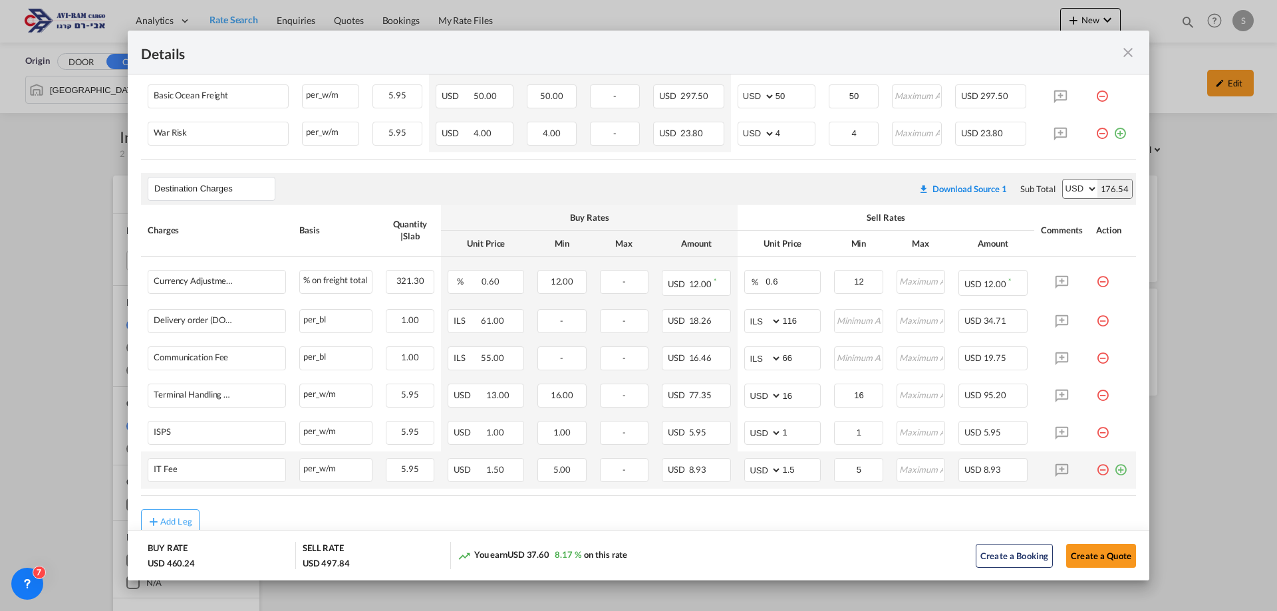
click at [1114, 471] on md-icon "icon-plus-circle-outline green-400-fg" at bounding box center [1120, 464] width 13 height 13
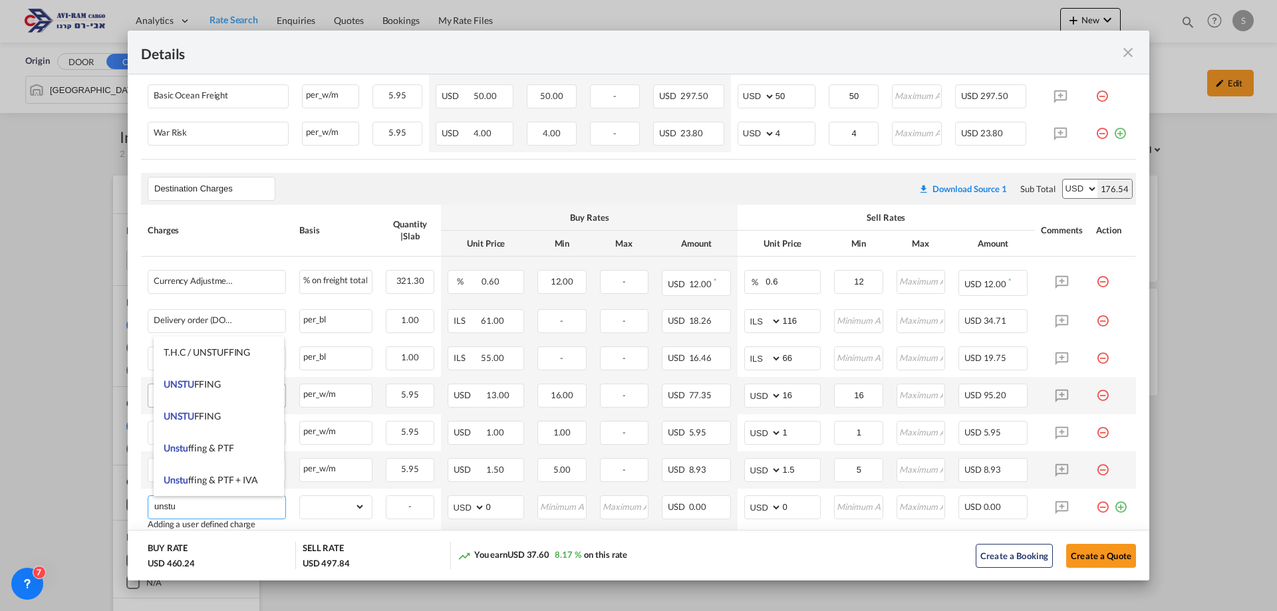
click at [168, 382] on span "UNSTU" at bounding box center [179, 383] width 31 height 11
type input "UNSTUFFING"
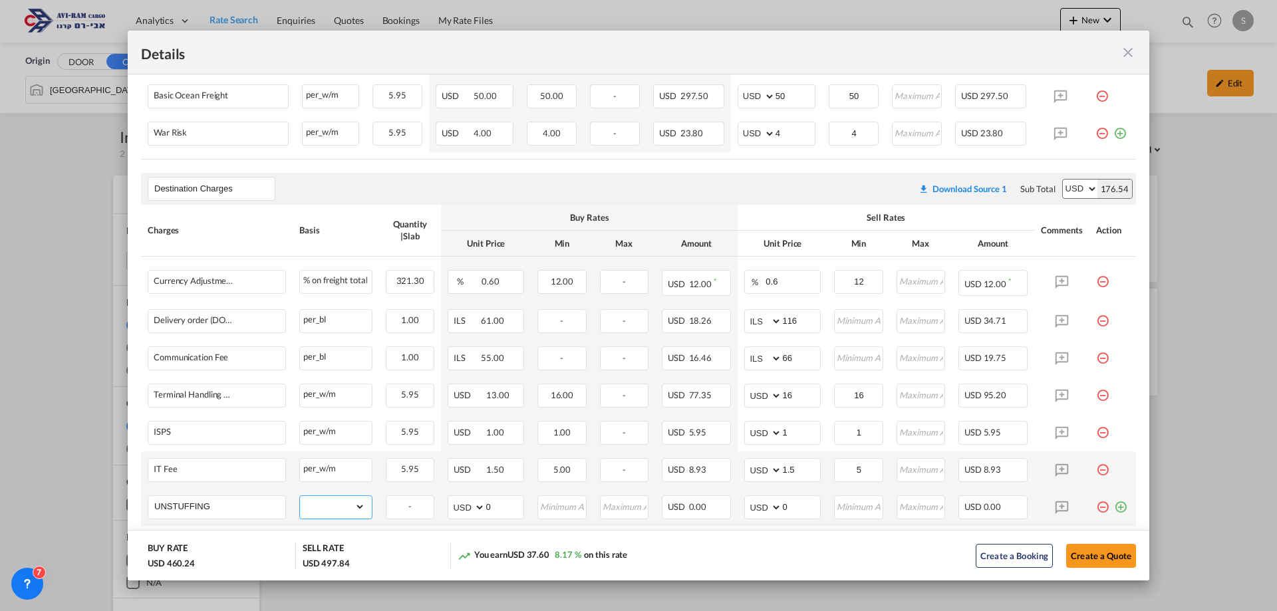
click at [344, 505] on select "gross_weight volumetric_weight per_shipment per_bl per_km per_hawb per_kg flat …" at bounding box center [332, 506] width 65 height 21
select select "per_ton"
click at [300, 496] on select "gross_weight volumetric_weight per_shipment per_bl per_km per_hawb per_kg flat …" at bounding box center [332, 506] width 65 height 21
drag, startPoint x: 777, startPoint y: 503, endPoint x: 767, endPoint y: 501, distance: 10.1
click at [767, 501] on md-input-container "AED AFN ALL AMD ANG AOA ARS AUD AWG AZN BAM BBD BDT BGN BHD BIF BMD BND BOB BRL…" at bounding box center [782, 507] width 76 height 24
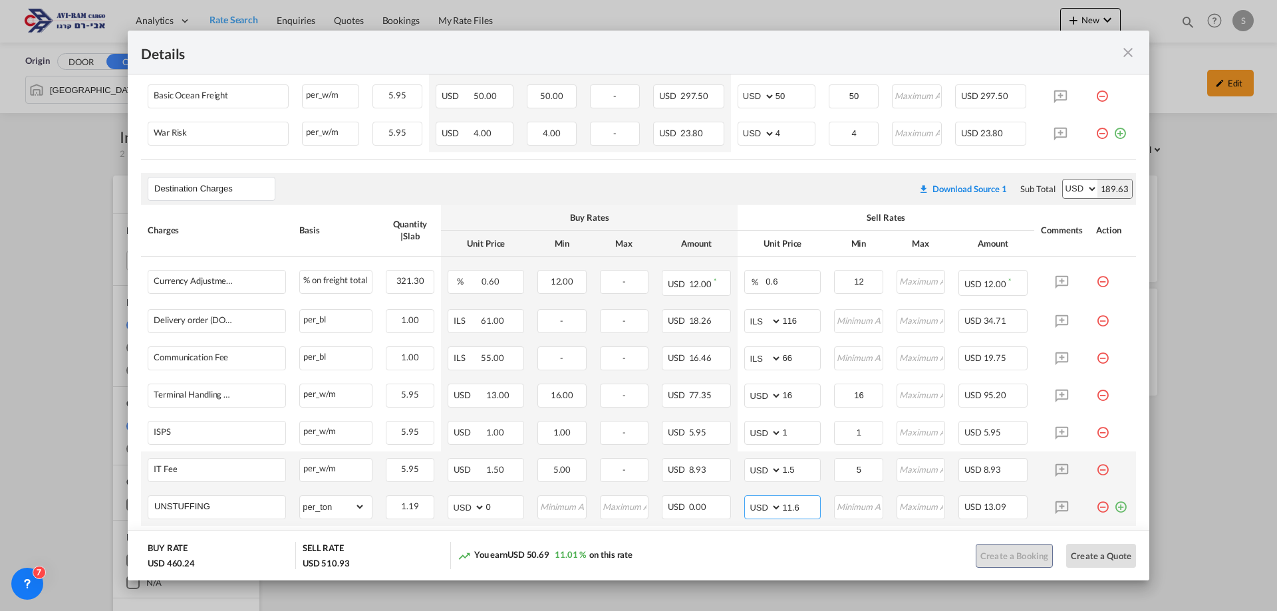
type input "11.6"
type input "12"
click at [758, 182] on div "Destination Charges Please enter leg name Leg Name Already Exists Download Sour…" at bounding box center [638, 189] width 995 height 32
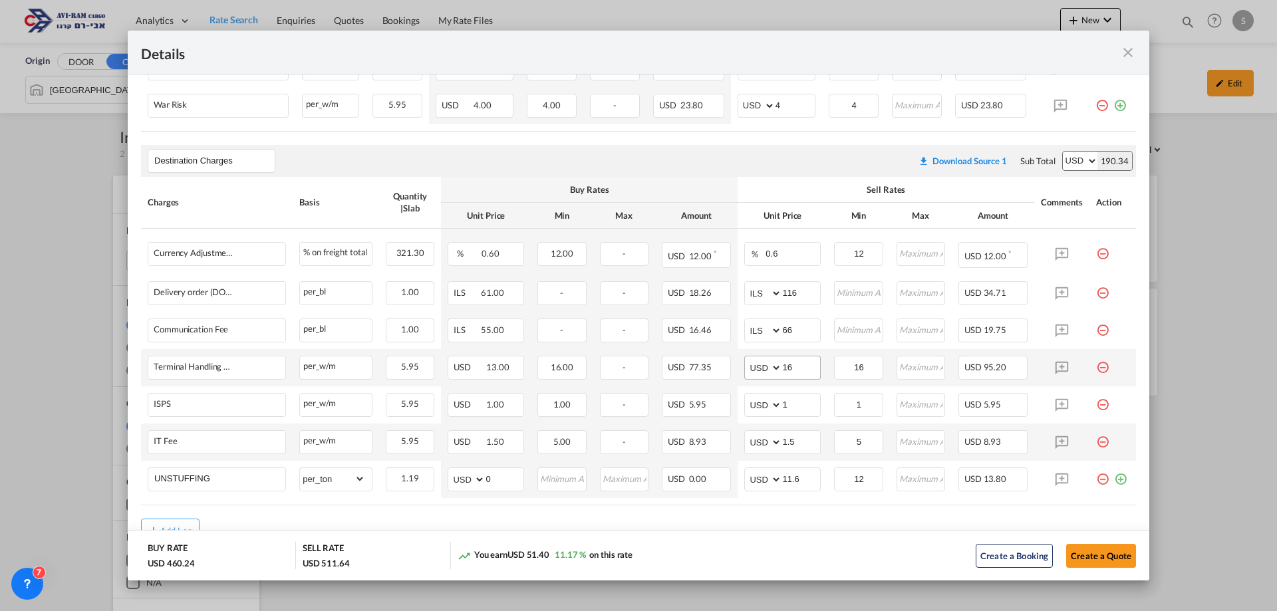
scroll to position [414, 0]
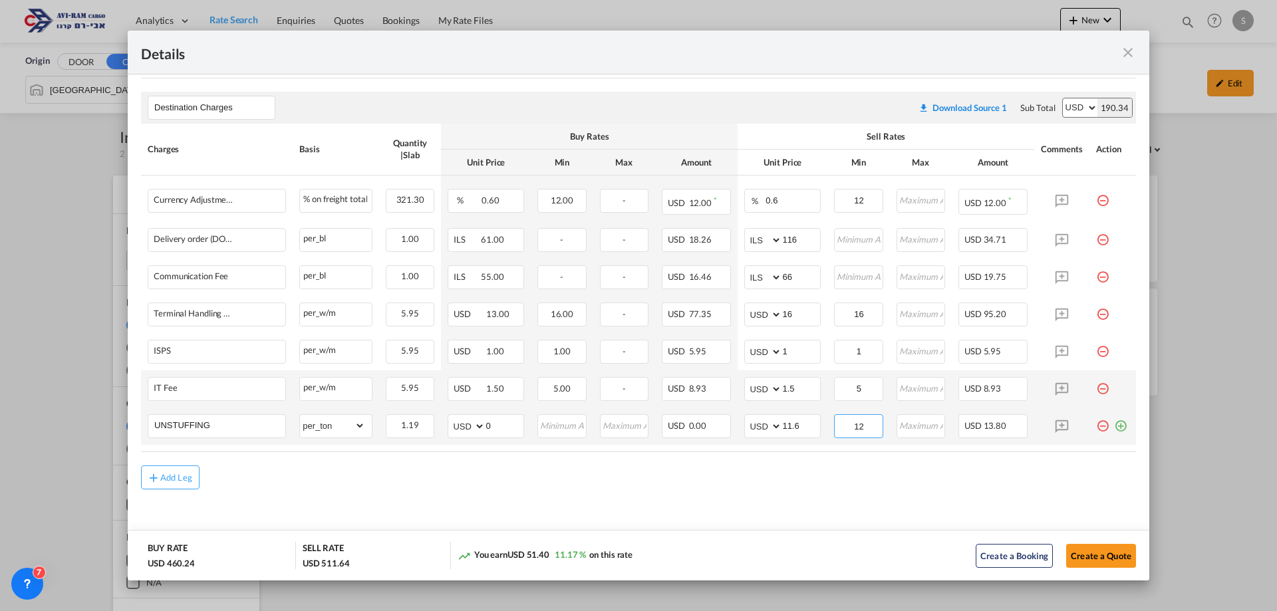
drag, startPoint x: 861, startPoint y: 428, endPoint x: 854, endPoint y: 408, distance: 21.2
click at [859, 426] on input "12" at bounding box center [858, 425] width 47 height 20
click at [855, 390] on input "5" at bounding box center [858, 388] width 47 height 20
click at [860, 360] on input "1" at bounding box center [858, 350] width 47 height 20
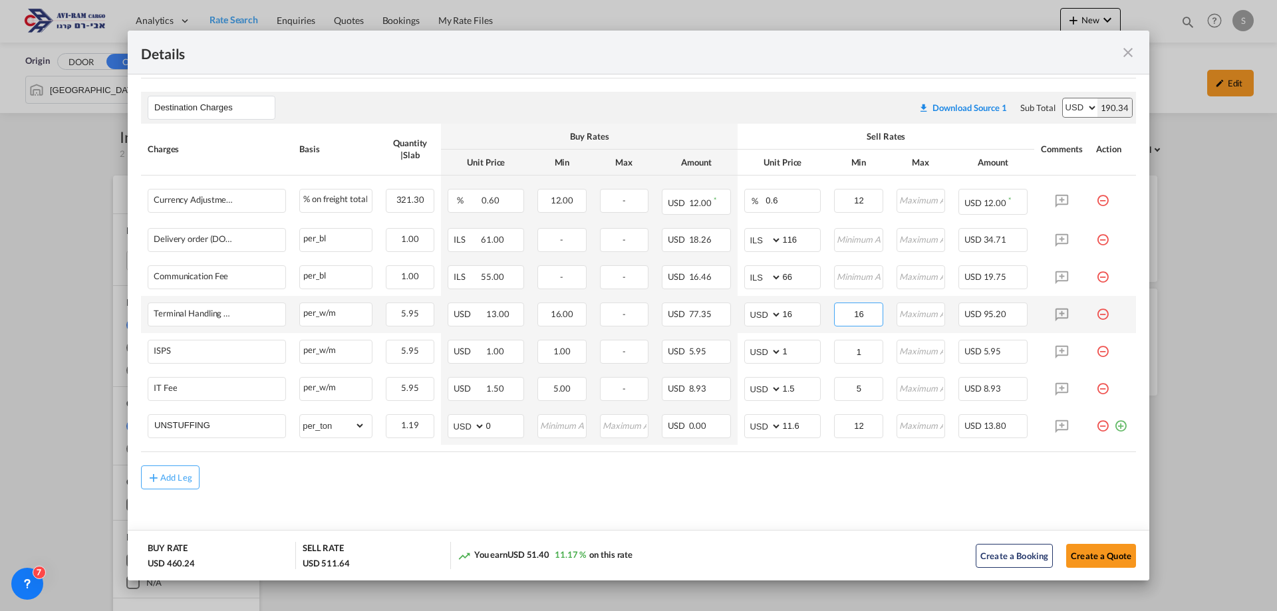
click at [861, 305] on input "16" at bounding box center [858, 313] width 47 height 20
click at [858, 195] on input "12" at bounding box center [858, 200] width 47 height 20
drag, startPoint x: 859, startPoint y: 387, endPoint x: 860, endPoint y: 368, distance: 19.3
click at [859, 386] on input "5" at bounding box center [858, 388] width 47 height 20
click at [862, 348] on input "1" at bounding box center [858, 350] width 47 height 20
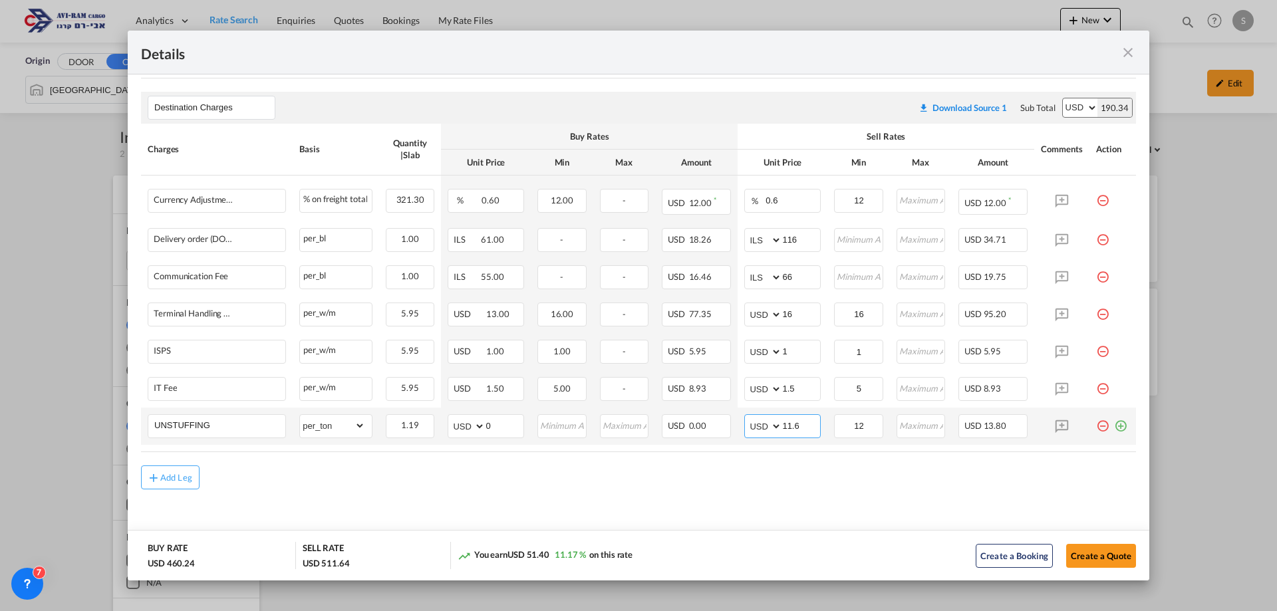
click at [803, 430] on input "11.6" at bounding box center [801, 425] width 38 height 20
click at [859, 426] on input "12" at bounding box center [858, 425] width 47 height 20
click at [803, 428] on input "11.6" at bounding box center [801, 425] width 38 height 20
click at [795, 388] on input "1.5" at bounding box center [801, 388] width 38 height 20
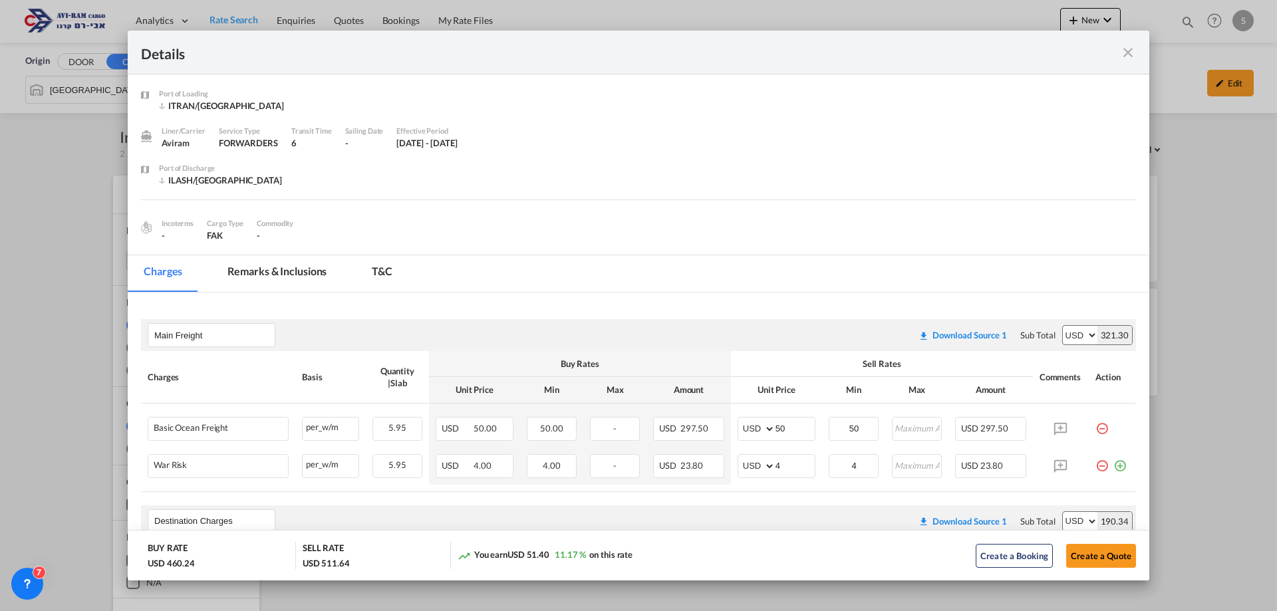
scroll to position [332, 0]
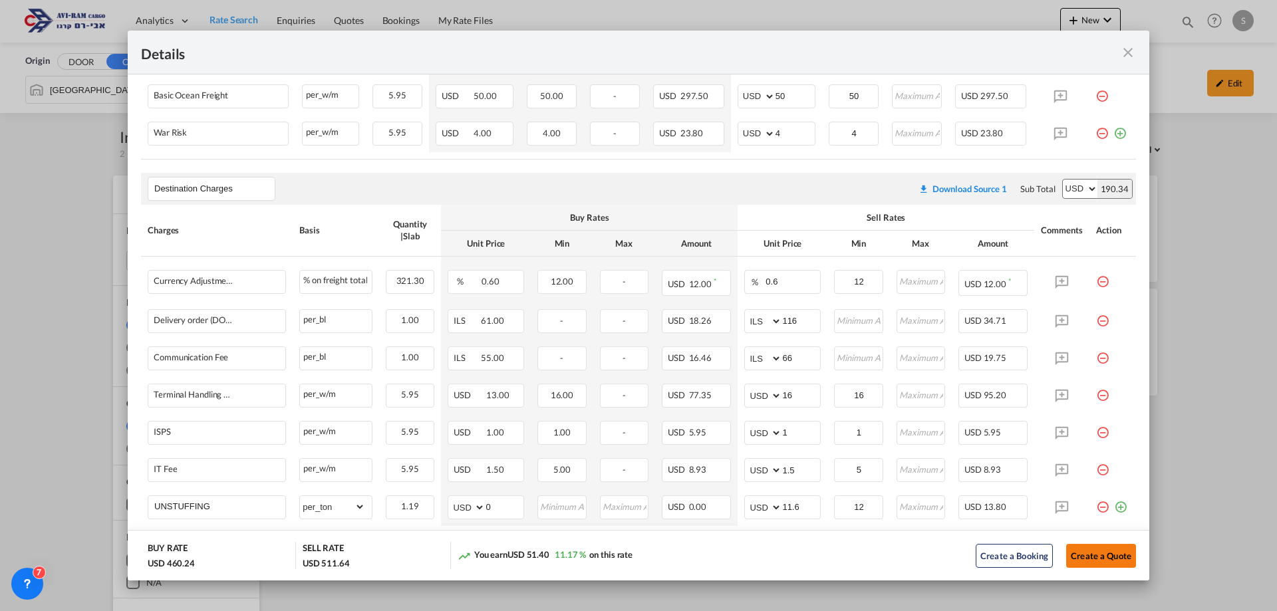
click at [1108, 555] on button "Create a Quote" at bounding box center [1101, 556] width 70 height 24
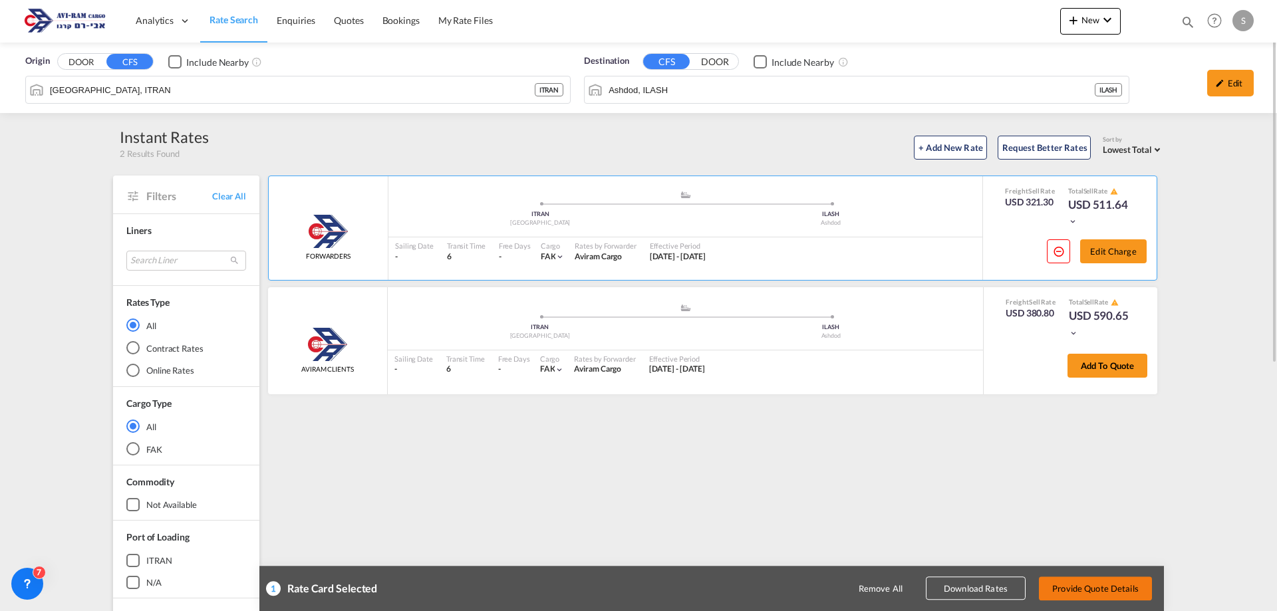
click at [1104, 586] on button "Provide Quote Details" at bounding box center [1095, 588] width 113 height 24
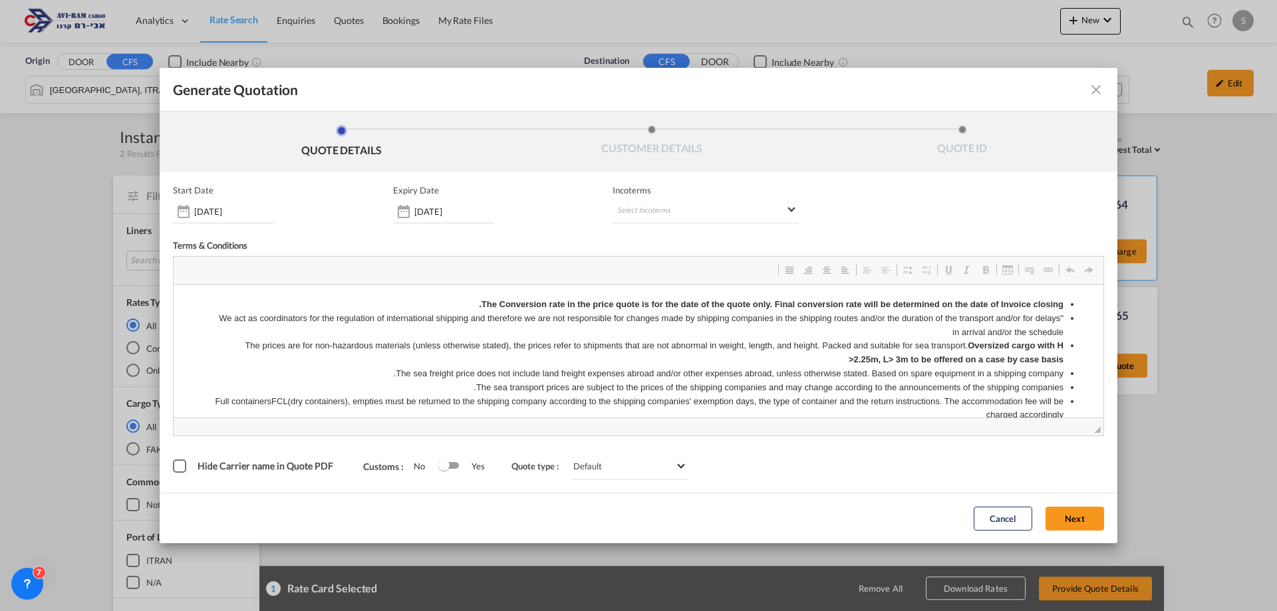
scroll to position [0, 0]
click at [678, 214] on md-select "Select Incoterms CIP - import Carriage and Insurance Paid to FAS - export Free …" at bounding box center [705, 211] width 186 height 24
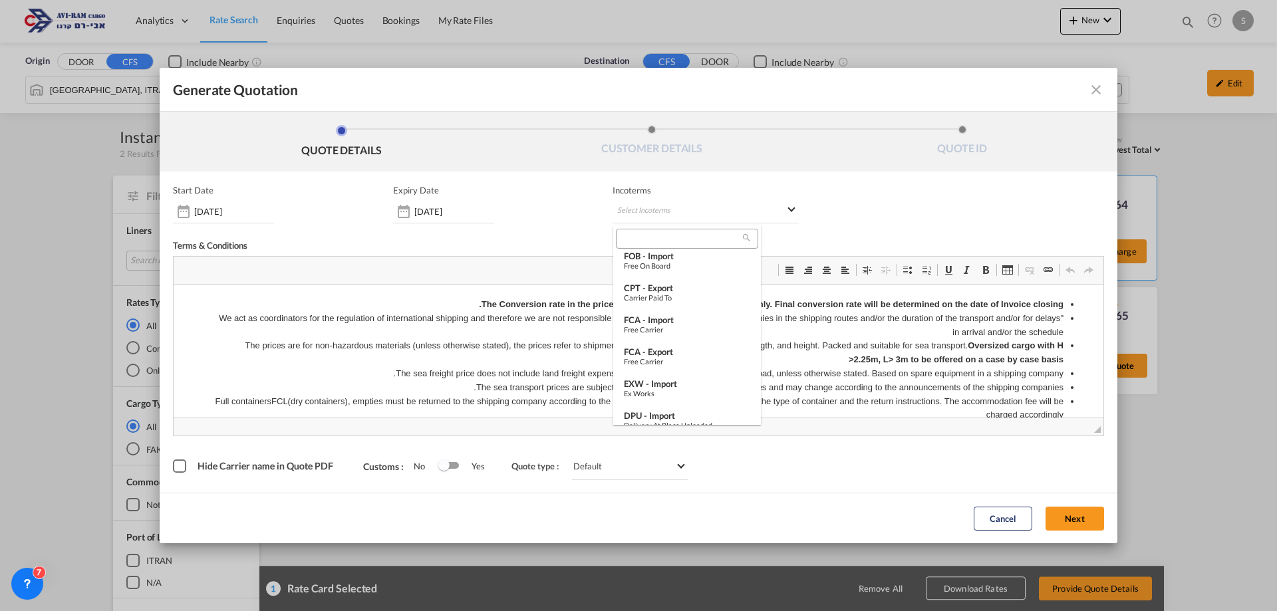
scroll to position [402, 0]
click at [696, 378] on div "Ex Works" at bounding box center [687, 380] width 126 height 9
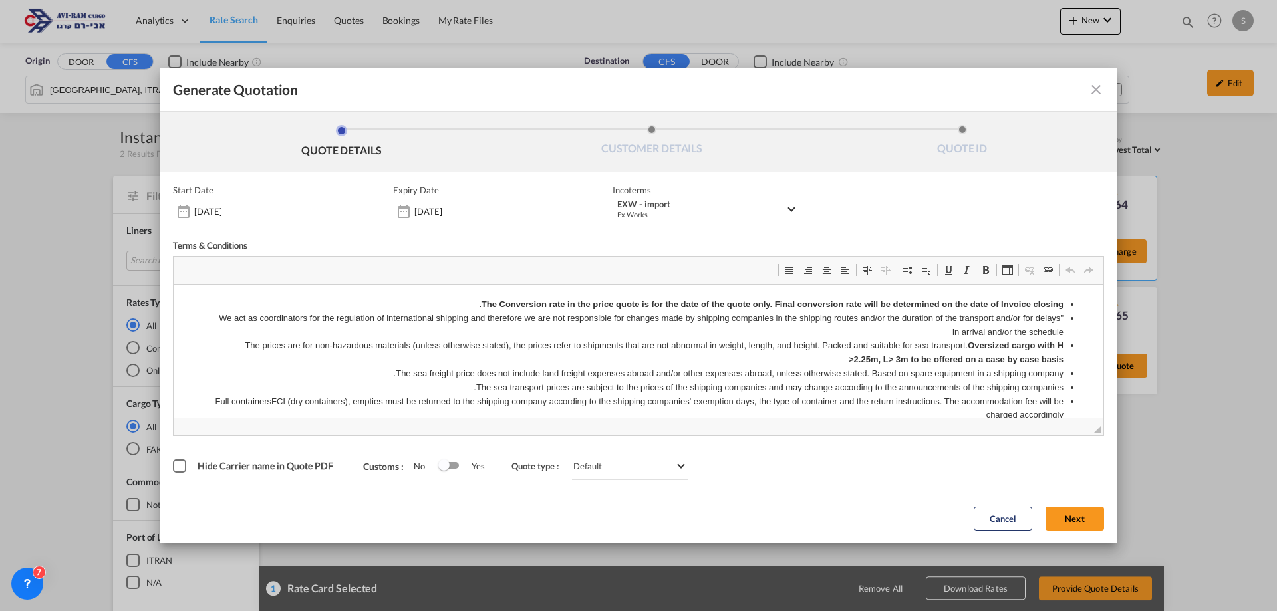
click at [1076, 519] on button "Next" at bounding box center [1074, 519] width 59 height 24
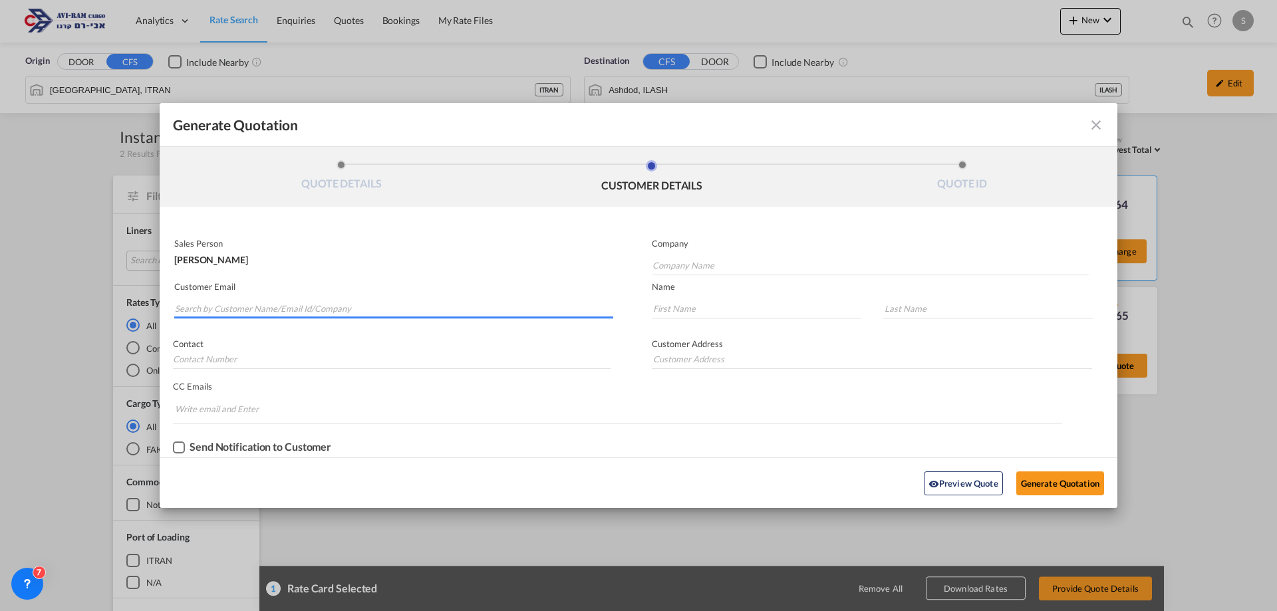
click at [368, 313] on input "Search by Customer Name/Email Id/Company" at bounding box center [394, 309] width 438 height 20
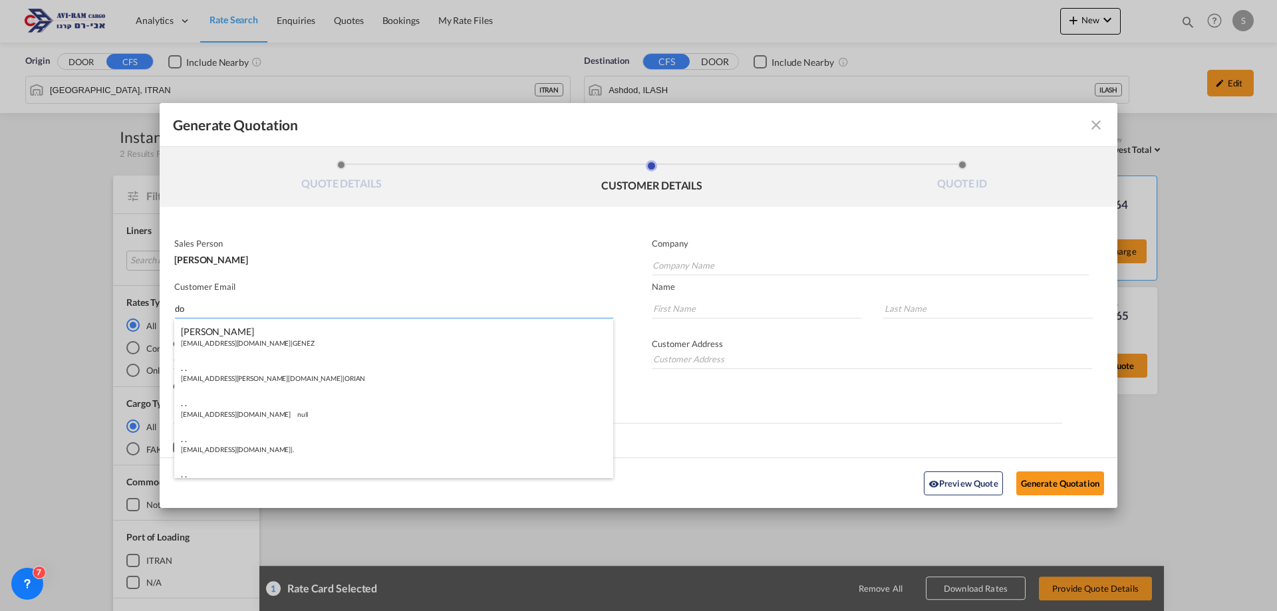
type input "d"
drag, startPoint x: 346, startPoint y: 316, endPoint x: 133, endPoint y: 316, distance: 212.8
click at [135, 313] on div "Generate Quotation QUOTE DETAILS CUSTOMER DETAILS QUOTE ID Start Date [DATE] Ex…" at bounding box center [638, 305] width 1277 height 611
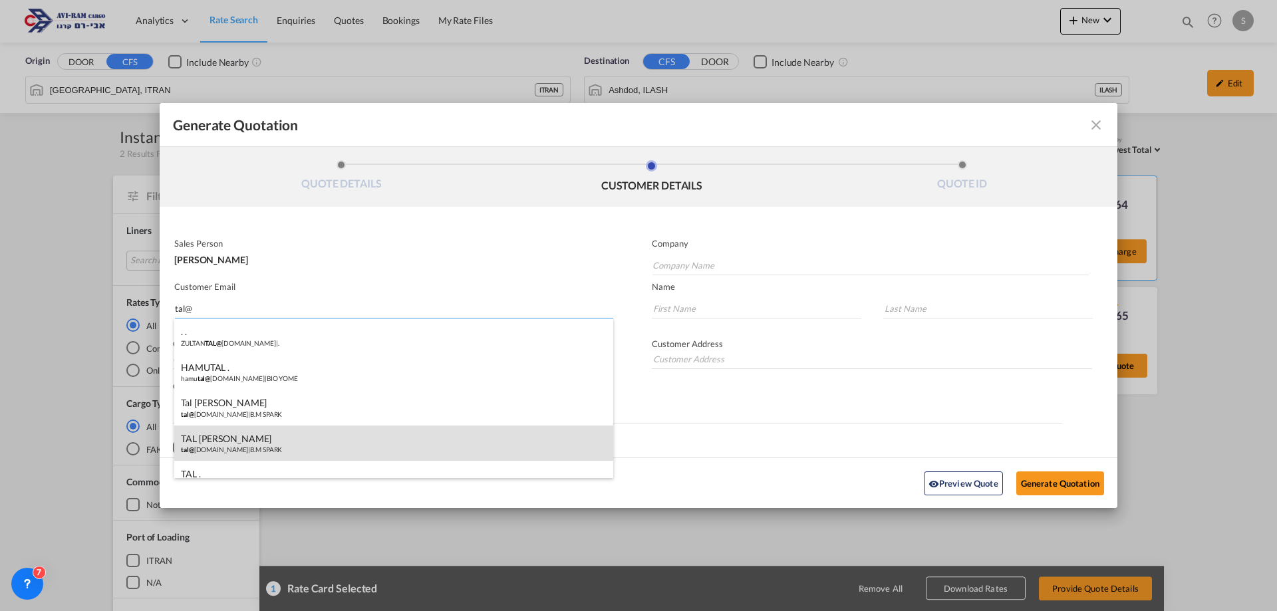
type input "tal@"
click at [304, 440] on div "TAL BEN MOSHE tal@ bmspark.co.il | B.M SPARK" at bounding box center [393, 444] width 439 height 36
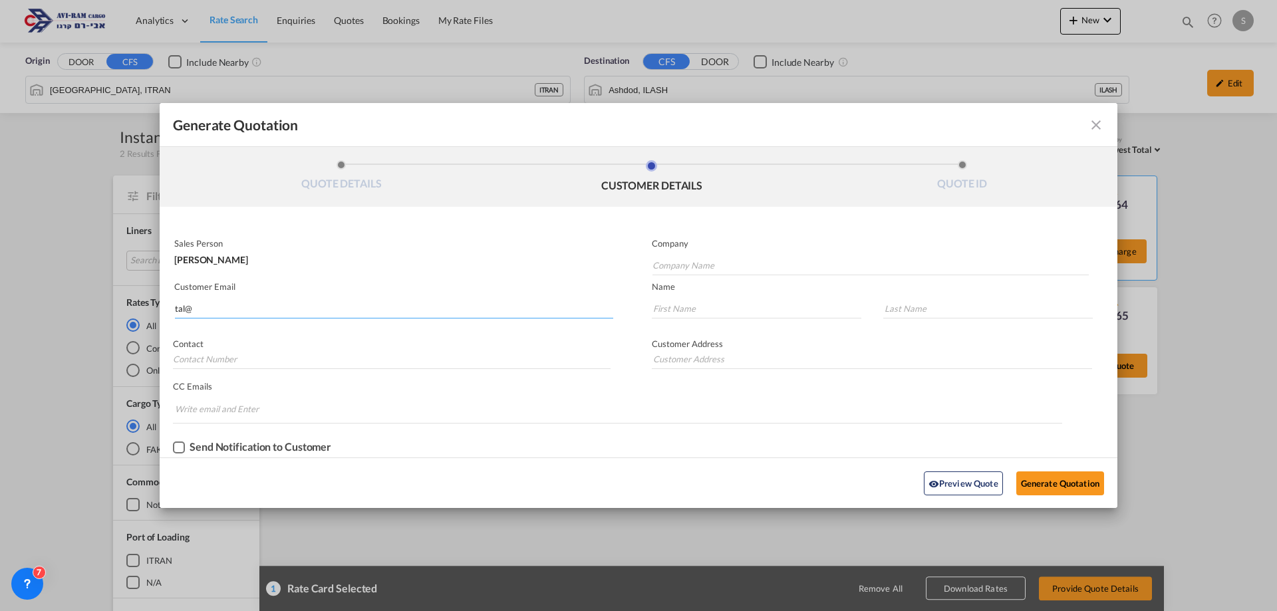
type input "B.M SPARK"
type input "tal@bmspark.co.il"
type input "TAL"
type input "BEN MOSHE"
click at [1065, 485] on button "Generate Quotation" at bounding box center [1060, 483] width 88 height 24
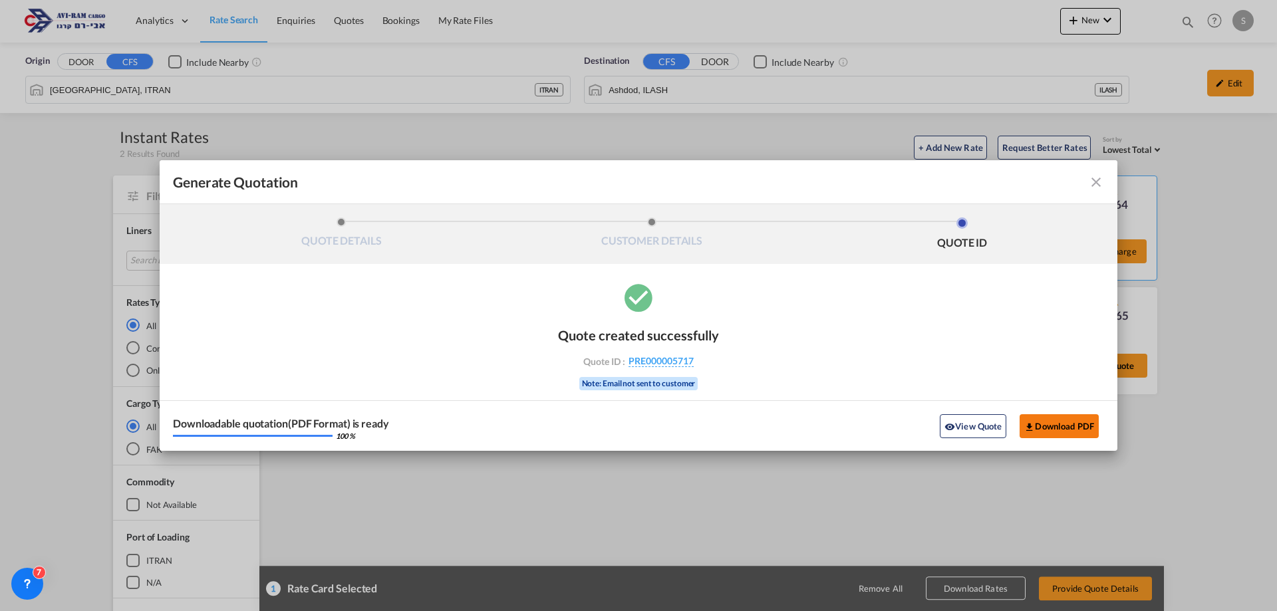
click at [1048, 424] on button "Download PDF" at bounding box center [1058, 426] width 79 height 24
click at [1094, 184] on md-icon "icon-close fg-AAA8AD cursor m-0" at bounding box center [1096, 182] width 16 height 16
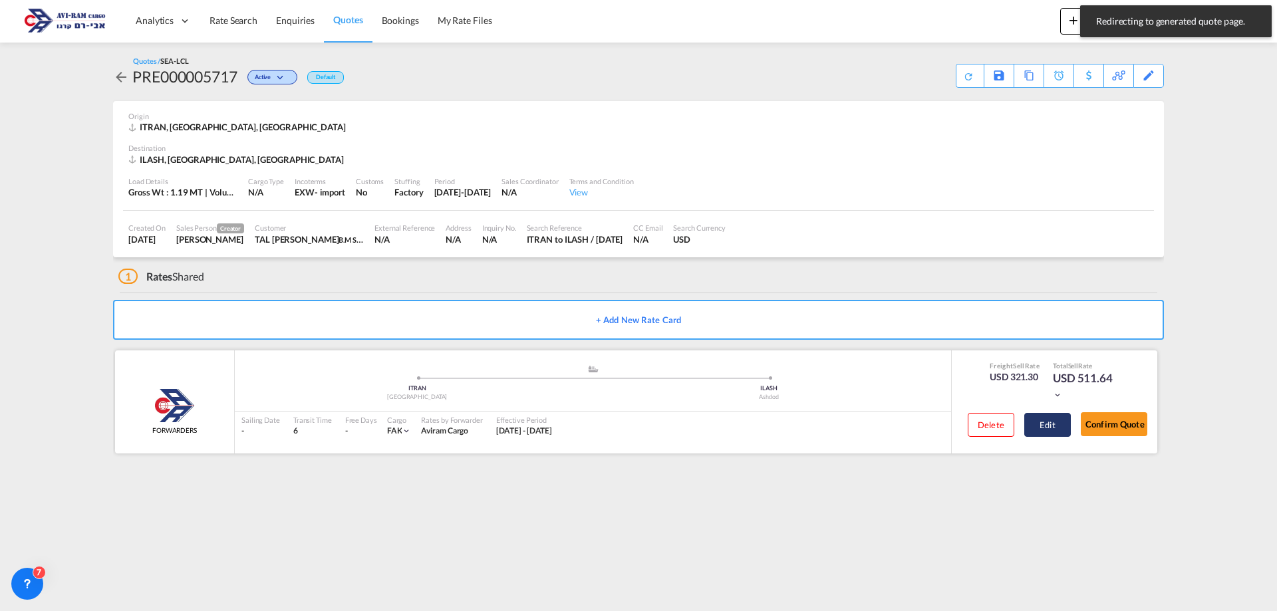
click at [1054, 422] on button "Edit" at bounding box center [1047, 425] width 47 height 24
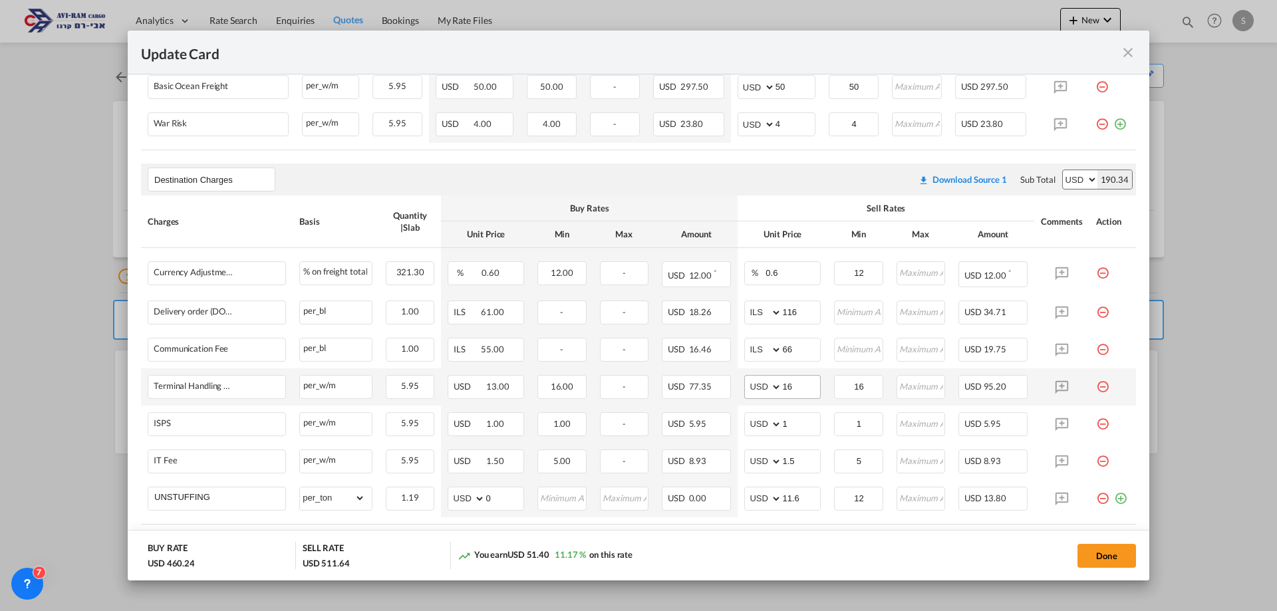
scroll to position [483, 0]
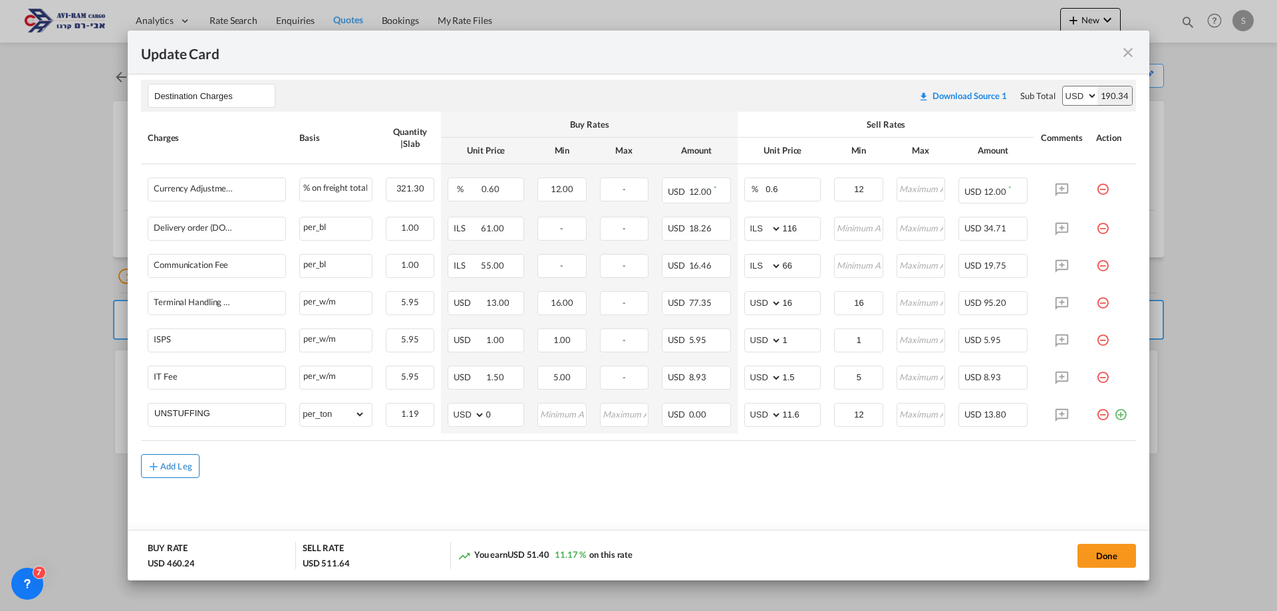
click at [173, 463] on div "Add Leg" at bounding box center [176, 466] width 32 height 8
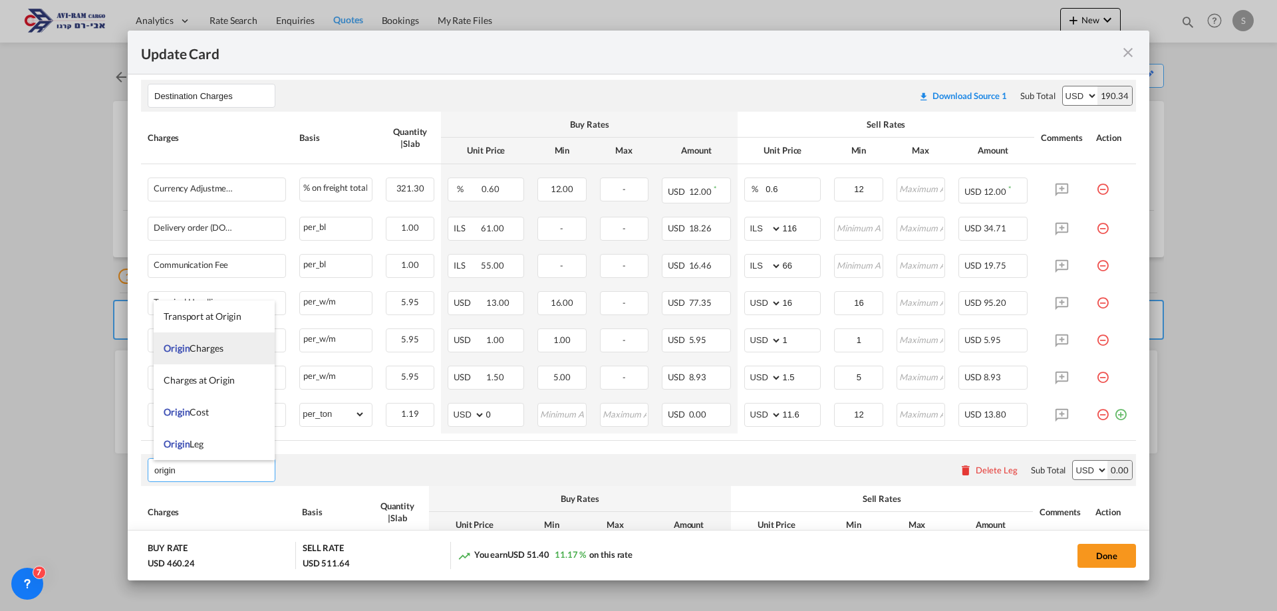
click at [227, 350] on li "Origin Charges" at bounding box center [214, 348] width 121 height 32
type input "Origin Charges"
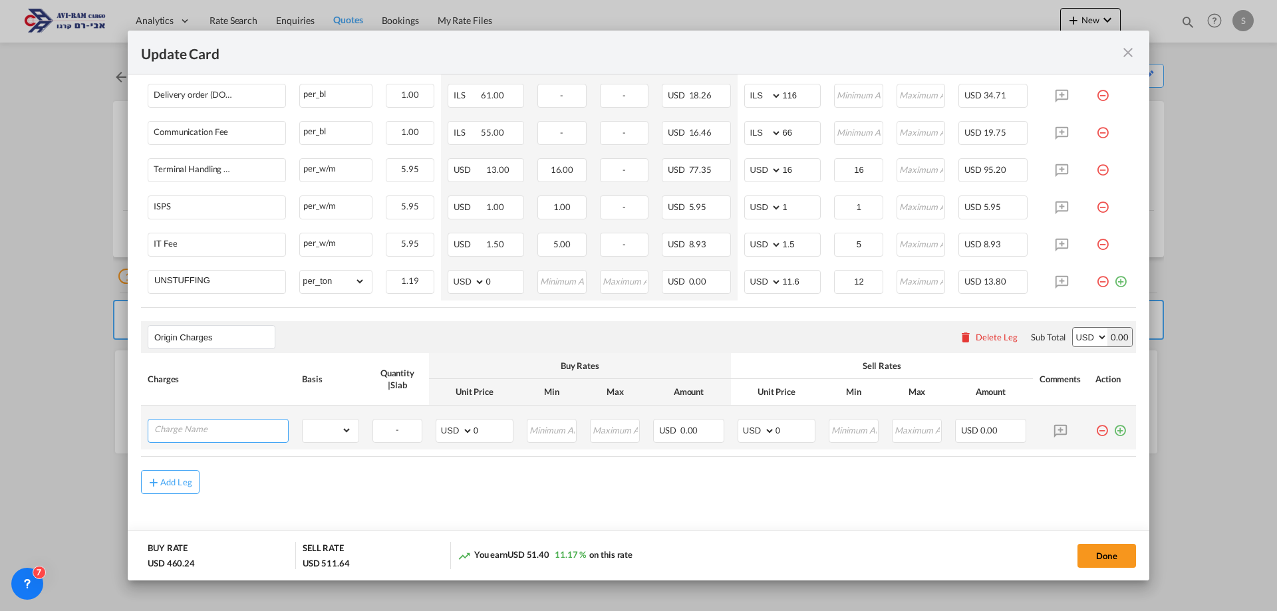
click at [241, 428] on input "Charge Name" at bounding box center [221, 430] width 134 height 20
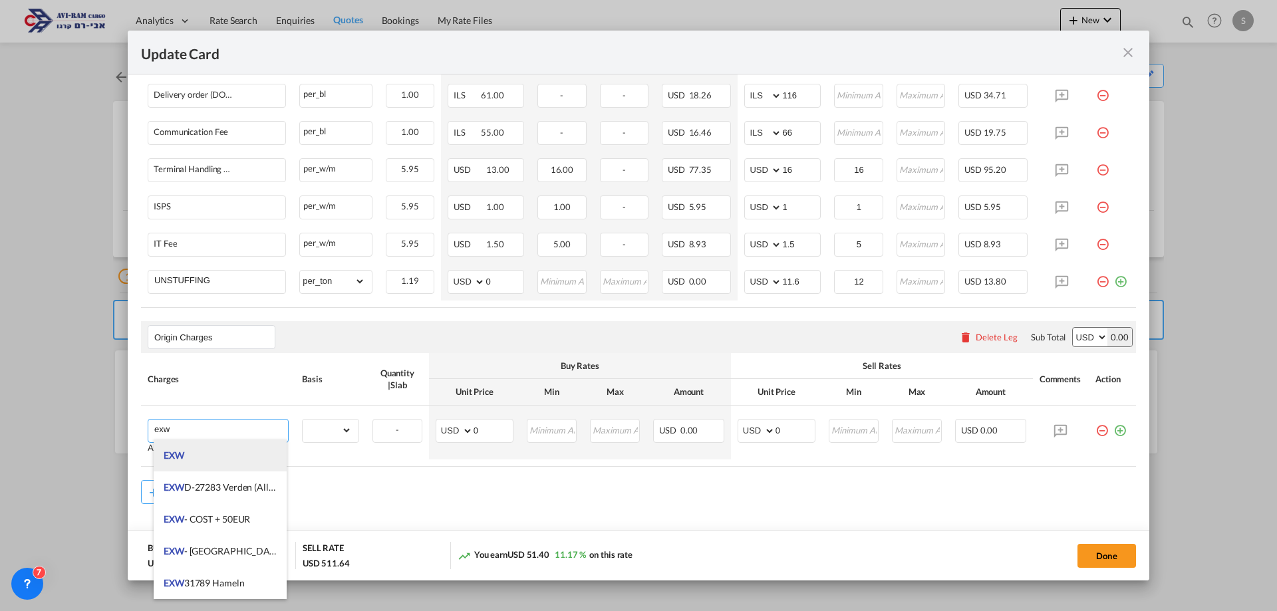
click at [229, 451] on li "EXW" at bounding box center [220, 456] width 133 height 32
type input "EXW"
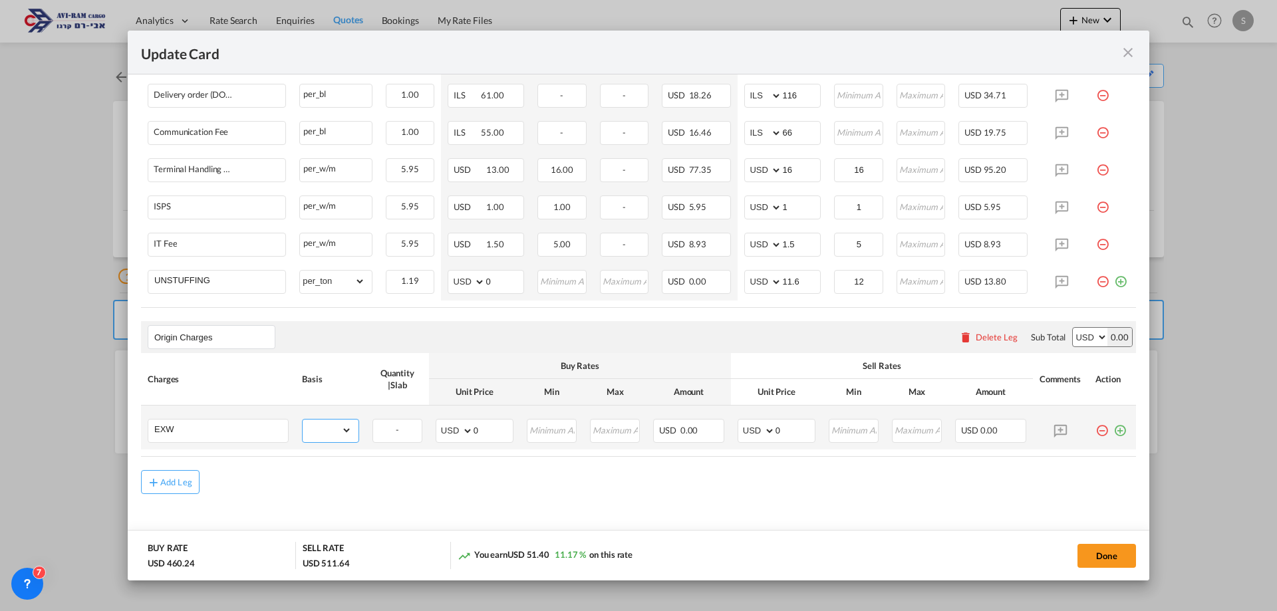
click at [326, 434] on select "gross_weight volumetric_weight per_shipment per_bl per_km per_hawb per_kg flat …" at bounding box center [327, 430] width 49 height 21
select select "per_shipment"
click at [303, 420] on select "gross_weight volumetric_weight per_shipment per_bl per_km per_hawb per_kg flat …" at bounding box center [327, 430] width 49 height 21
click at [744, 431] on select "AED AFN ALL AMD ANG AOA ARS AUD AWG AZN BAM BBD BDT BGN BHD BIF BMD BND BOB BRL…" at bounding box center [757, 431] width 35 height 19
select select "string:EUR"
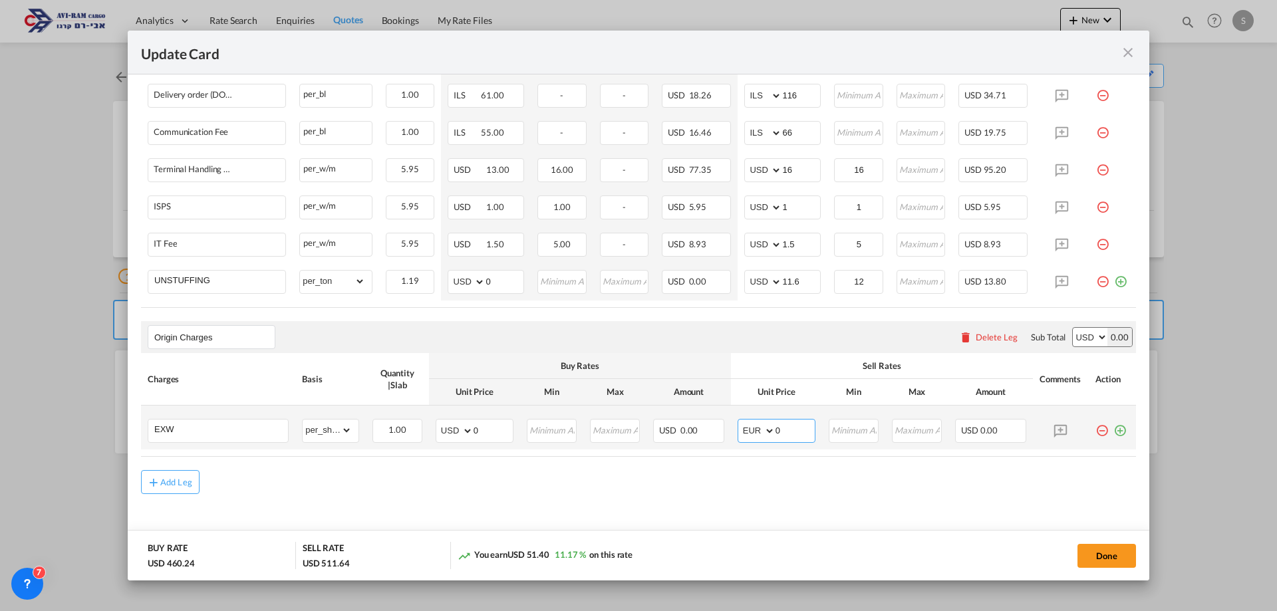
click at [740, 422] on select "AED AFN ALL AMD ANG AOA ARS AUD AWG AZN BAM BBD BDT BGN BHD BIF BMD BND BOB BRL…" at bounding box center [757, 431] width 35 height 19
drag, startPoint x: 779, startPoint y: 432, endPoint x: 763, endPoint y: 432, distance: 16.0
click at [763, 432] on md-input-container "AED AFN ALL AMD ANG AOA ARS AUD AWG AZN BAM BBD BDT BGN BHD BIF BMD BND BOB BRL…" at bounding box center [776, 431] width 78 height 24
type input "390"
click at [1081, 562] on button "Done" at bounding box center [1106, 556] width 59 height 24
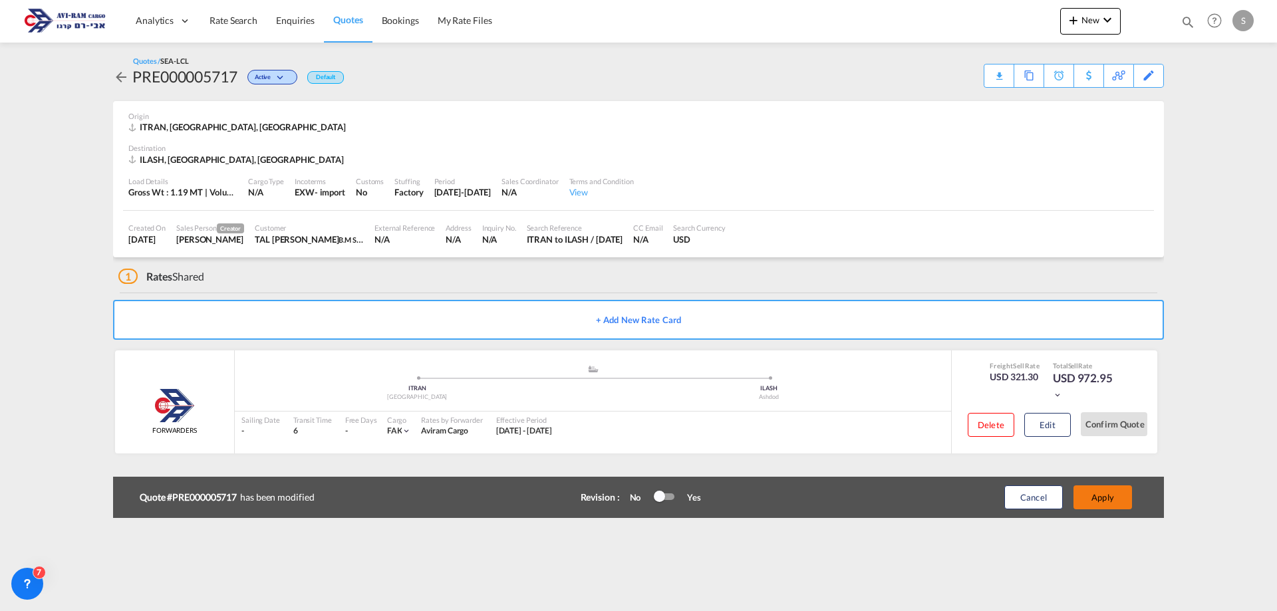
click at [1106, 495] on button "Apply" at bounding box center [1102, 497] width 59 height 24
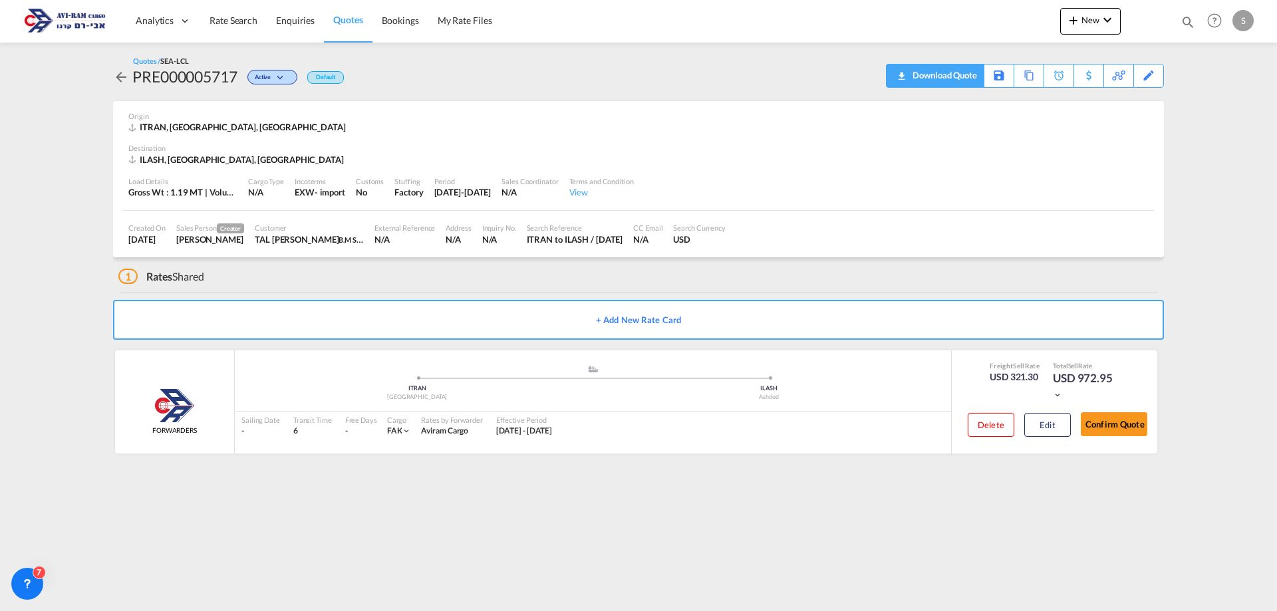
click at [967, 81] on div "Download Quote" at bounding box center [943, 74] width 68 height 21
